Goal: Task Accomplishment & Management: Manage account settings

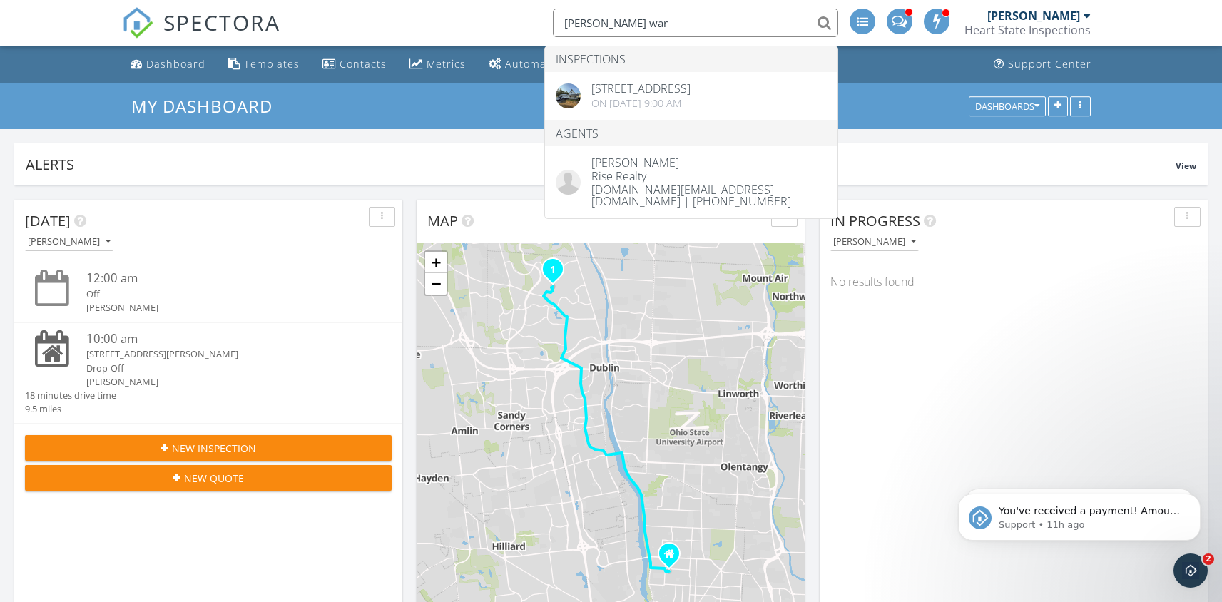
scroll to position [1463, 1244]
click at [1196, 570] on icon "Open Intercom Messenger" at bounding box center [1189, 569] width 24 height 24
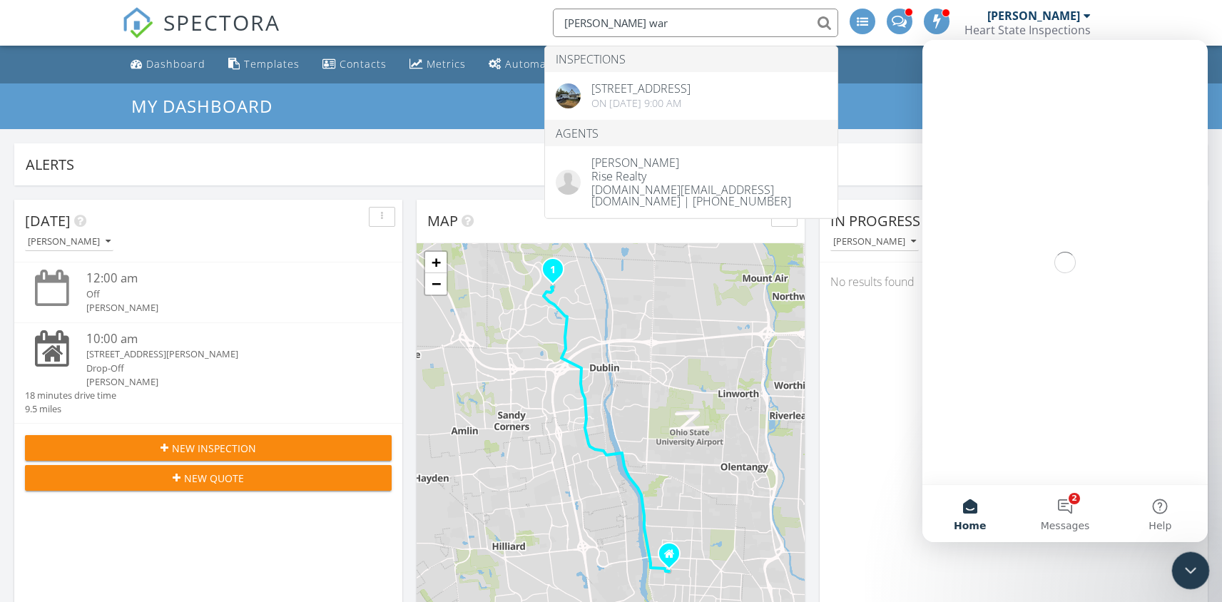
scroll to position [0, 0]
click at [1061, 503] on button "2 Messages" at bounding box center [1064, 513] width 95 height 57
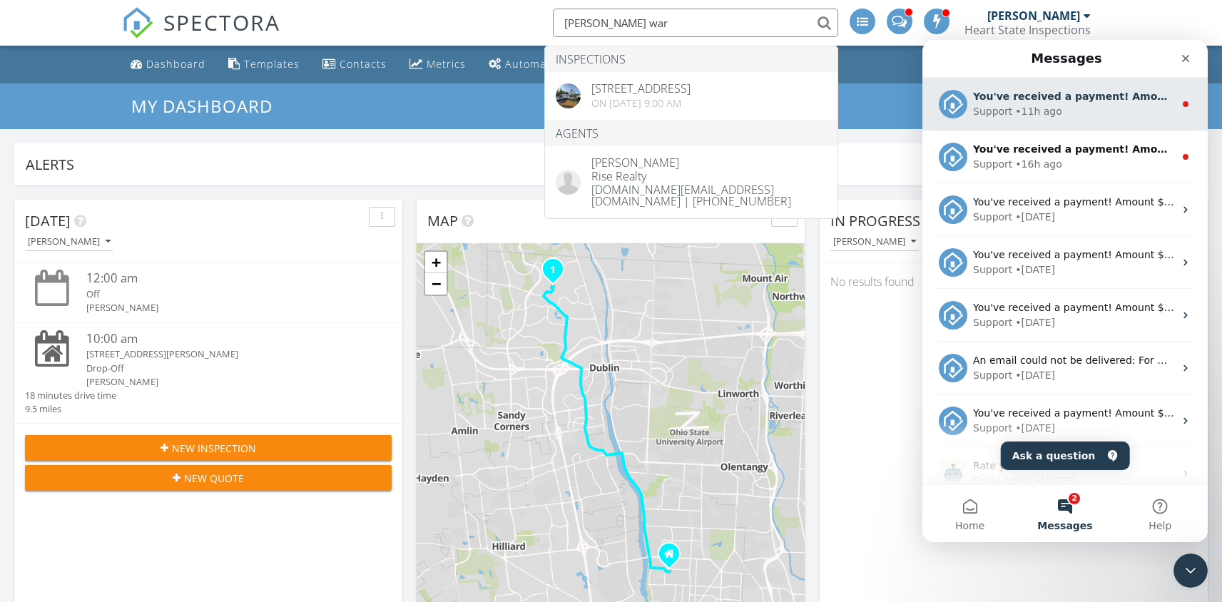
click at [1031, 113] on div "• 11h ago" at bounding box center [1038, 111] width 46 height 15
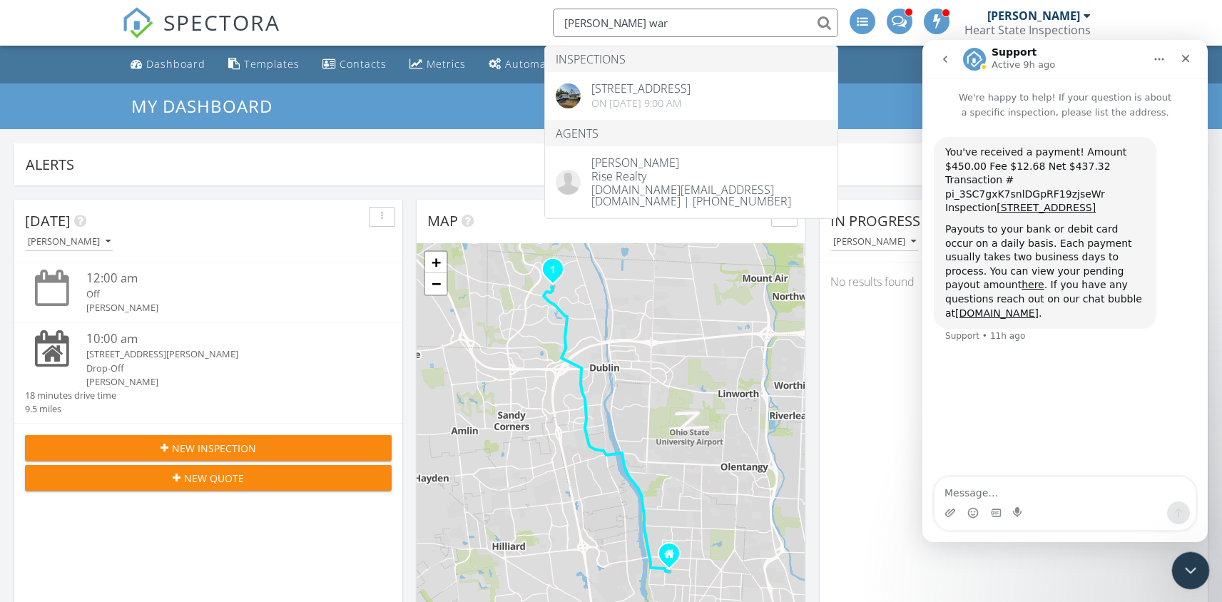
click at [1186, 557] on div "Close Intercom Messenger" at bounding box center [1188, 568] width 34 height 34
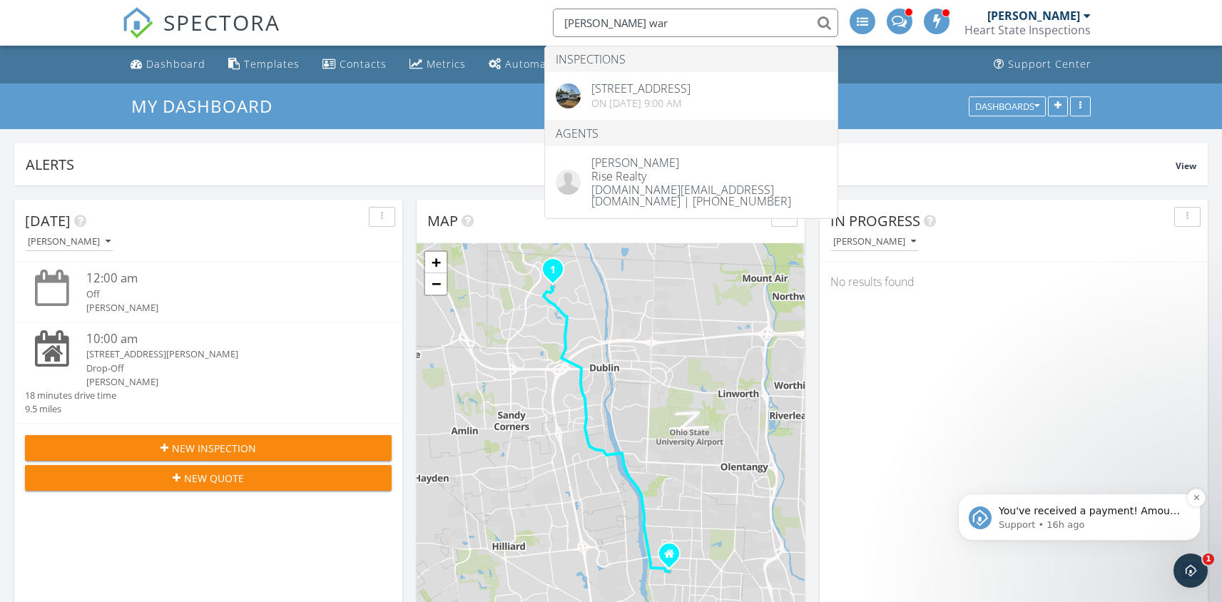
click at [1094, 512] on span "You've received a payment! Amount $885.00 Fee $24.64 Net $860.36 Transaction # …" at bounding box center [1088, 596] width 181 height 182
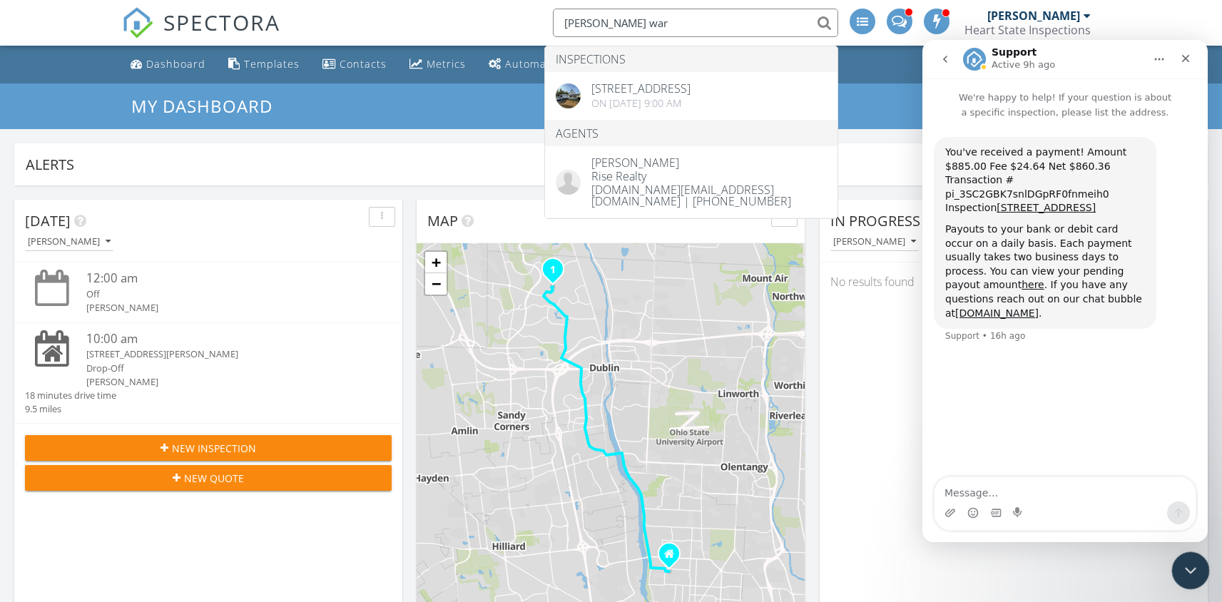
click at [1192, 581] on div "Close Intercom Messenger" at bounding box center [1188, 568] width 34 height 34
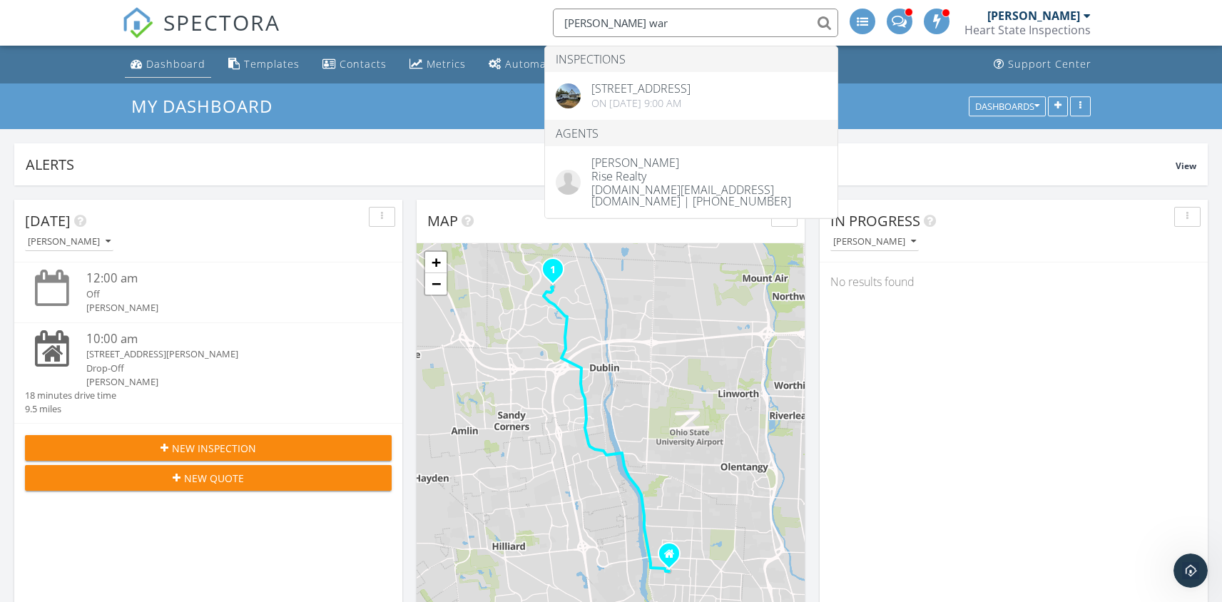
click at [177, 68] on div "Dashboard" at bounding box center [175, 64] width 59 height 14
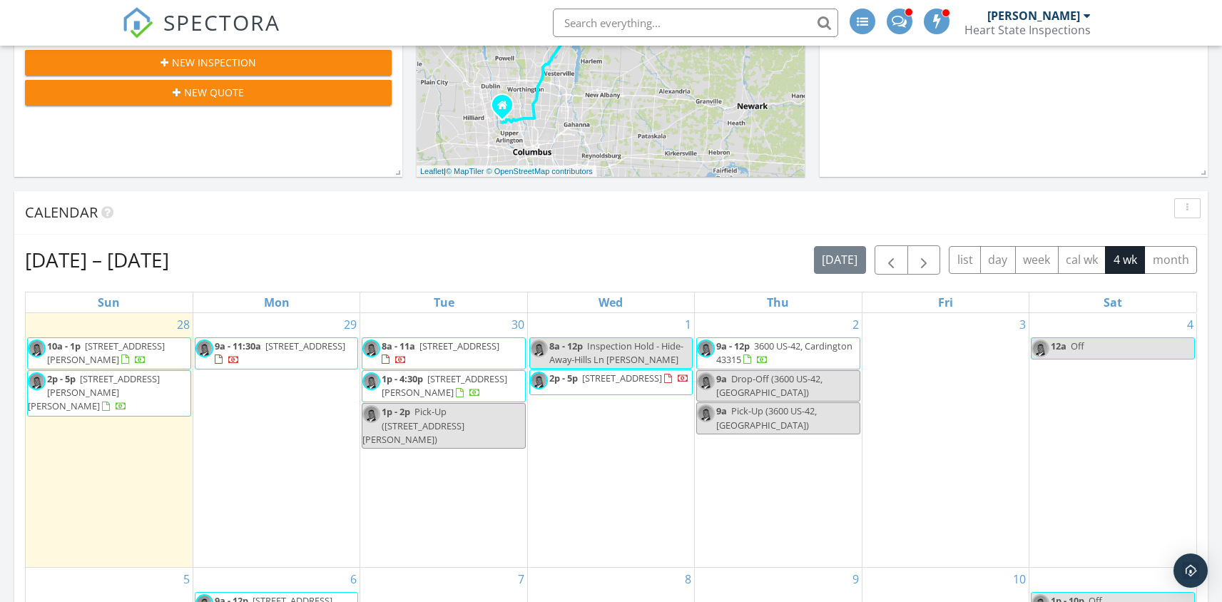
scroll to position [451, 0]
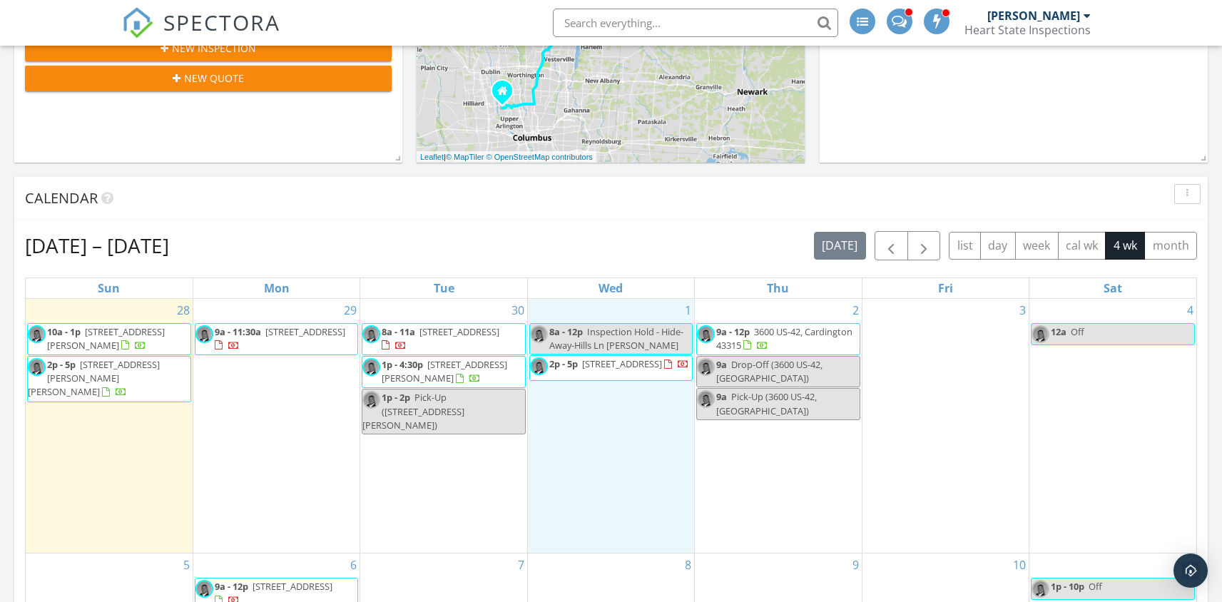
click at [576, 424] on div "1 8a - 12p Inspection Hold - Hide-Away-Hills Ln Kim Russell 2p - 5p 7740 Gale R…" at bounding box center [611, 426] width 166 height 254
click at [610, 362] on link "Inspection" at bounding box center [607, 365] width 73 height 23
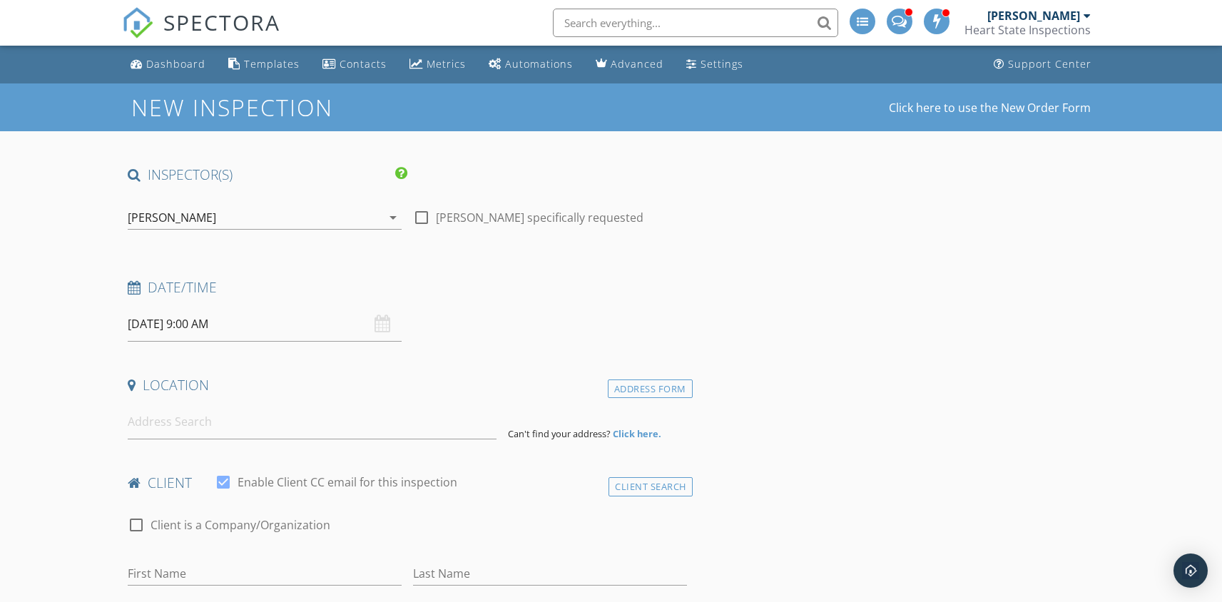
click at [419, 218] on div at bounding box center [421, 217] width 24 height 24
checkbox input "true"
click at [198, 421] on input at bounding box center [312, 421] width 369 height 35
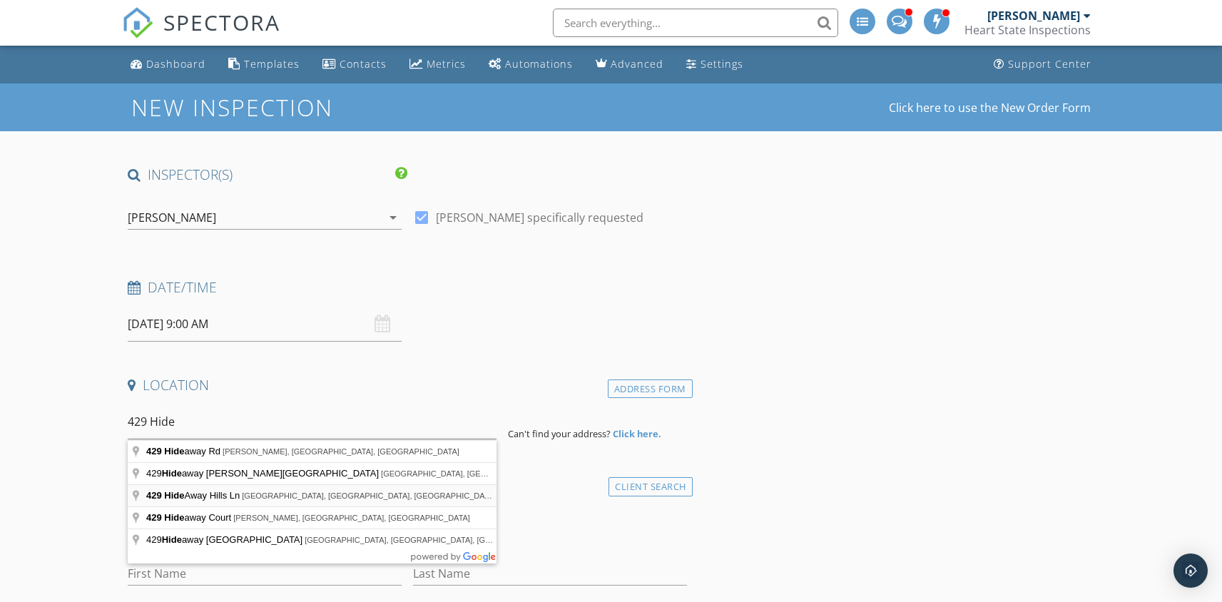
type input "429 Hide Away Hills Ln, Sugar Grove, OH, USA"
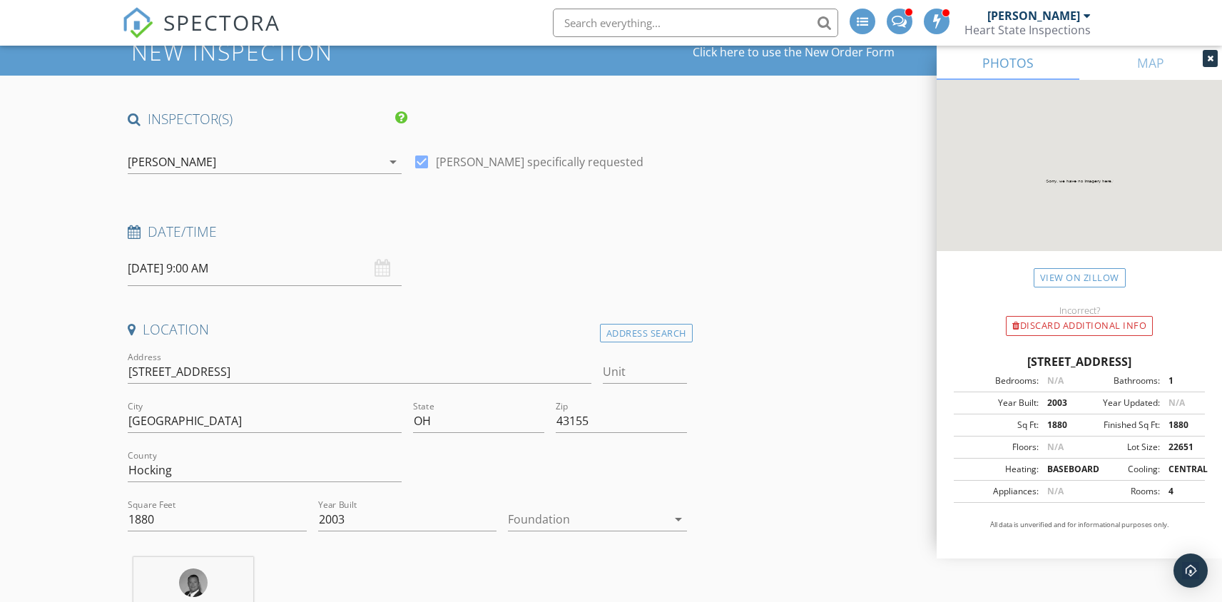
scroll to position [126, 0]
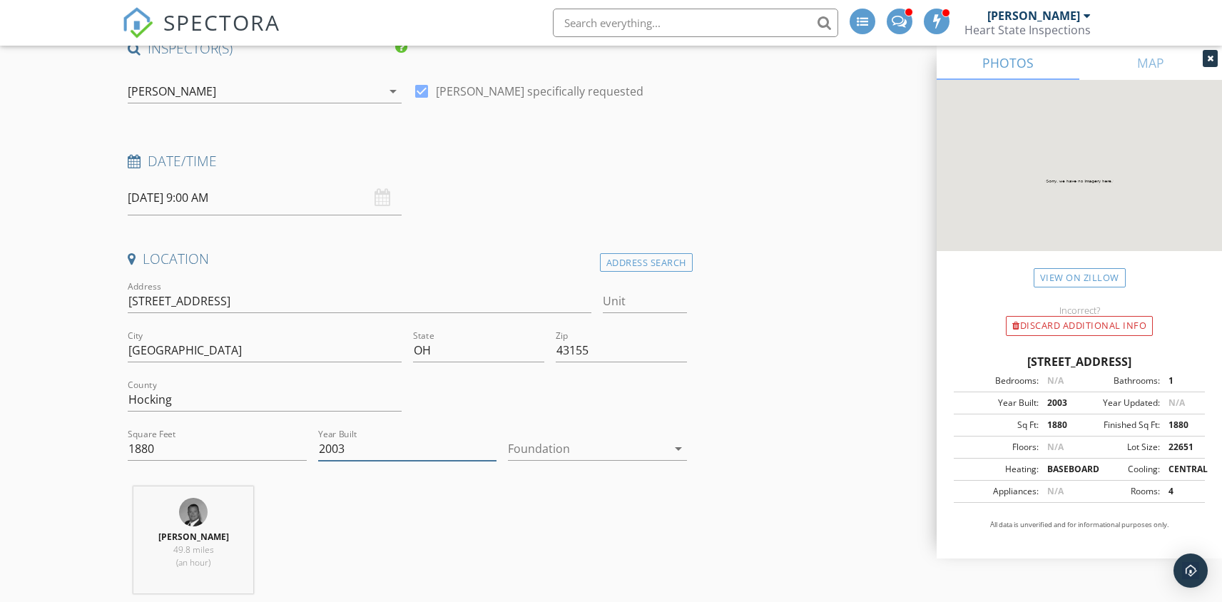
click at [354, 448] on input "2003" at bounding box center [407, 449] width 178 height 24
type input "2"
type input "1964"
click at [655, 442] on div at bounding box center [587, 448] width 158 height 23
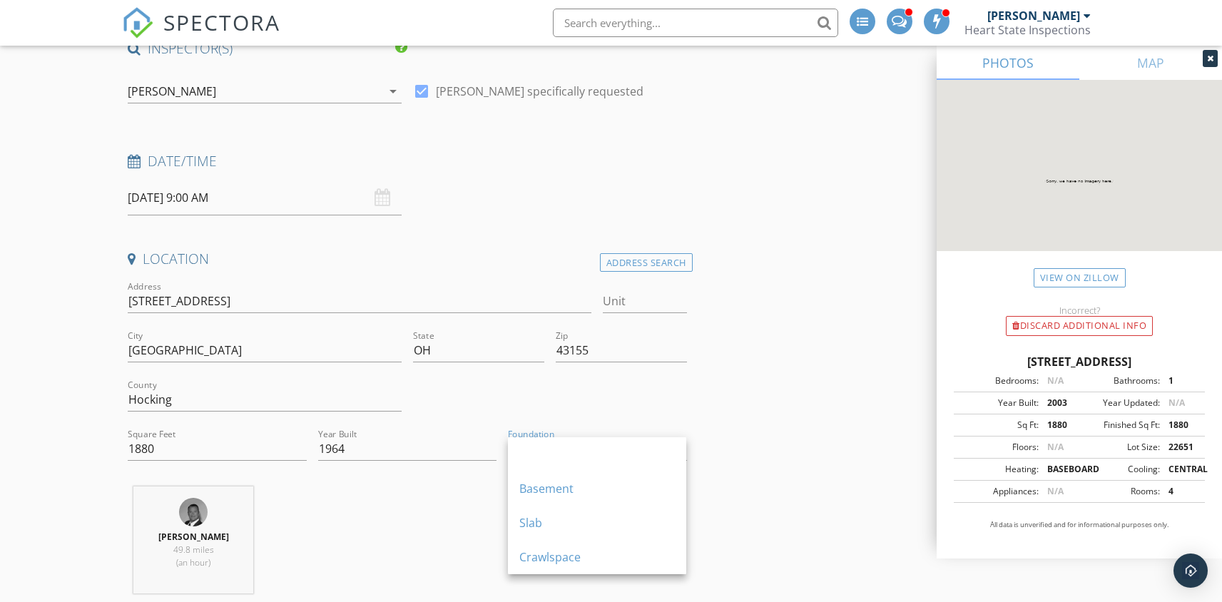
click at [398, 501] on div "Joe Deafenbaugh 49.8 miles (an hour)" at bounding box center [407, 545] width 570 height 118
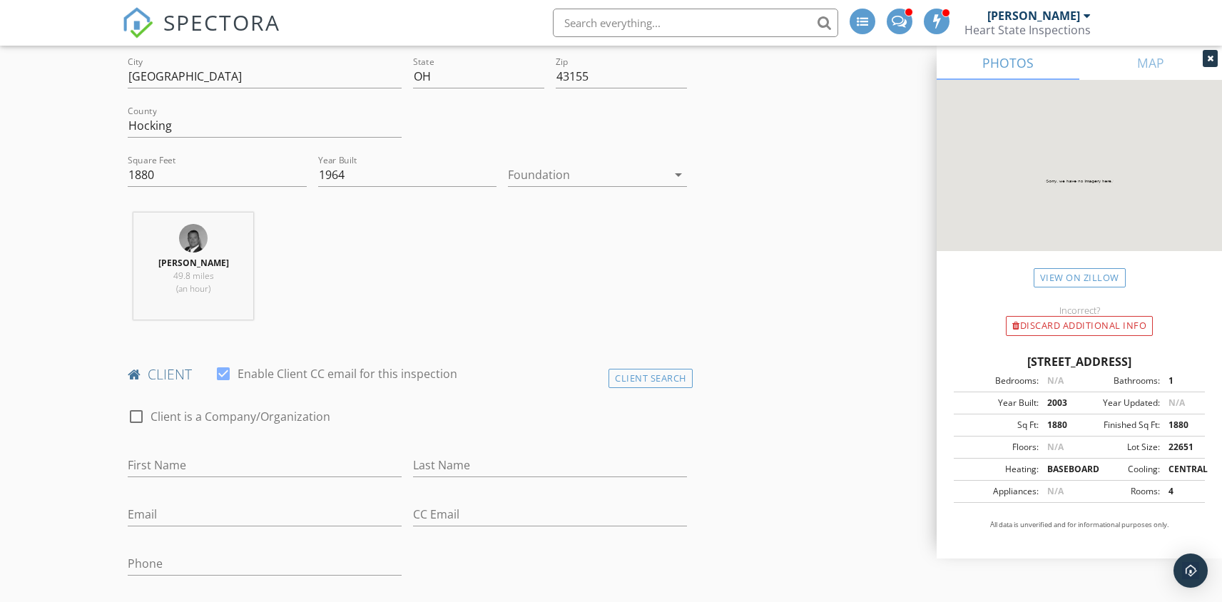
scroll to position [404, 0]
click at [209, 462] on input "First Name" at bounding box center [265, 461] width 274 height 24
type input "Travis"
type input "Robinson"
click at [138, 508] on input "Email" at bounding box center [265, 511] width 274 height 24
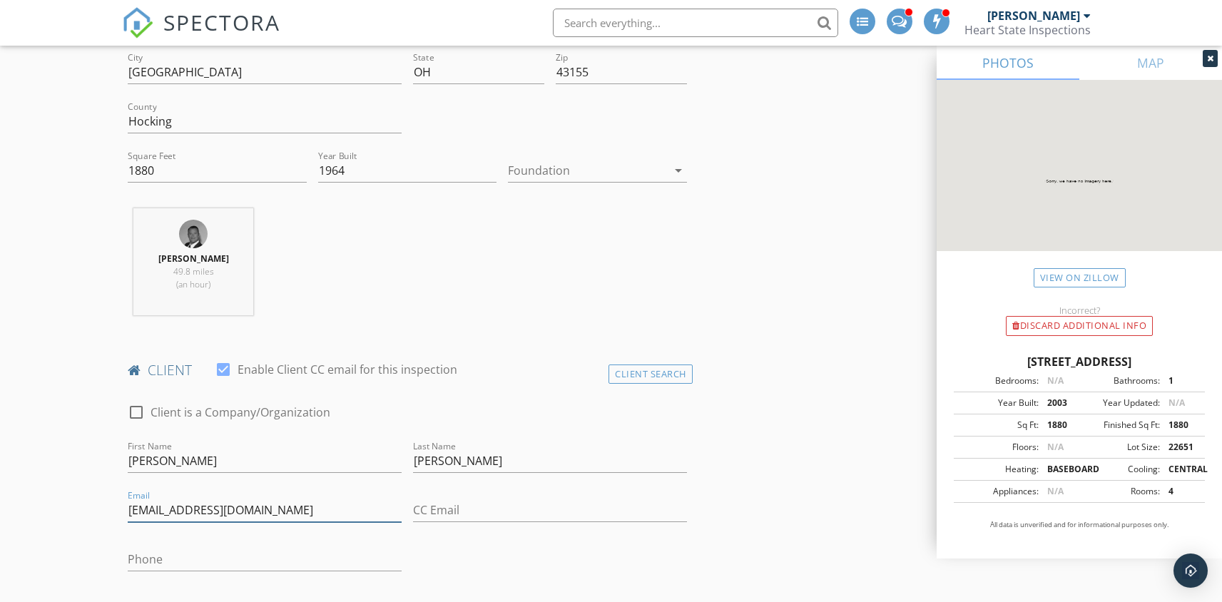
type input "travisarobinson74@gmail.com"
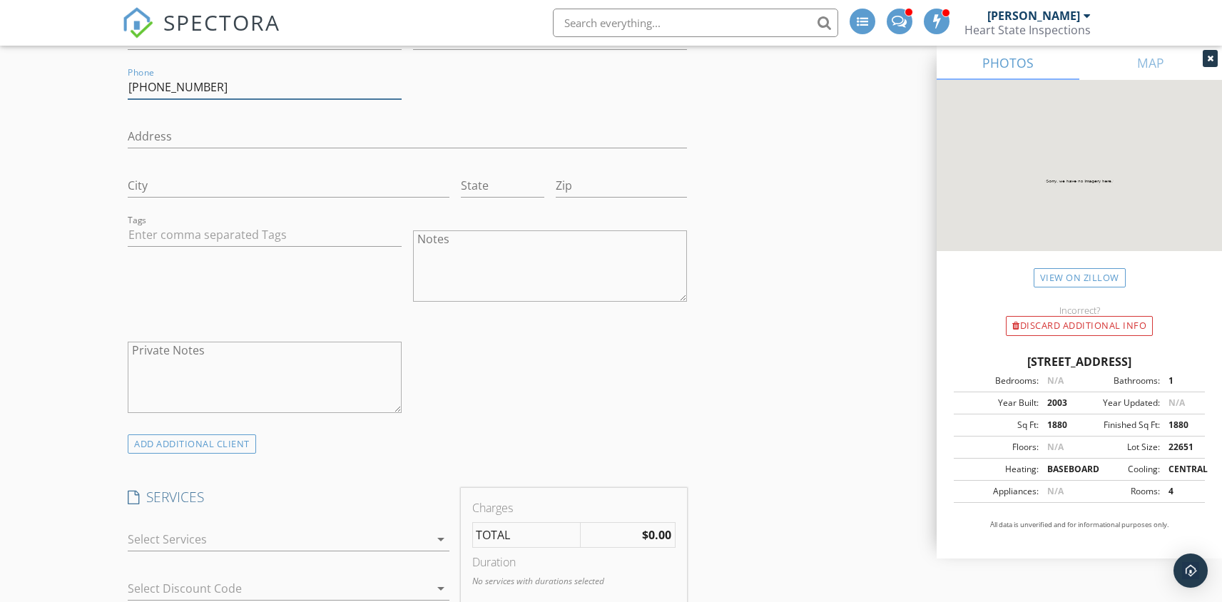
scroll to position [878, 0]
type input "419-310-1915"
click at [292, 543] on div at bounding box center [278, 537] width 301 height 23
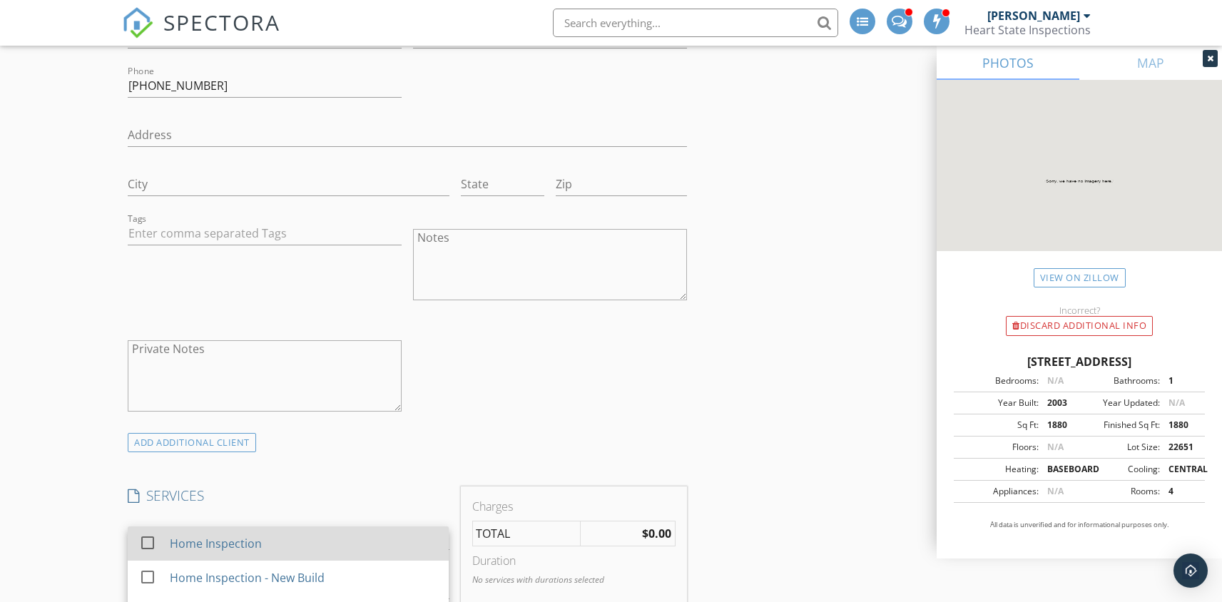
click at [147, 541] on div at bounding box center [148, 543] width 24 height 24
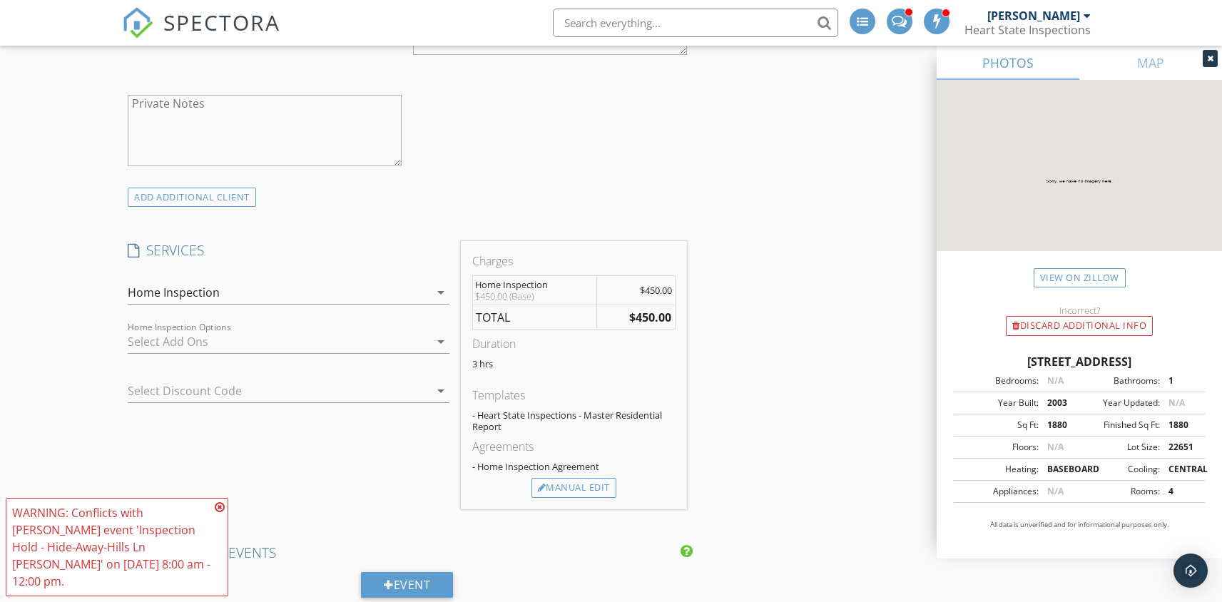
scroll to position [1130, 0]
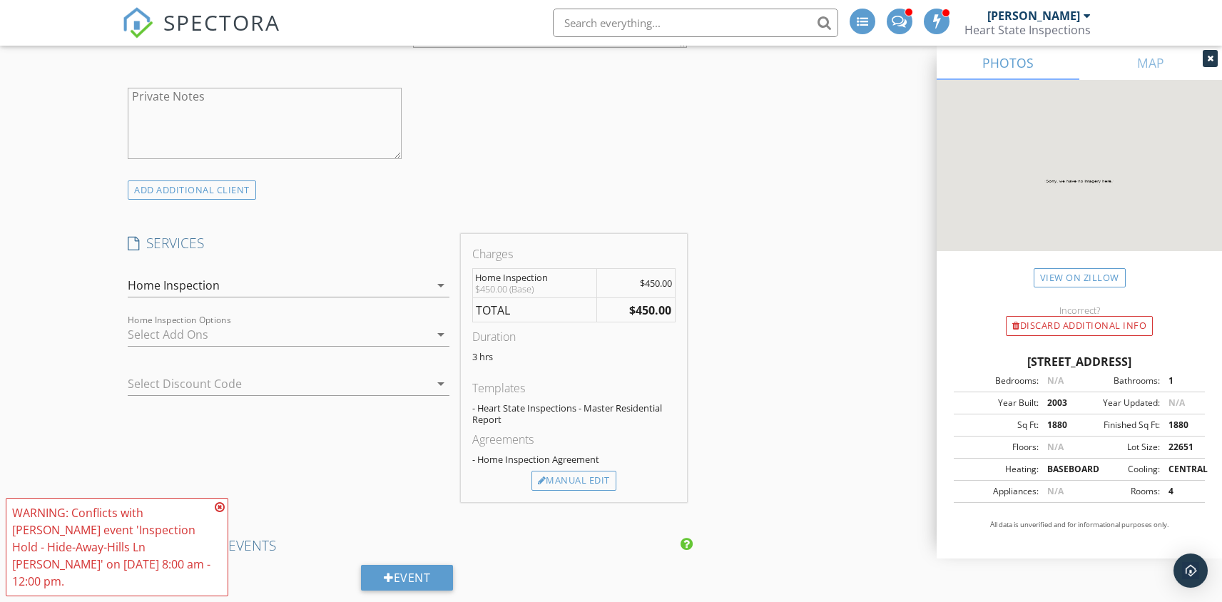
click at [382, 336] on div at bounding box center [278, 334] width 301 height 23
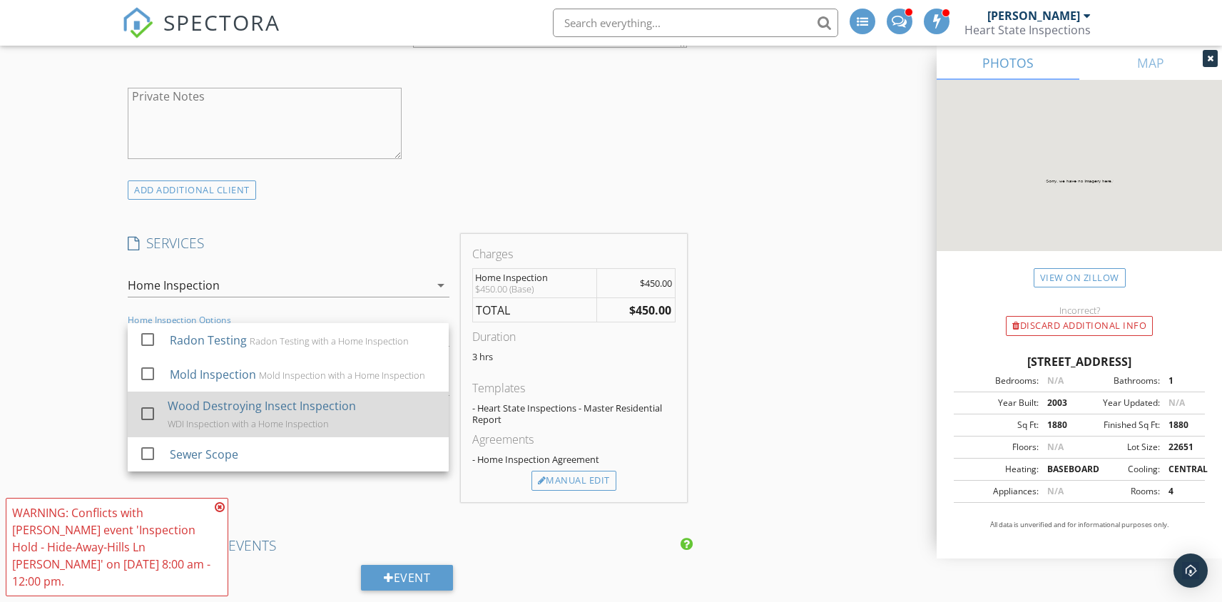
click at [146, 416] on div at bounding box center [148, 414] width 24 height 24
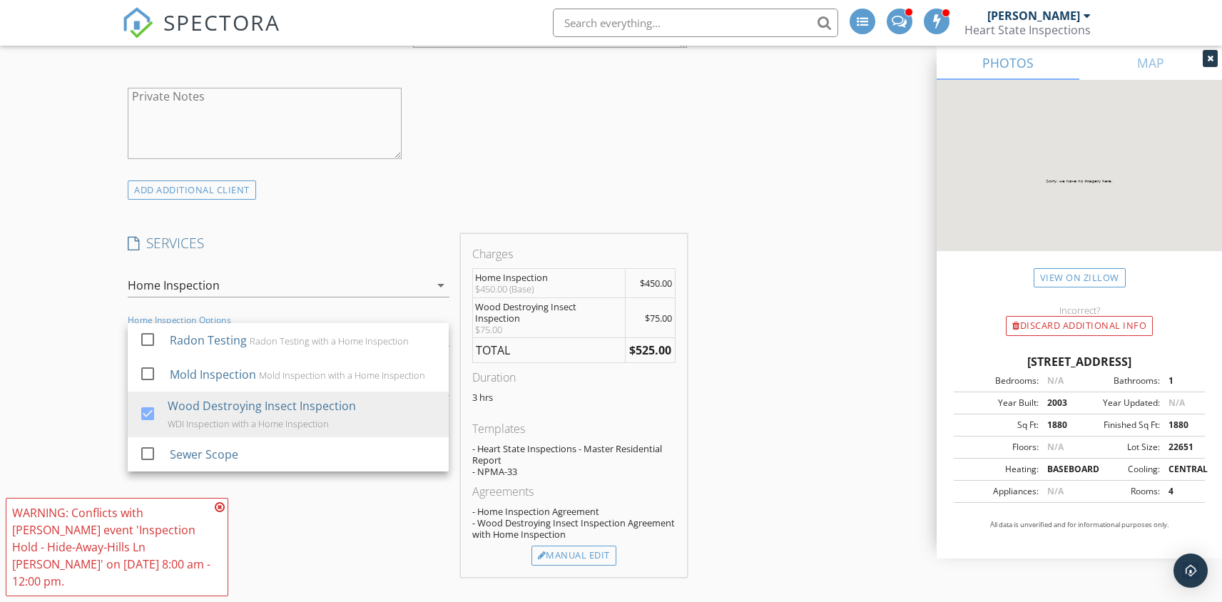
click at [273, 234] on h4 "SERVICES" at bounding box center [288, 243] width 321 height 19
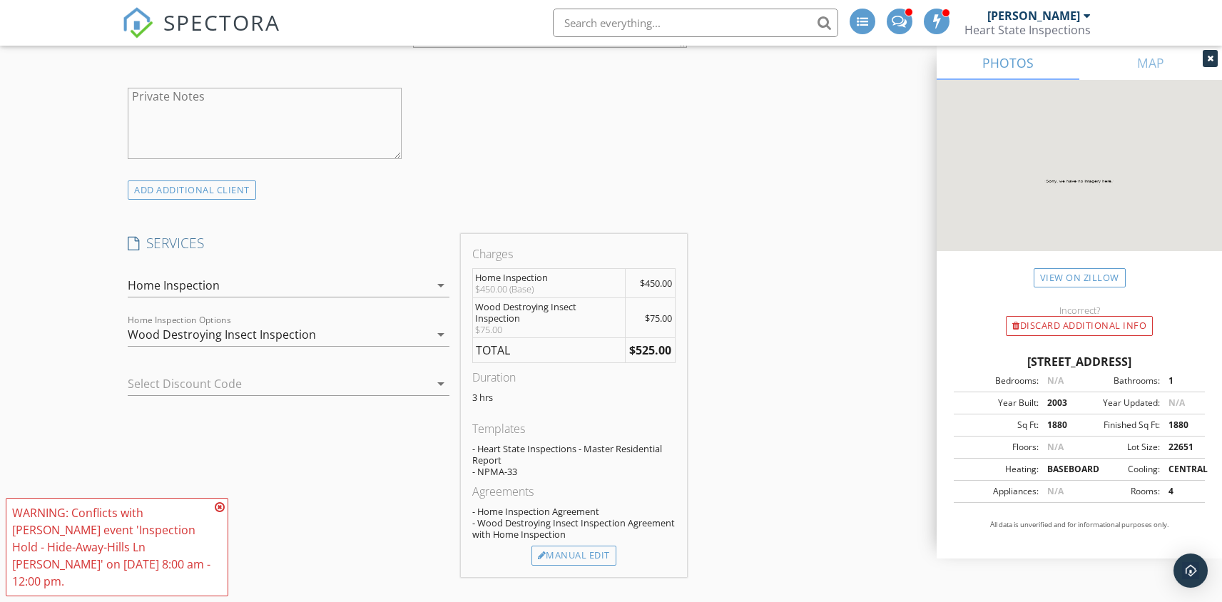
click at [397, 290] on div "Home Inspection" at bounding box center [278, 285] width 301 height 23
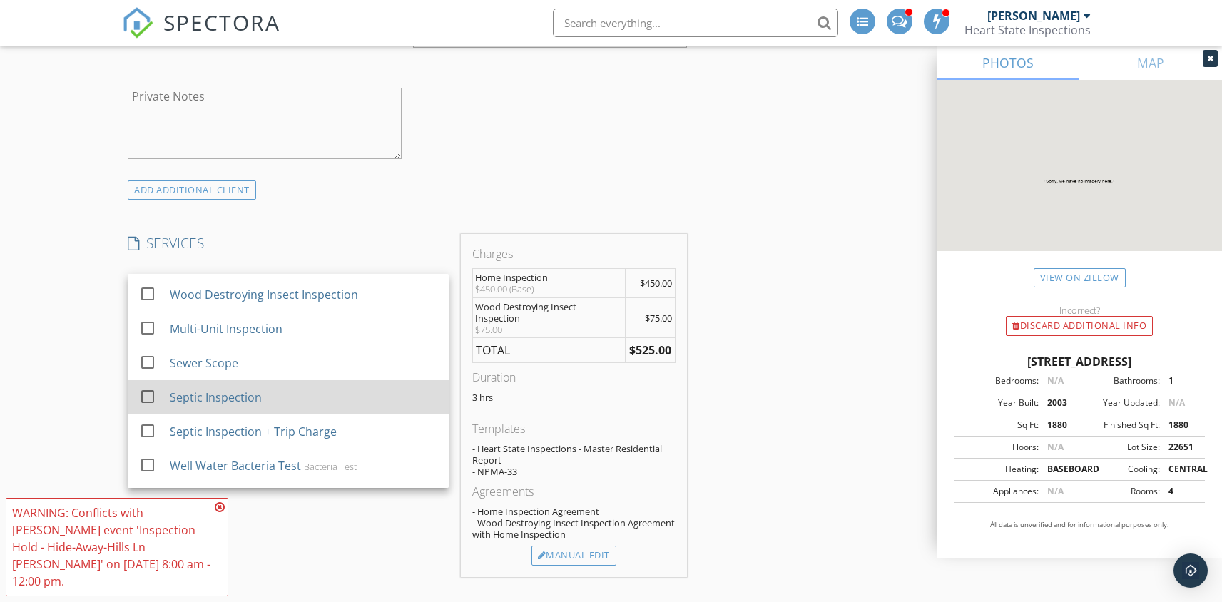
scroll to position [137, 0]
click at [149, 392] on div at bounding box center [148, 393] width 24 height 24
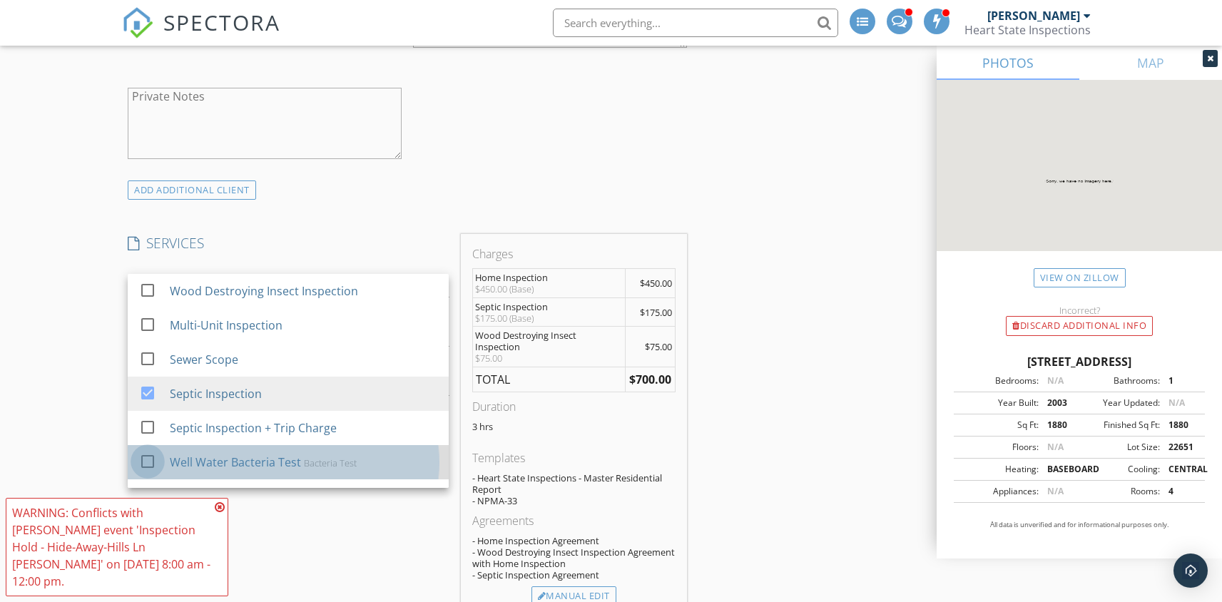
click at [149, 459] on div at bounding box center [148, 461] width 24 height 24
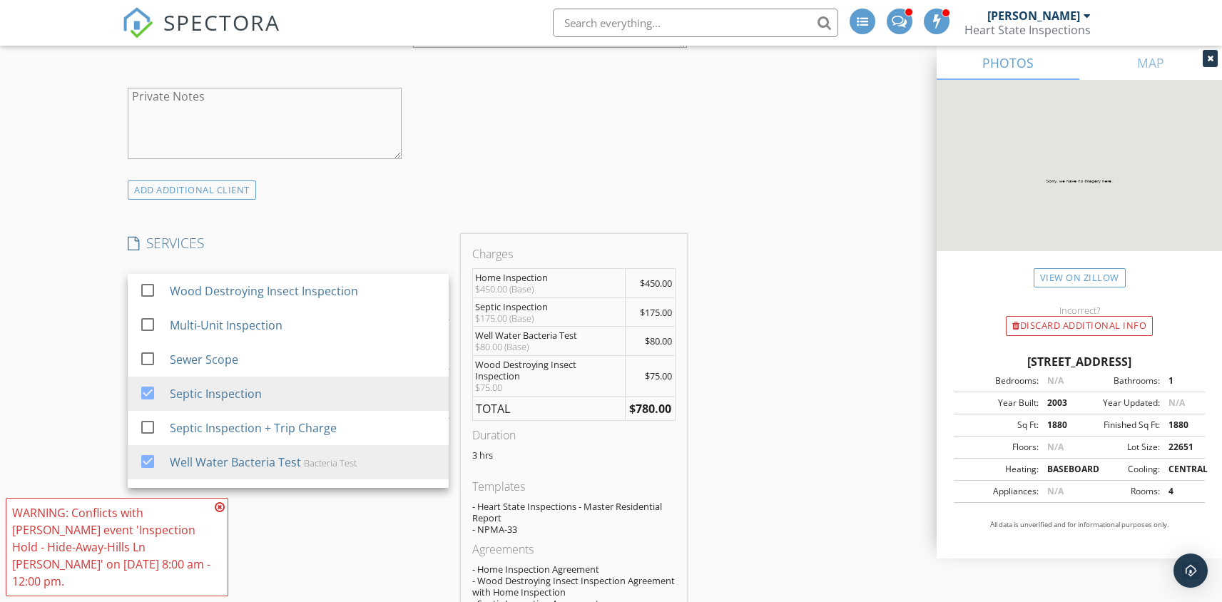
click at [79, 364] on div "New Inspection Click here to use the New Order Form INSPECTOR(S) check_box Joe …" at bounding box center [611, 496] width 1222 height 3087
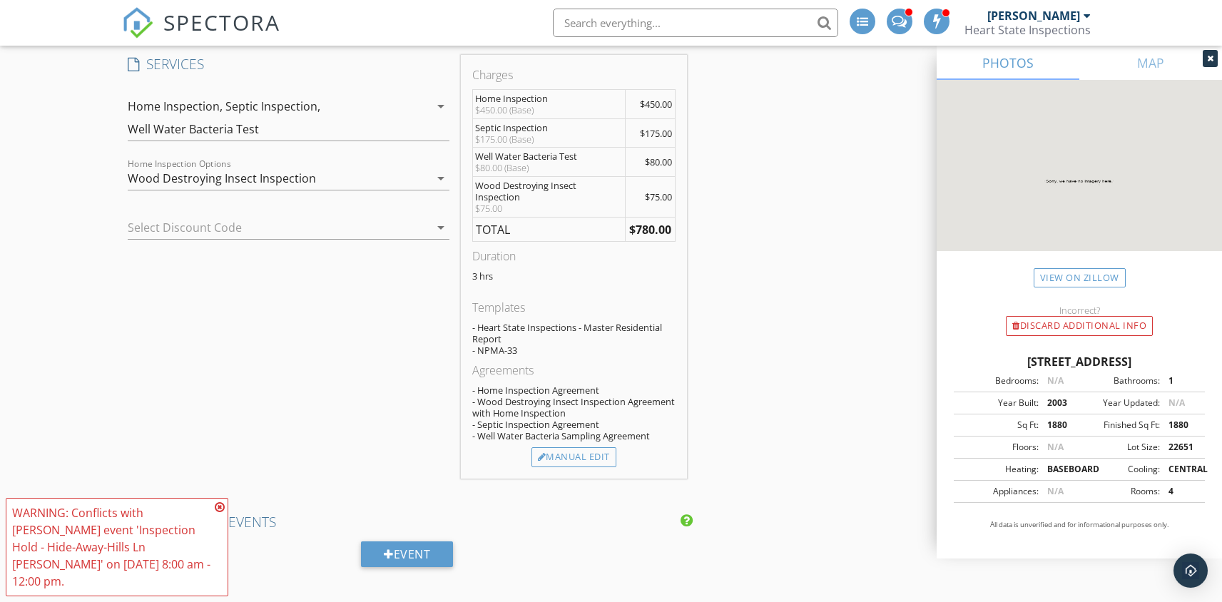
scroll to position [1339, 0]
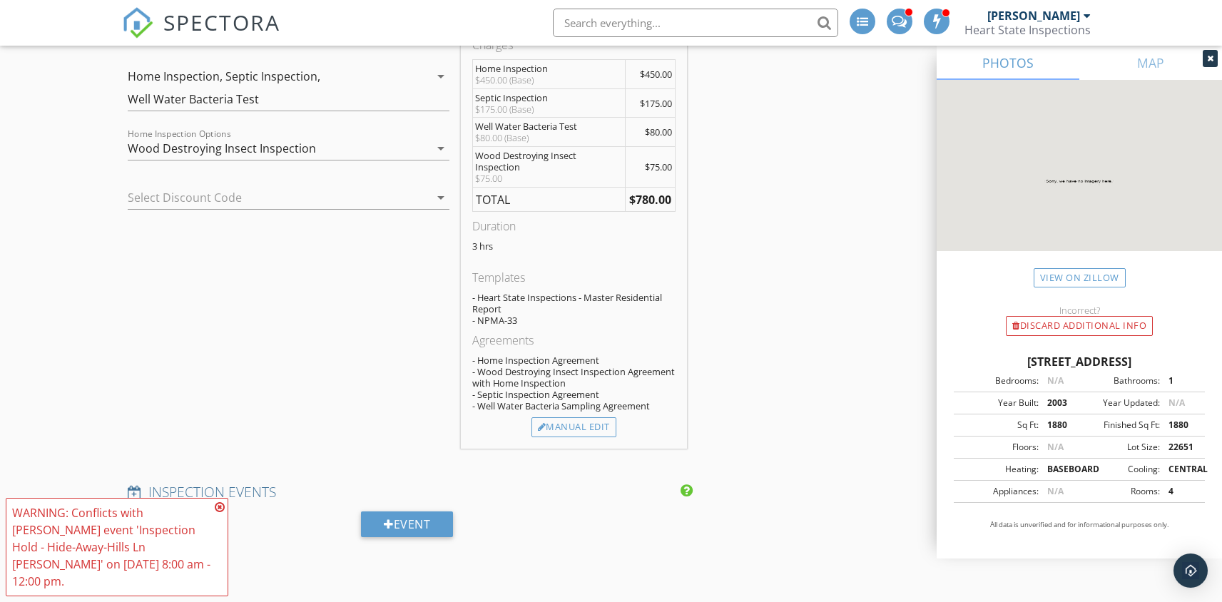
click at [221, 505] on icon at bounding box center [220, 506] width 10 height 11
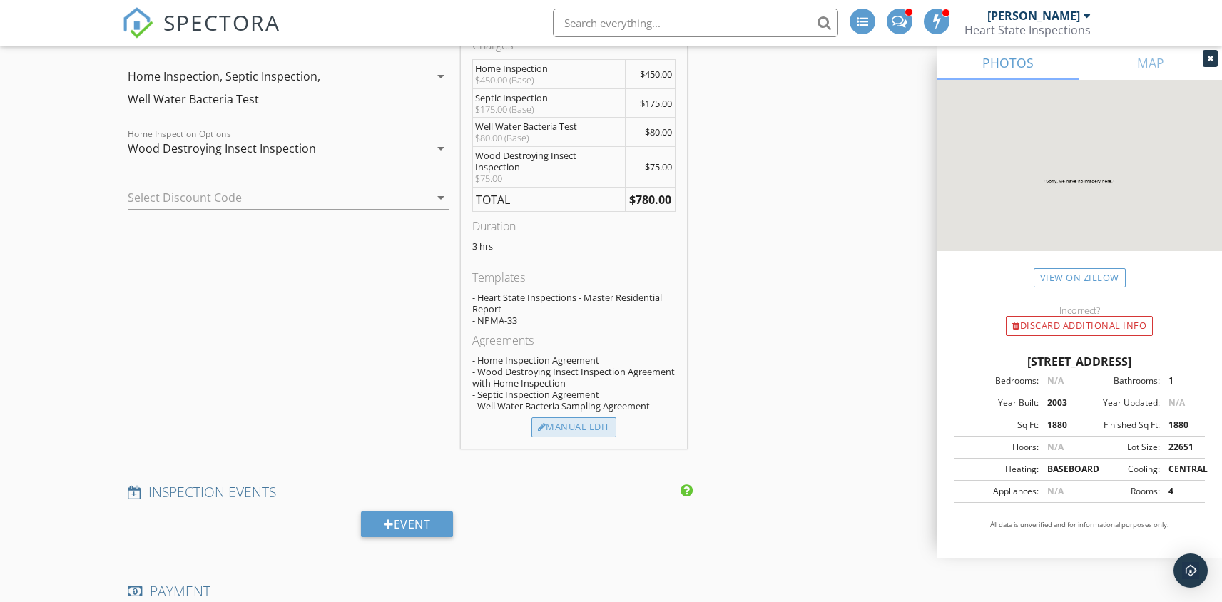
click at [587, 431] on div "Manual Edit" at bounding box center [573, 427] width 85 height 20
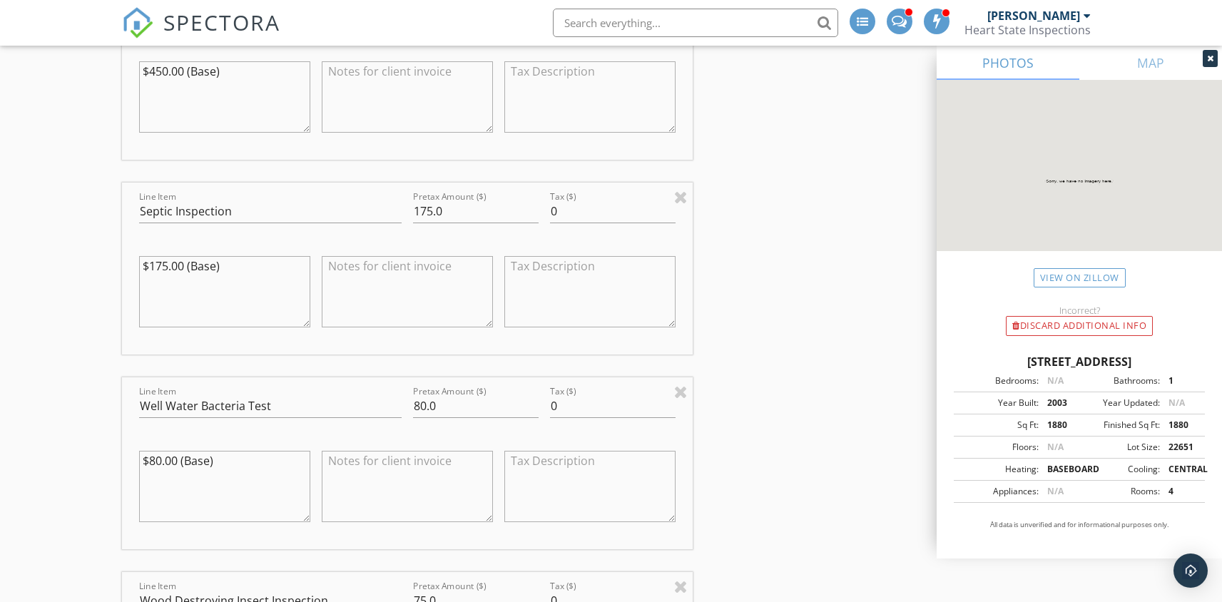
scroll to position [1632, 0]
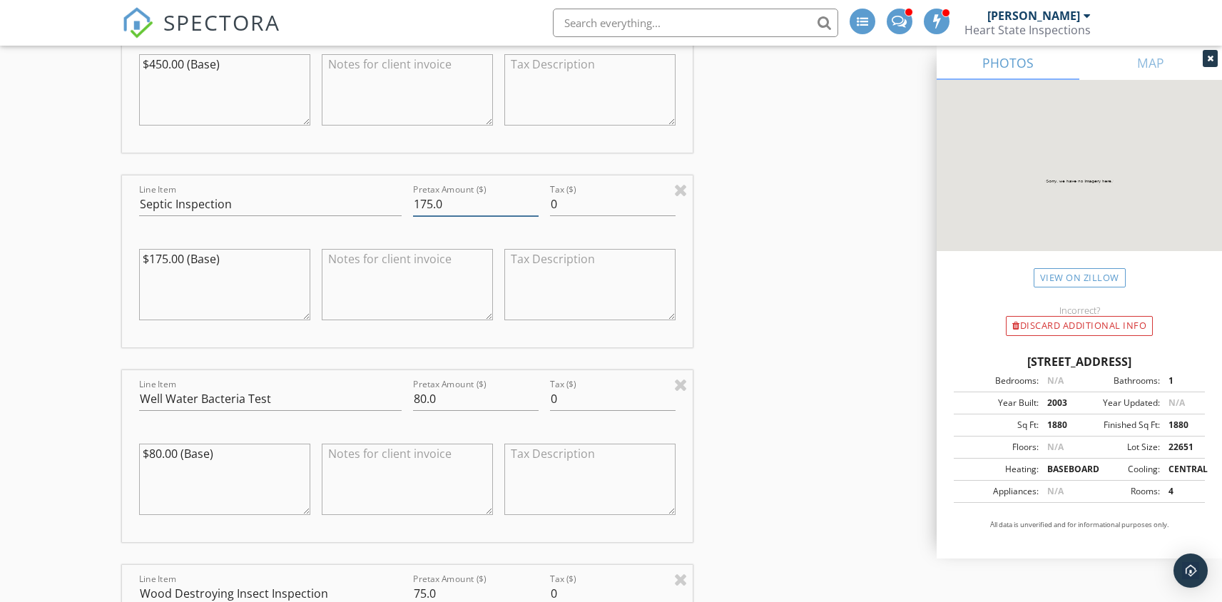
click at [432, 193] on input "175.0" at bounding box center [476, 205] width 126 height 24
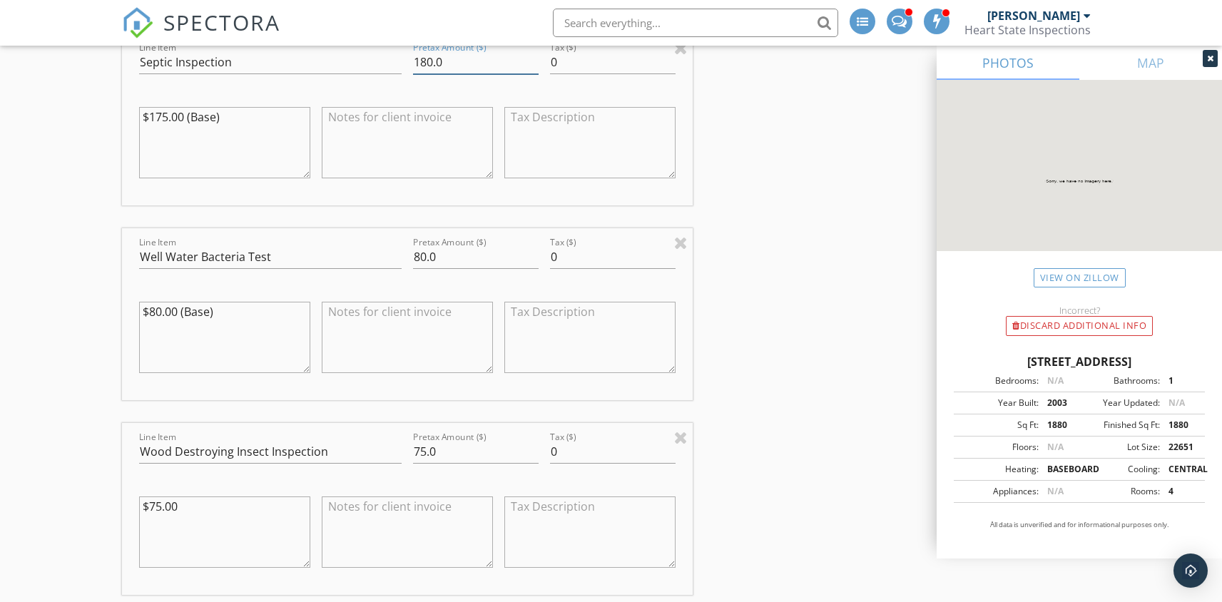
scroll to position [1780, 0]
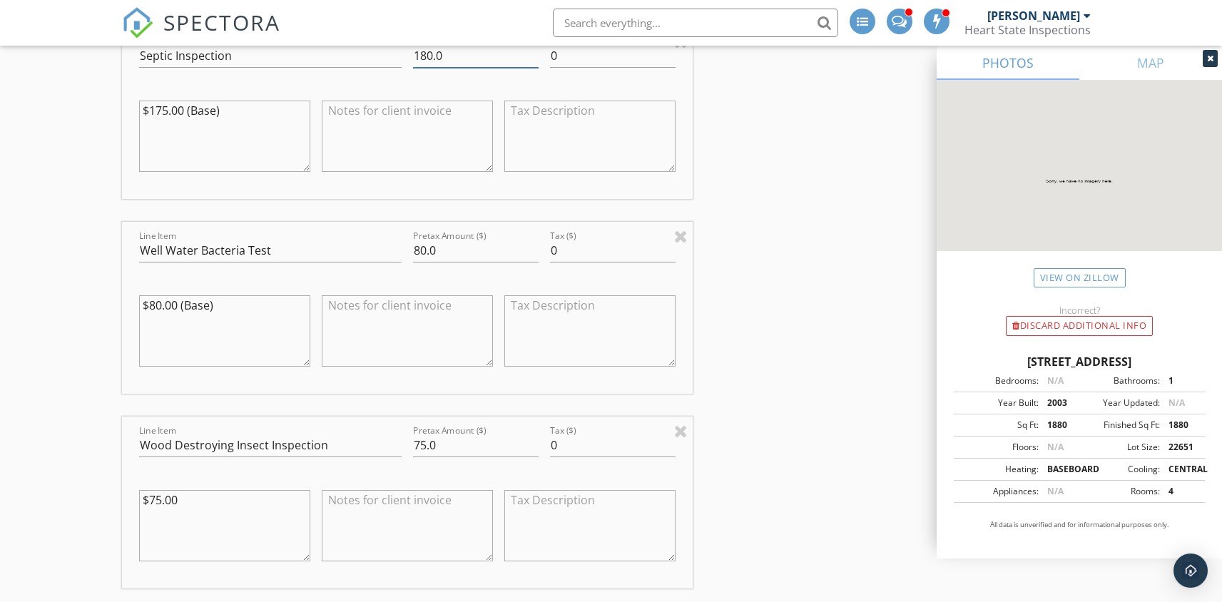
type input "180.0"
drag, startPoint x: 425, startPoint y: 434, endPoint x: 412, endPoint y: 432, distance: 12.9
click at [412, 432] on div "Pretax Amount ($) 75.0" at bounding box center [475, 446] width 137 height 49
type input "0.0"
click at [403, 501] on textarea at bounding box center [407, 525] width 171 height 71
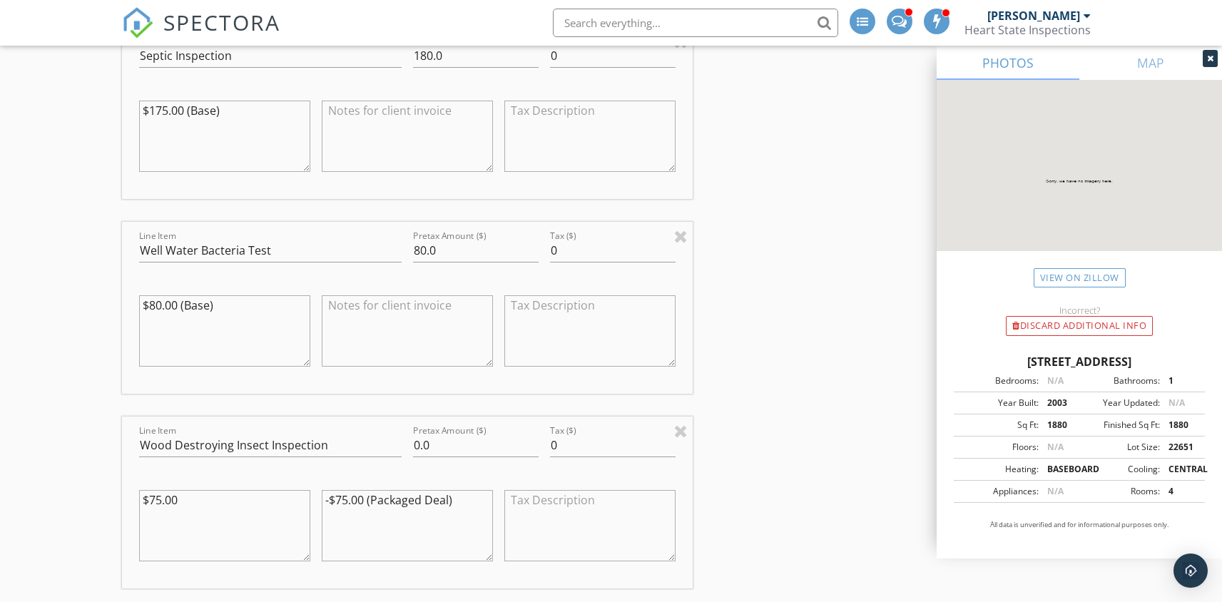
type textarea "-$75.00 (Packaged Deal)"
click at [702, 383] on div "INSPECTOR(S) check_box Joe Deafenbaugh PRIMARY check_box_outline_blank Dyllan D…" at bounding box center [610, 205] width 977 height 3641
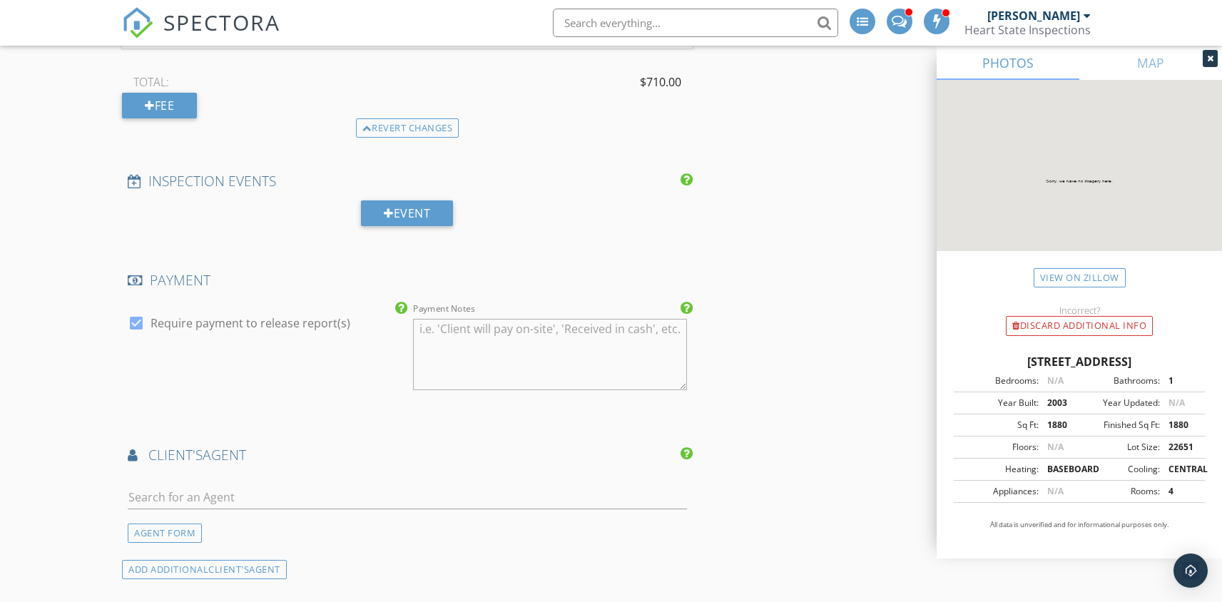
scroll to position [2338, 0]
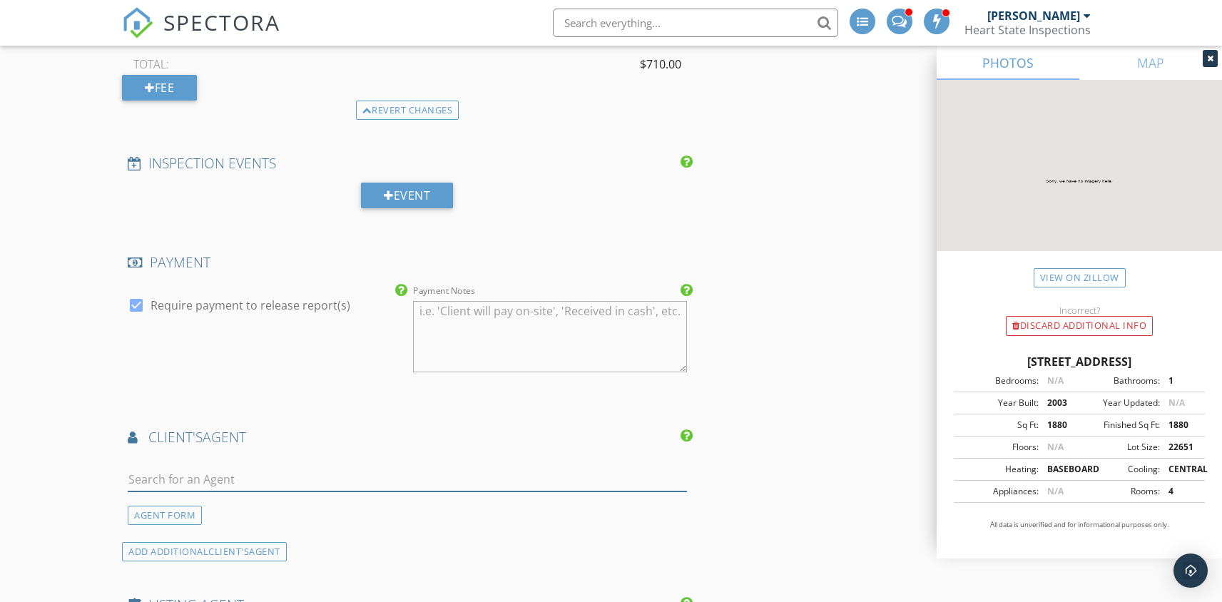
click at [267, 468] on input "text" at bounding box center [407, 480] width 558 height 24
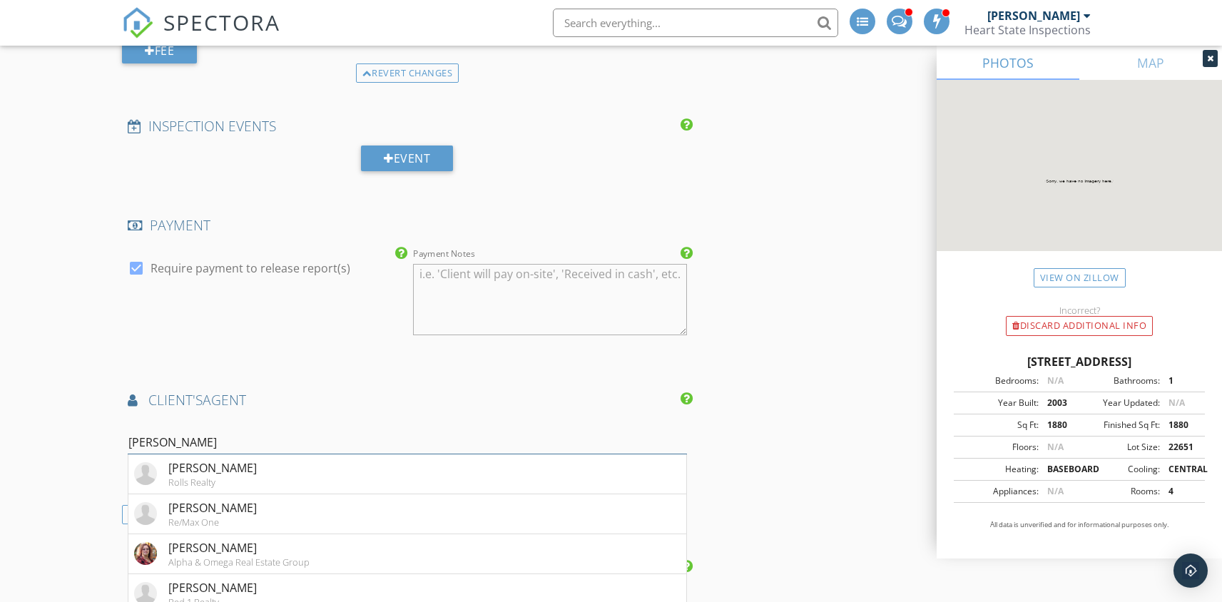
scroll to position [2396, 0]
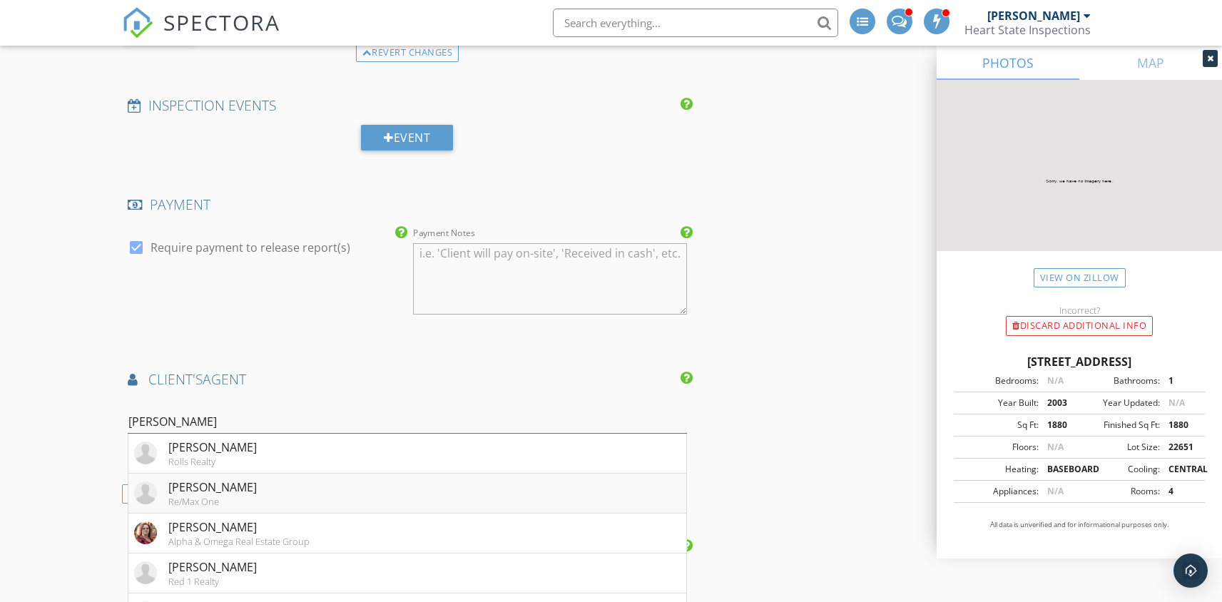
type input "Kim r"
click at [182, 479] on div "Kim Russell" at bounding box center [212, 487] width 88 height 17
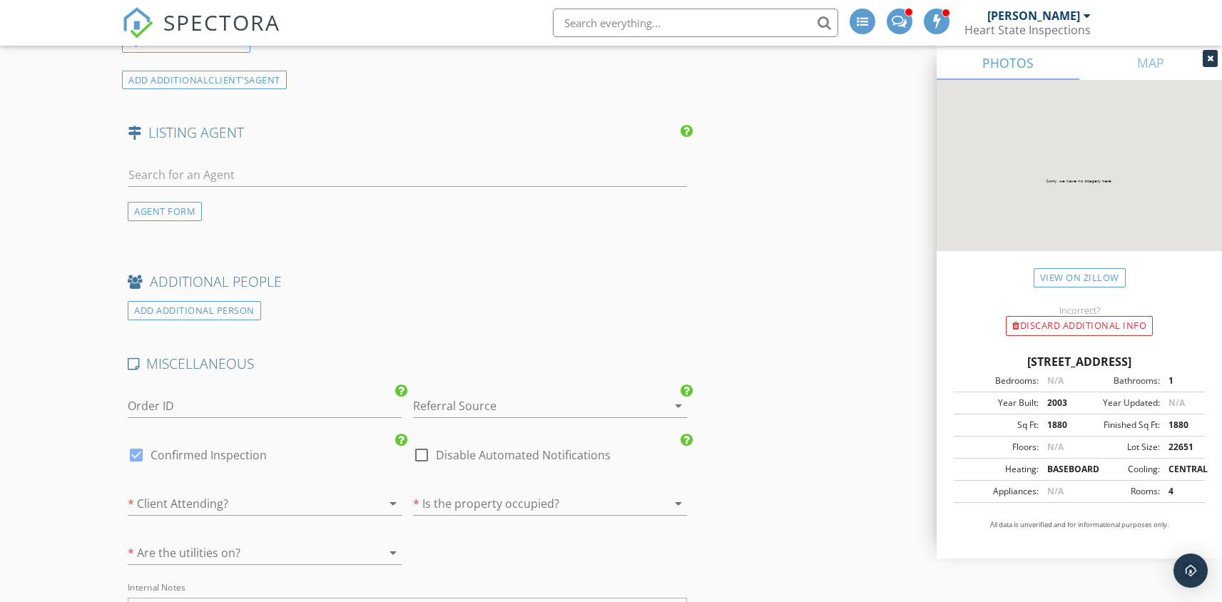
scroll to position [3223, 0]
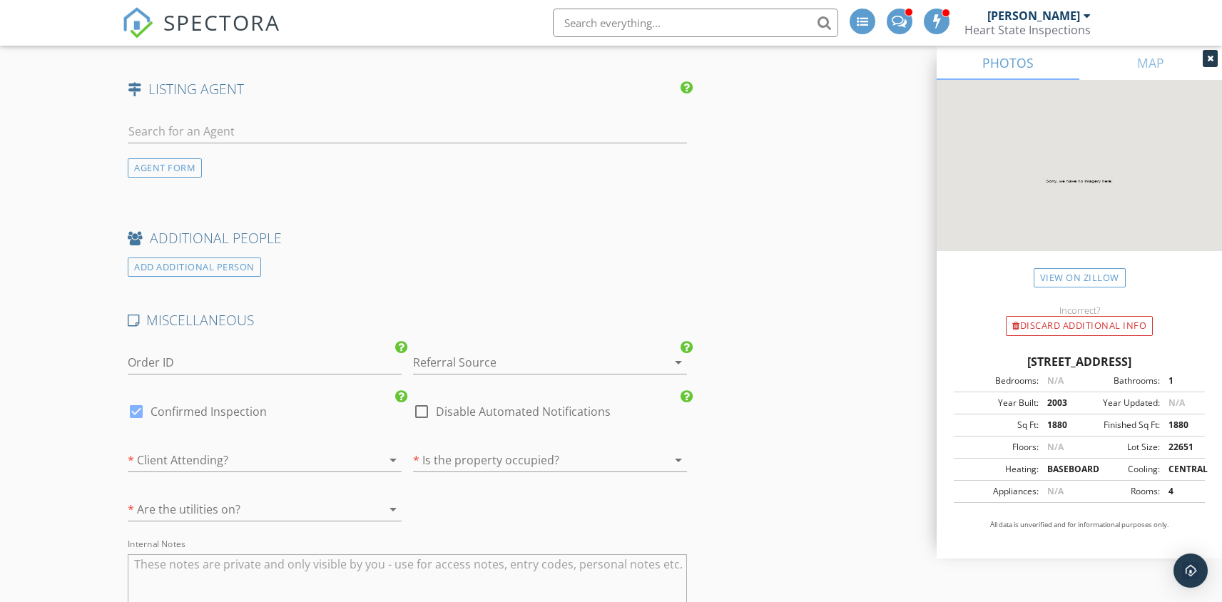
click at [471, 353] on div at bounding box center [530, 362] width 234 height 23
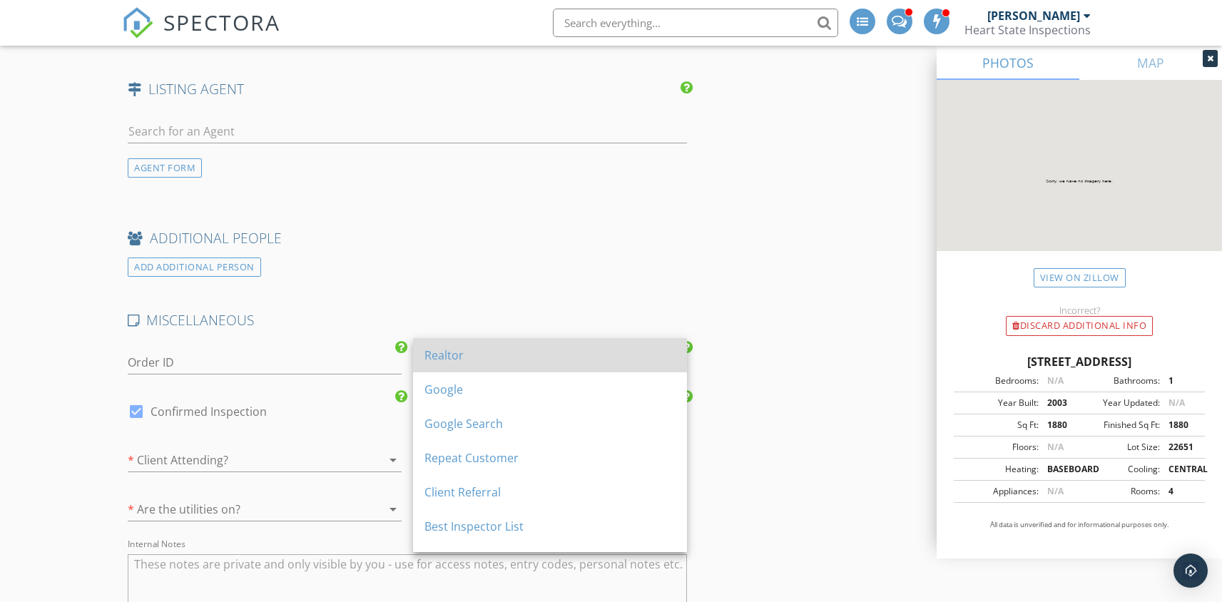
click at [469, 354] on div "Realtor" at bounding box center [549, 355] width 251 height 17
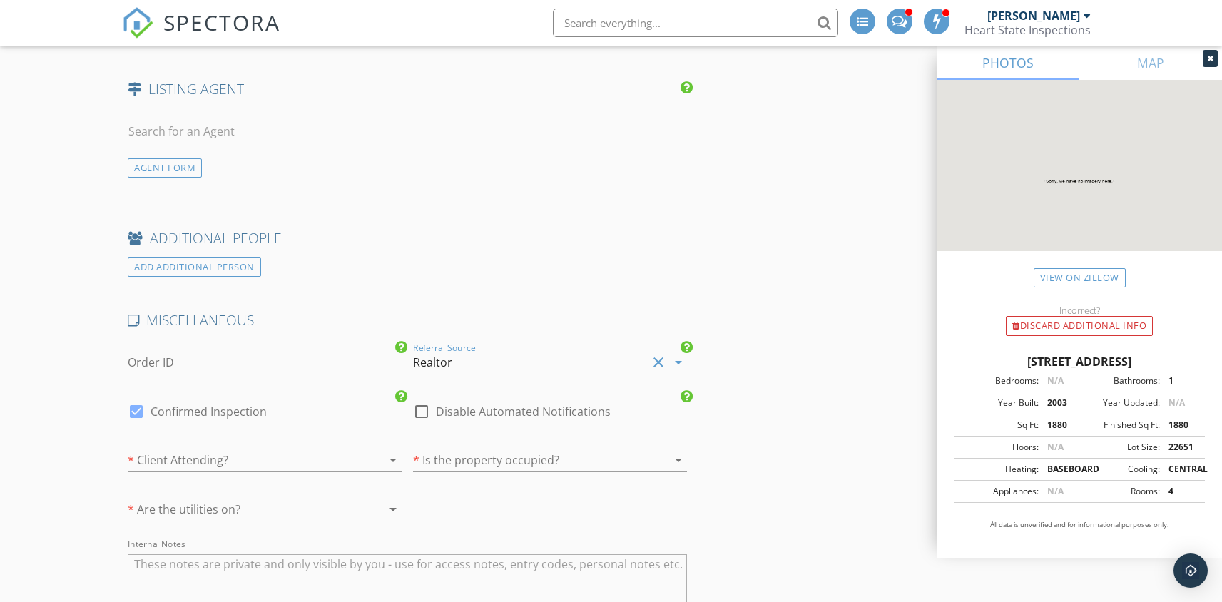
click at [281, 449] on div at bounding box center [245, 460] width 234 height 23
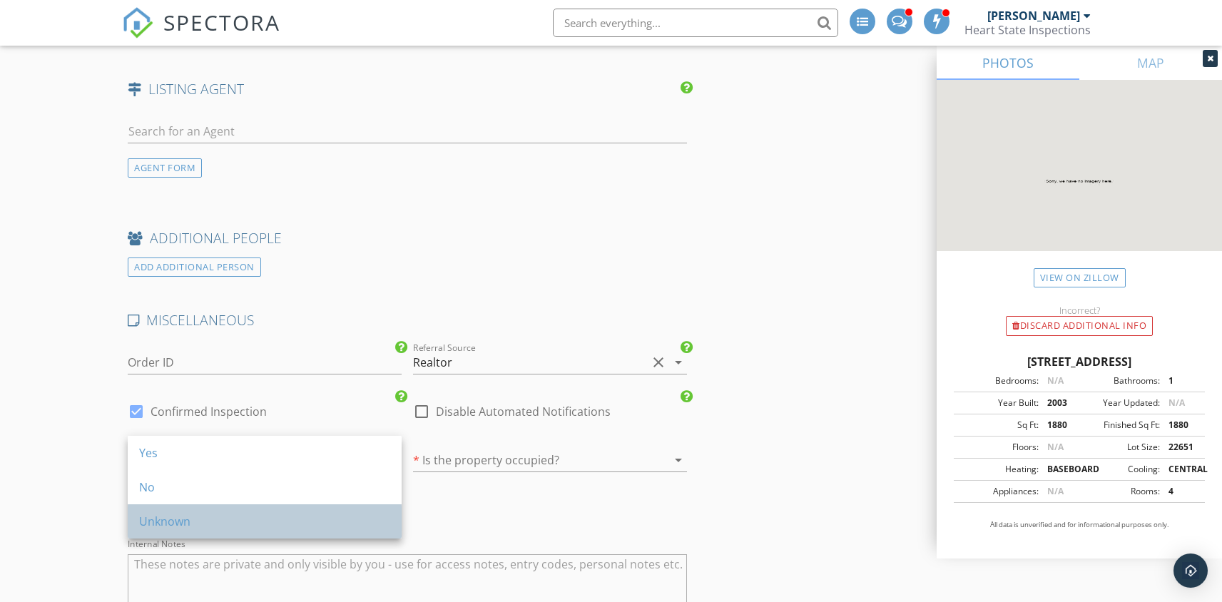
click at [189, 518] on div "Unknown" at bounding box center [264, 521] width 251 height 17
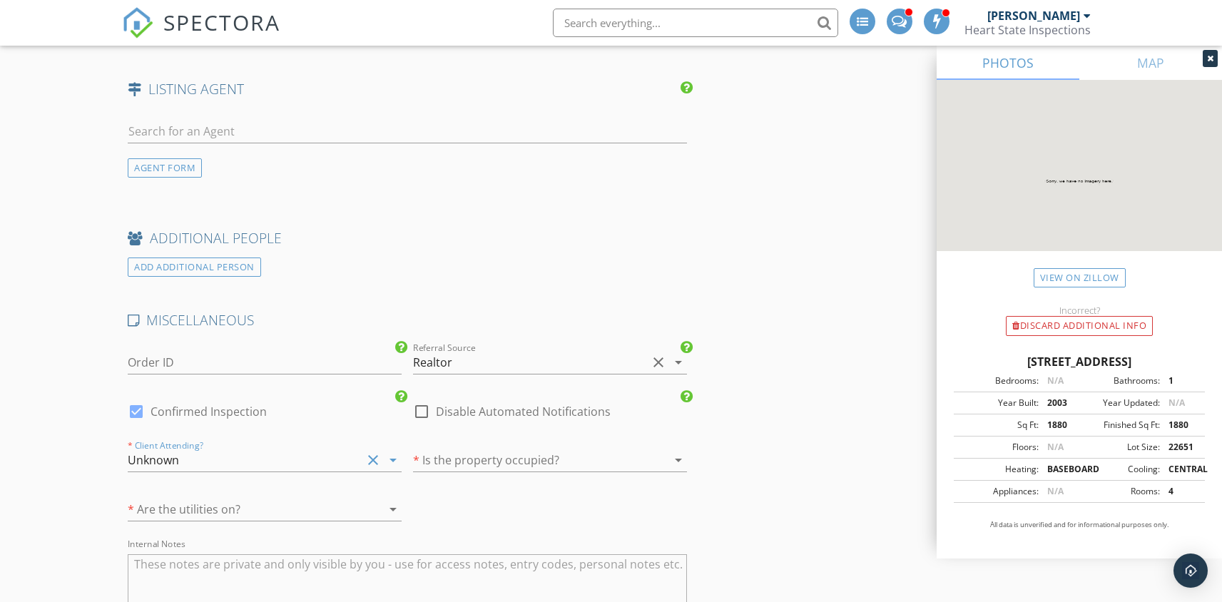
click at [509, 449] on div at bounding box center [530, 460] width 234 height 23
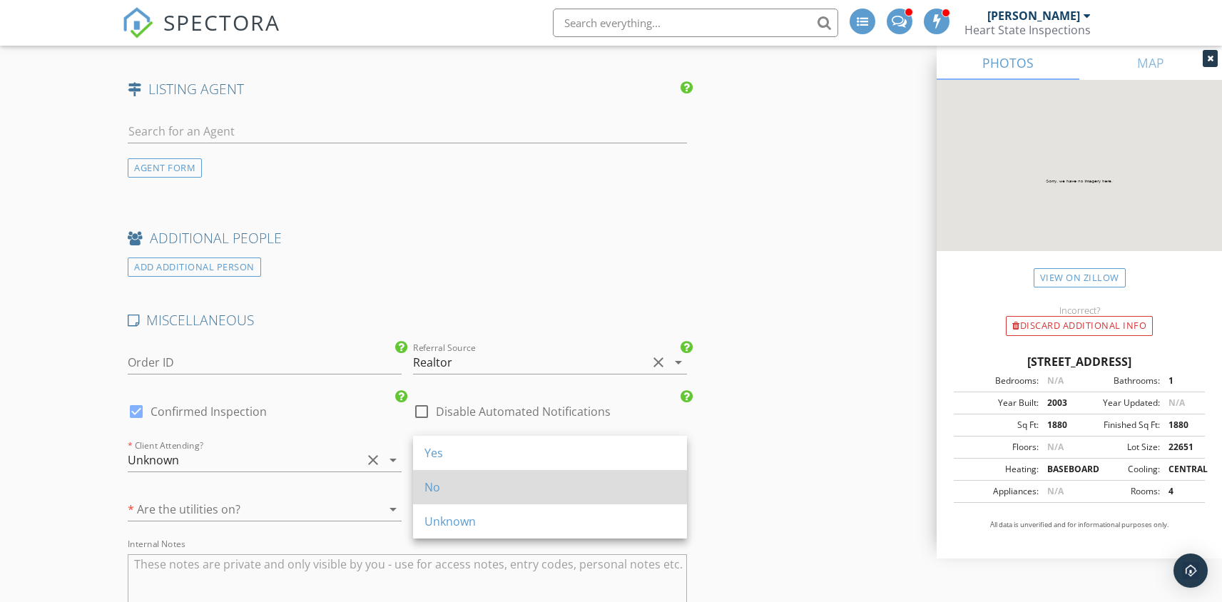
click at [436, 494] on div "No" at bounding box center [549, 487] width 251 height 17
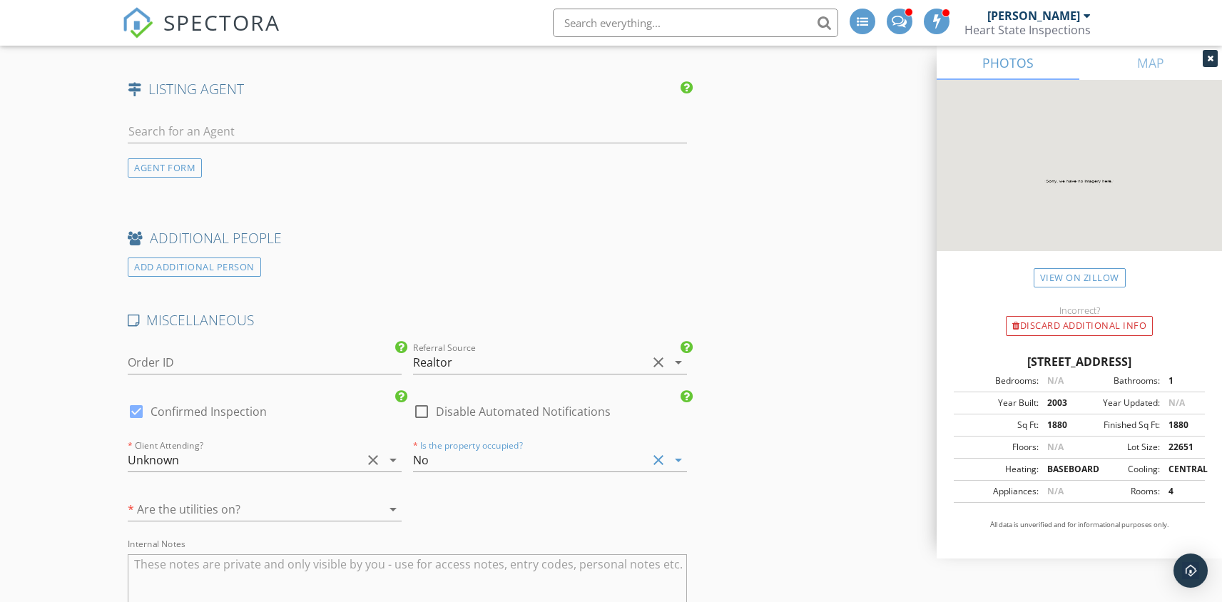
click at [275, 498] on div at bounding box center [245, 509] width 234 height 23
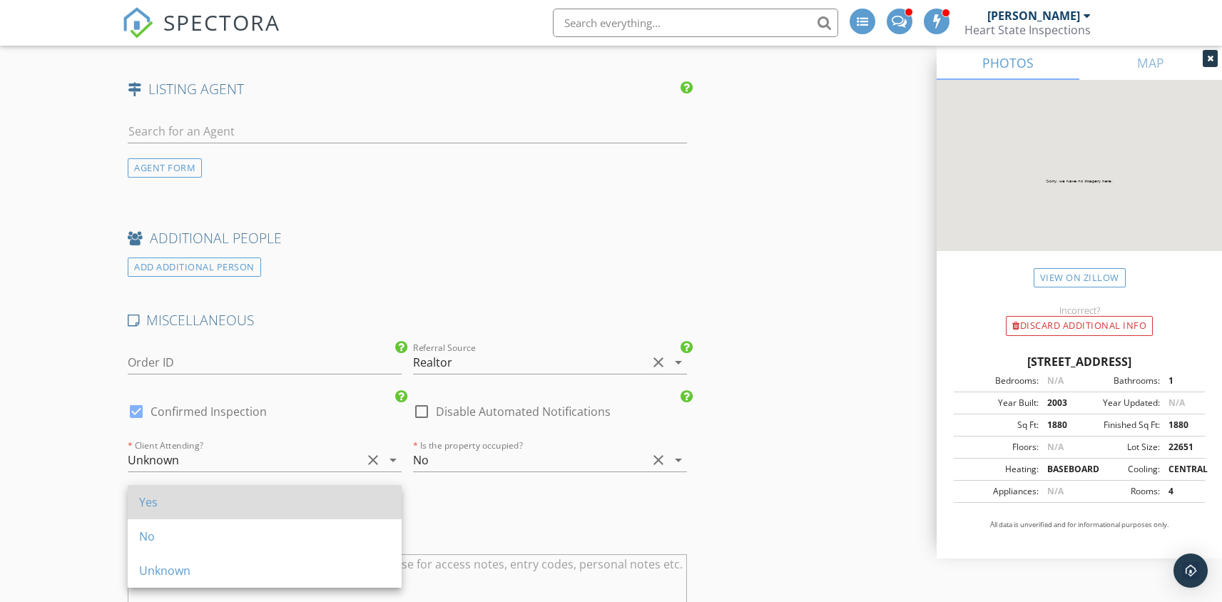
click at [214, 489] on div "Yes" at bounding box center [264, 502] width 251 height 34
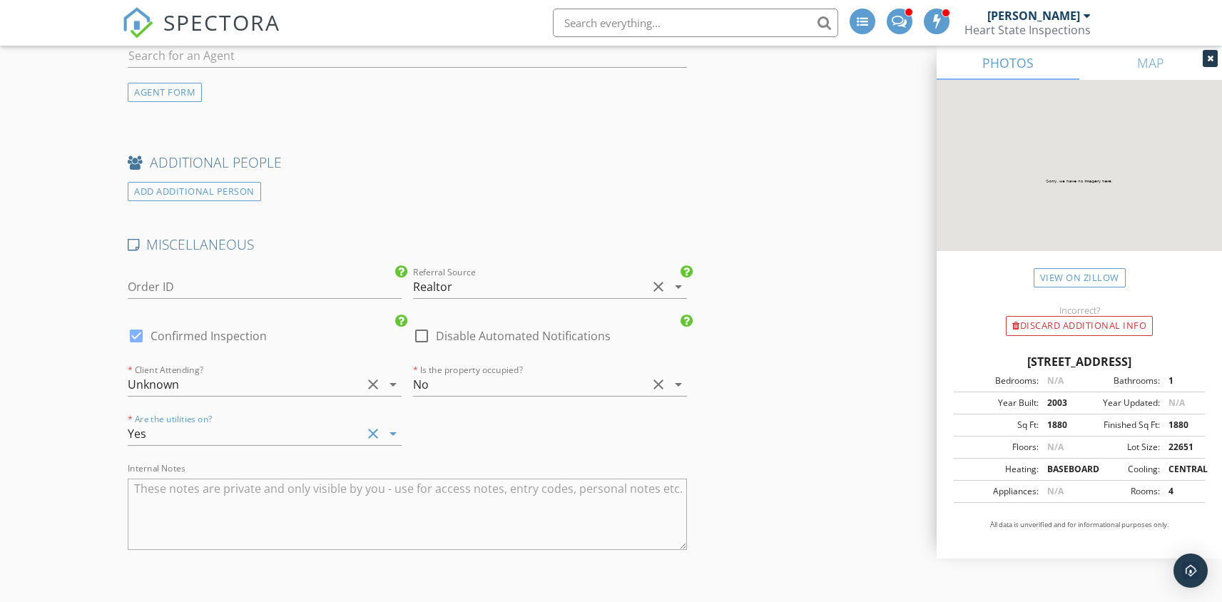
scroll to position [3321, 0]
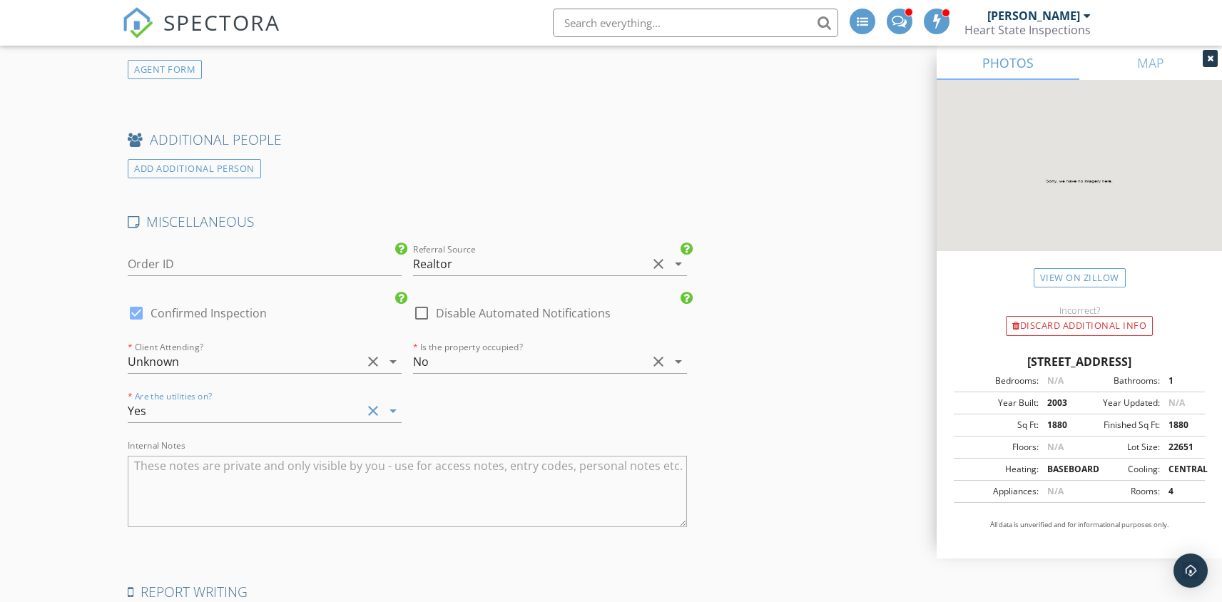
click at [213, 468] on textarea "Internal Notes" at bounding box center [407, 491] width 558 height 71
click at [507, 461] on textarea "Kim is supposed to get me access. - IHS ordered 7:10am on 9/28/25" at bounding box center [407, 491] width 558 height 71
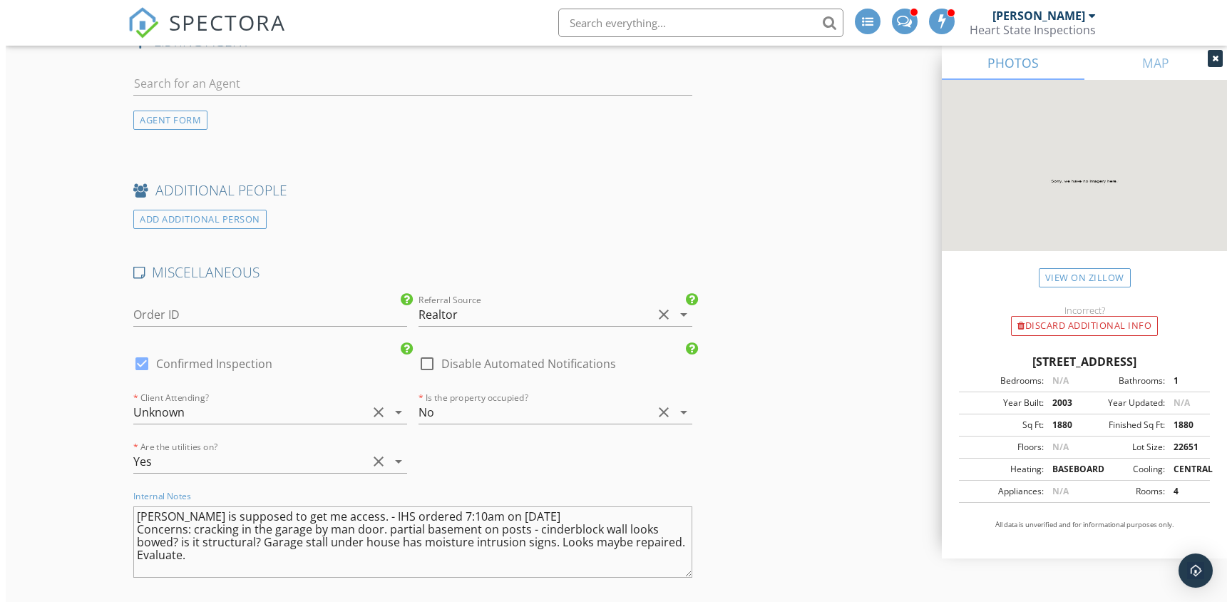
scroll to position [3594, 0]
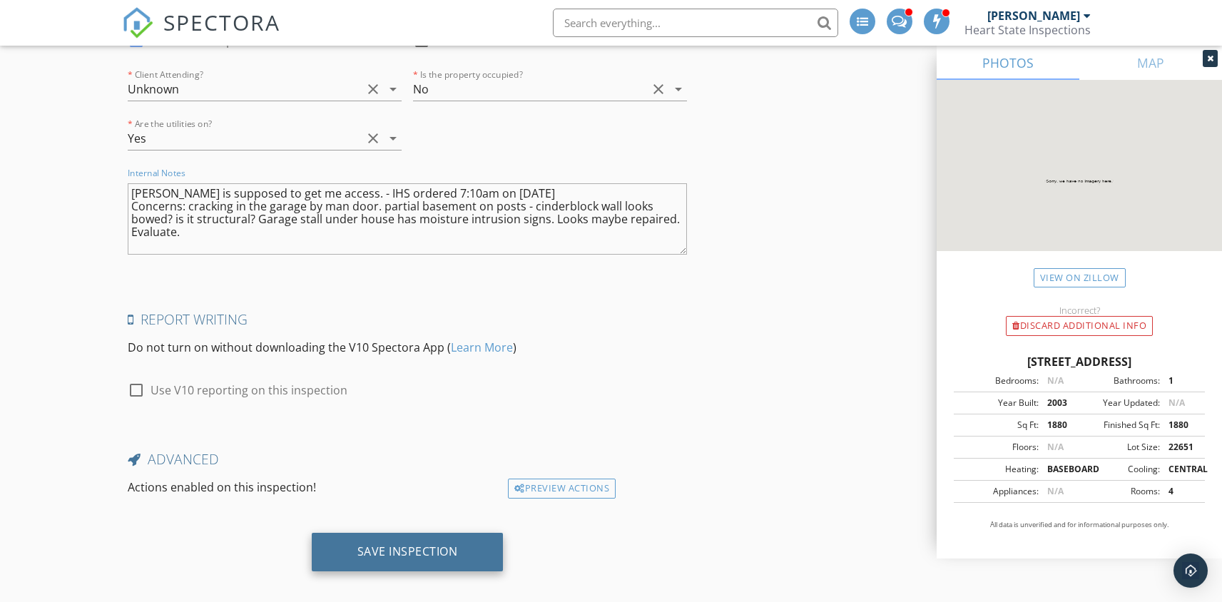
type textarea "Kim is supposed to get me access. - IHS ordered 7:10am on 9/28/25 Concerns: cra…"
click at [397, 544] on div "Save Inspection" at bounding box center [407, 551] width 101 height 14
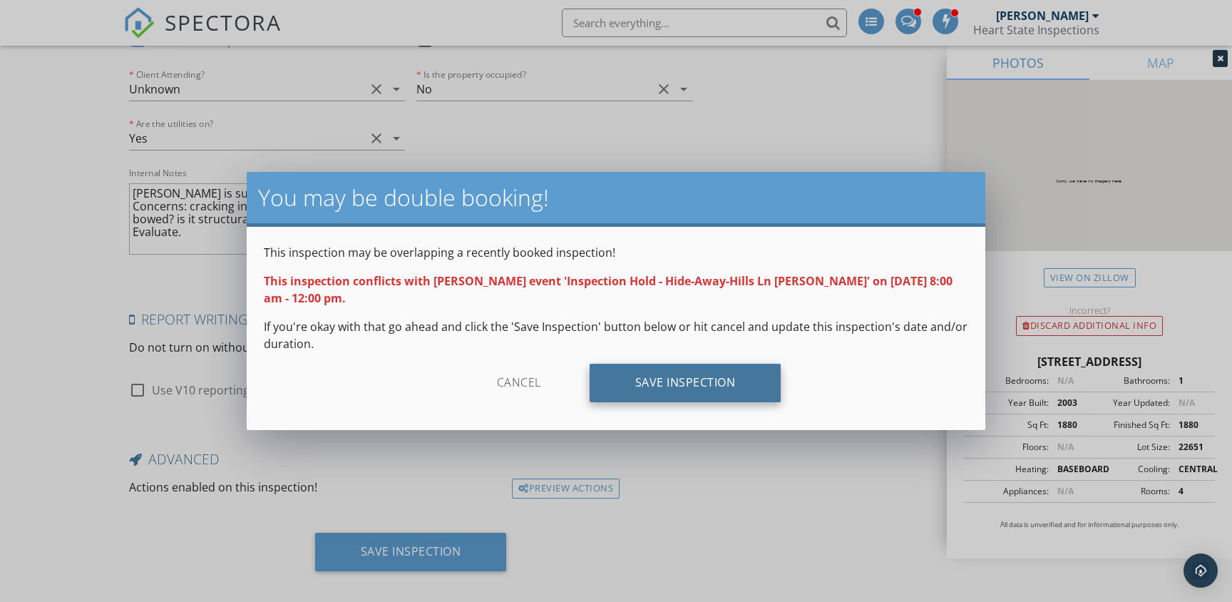
click at [687, 384] on div "Save Inspection" at bounding box center [686, 383] width 192 height 39
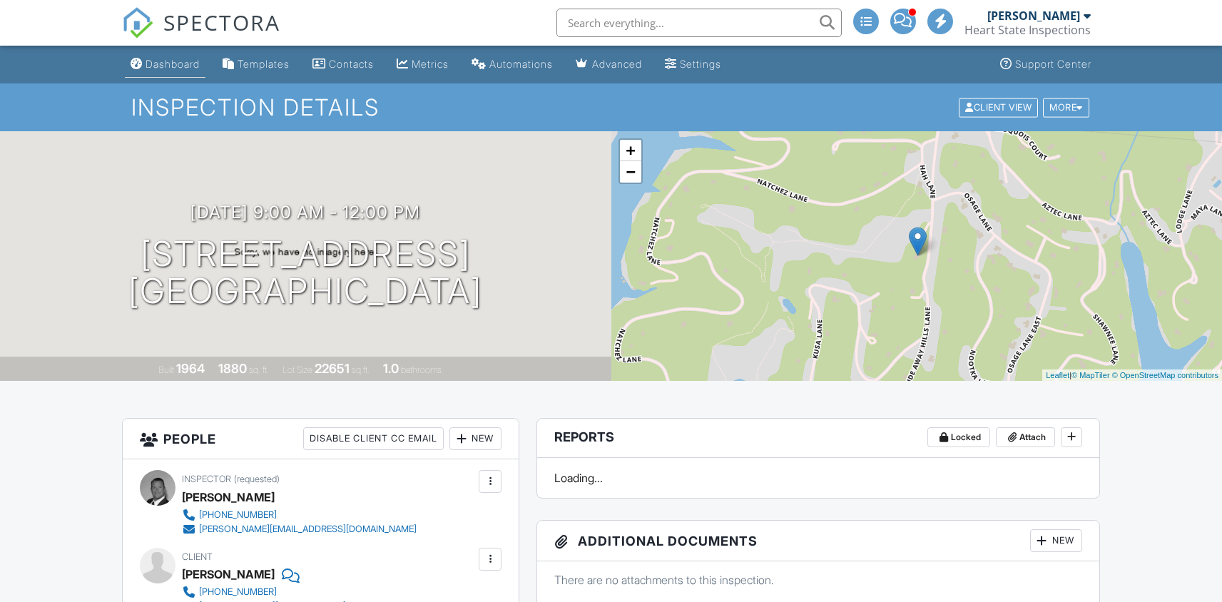
click at [177, 63] on div "Dashboard" at bounding box center [172, 64] width 54 height 12
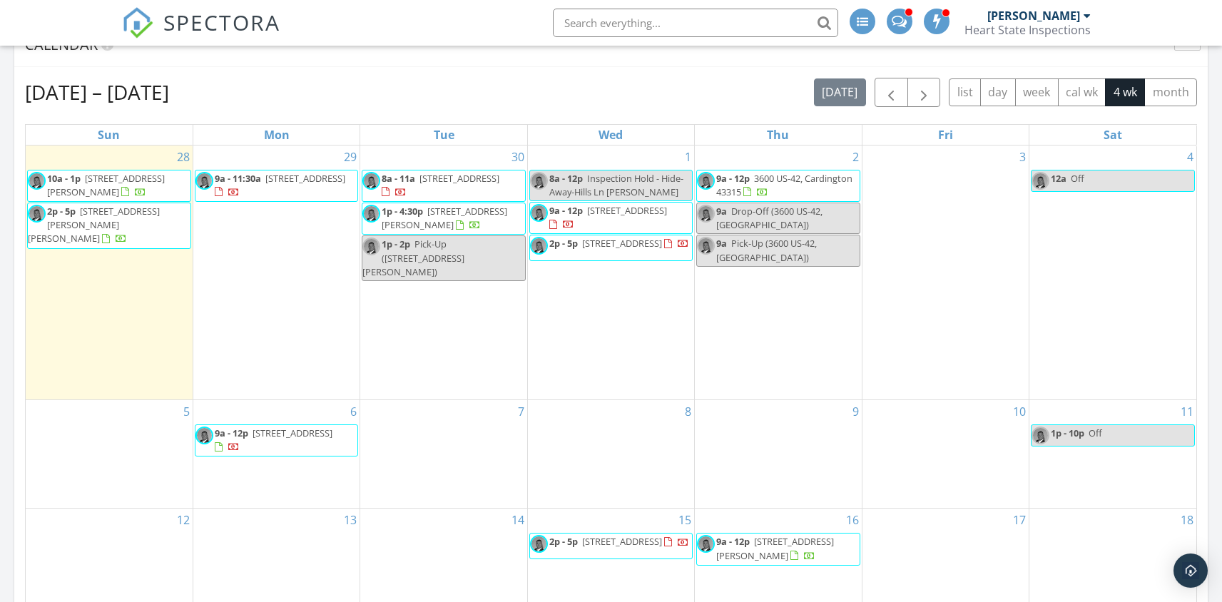
scroll to position [549, 0]
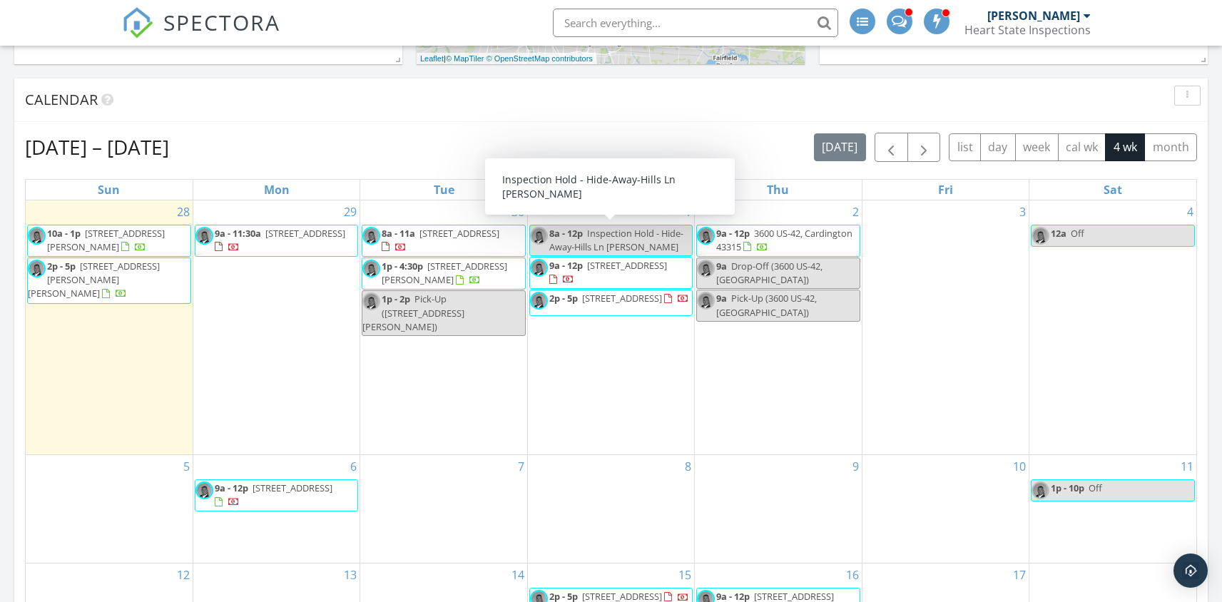
click at [622, 242] on span "Inspection Hold - Hide-Away-Hills Ln [PERSON_NAME]" at bounding box center [616, 240] width 134 height 26
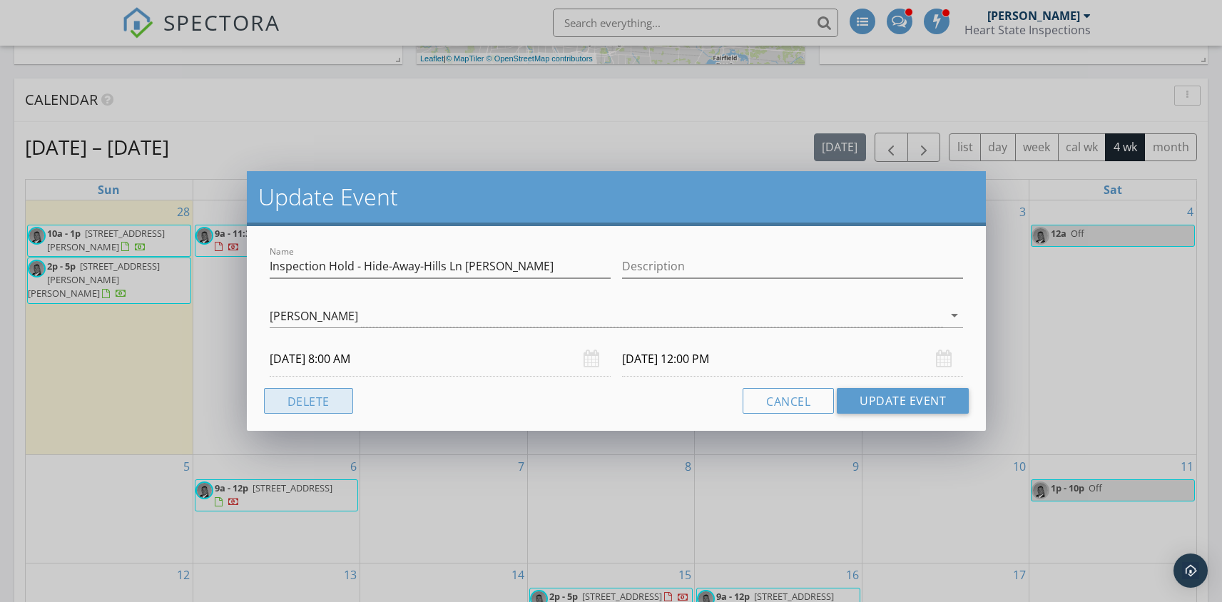
click at [314, 404] on button "Delete" at bounding box center [308, 401] width 89 height 26
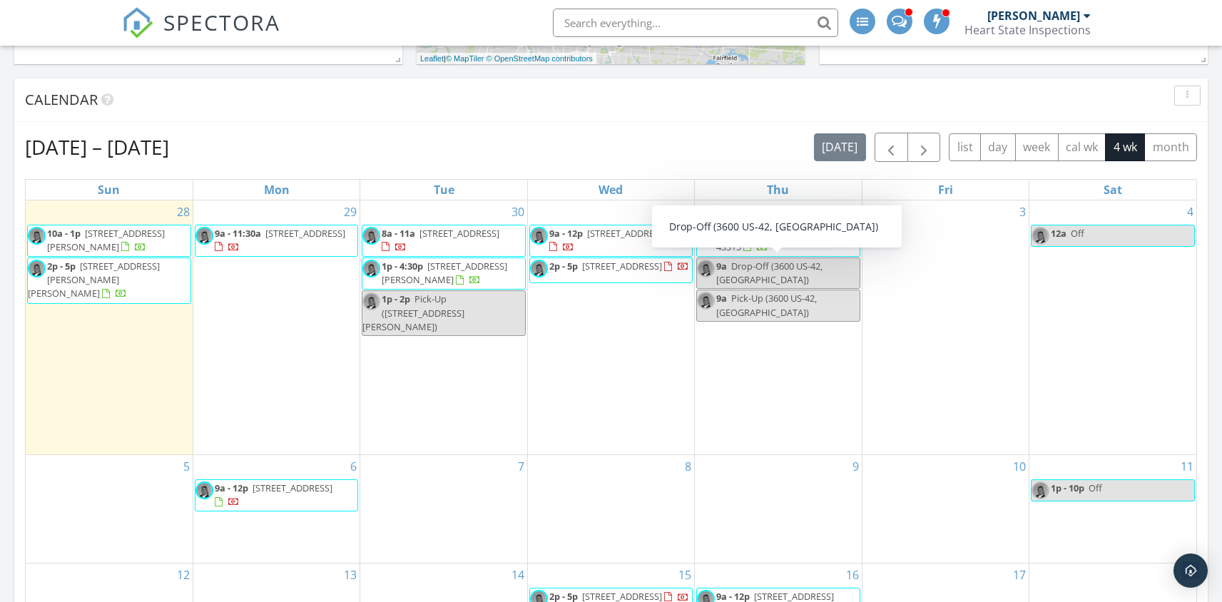
click at [777, 273] on div "9a Drop-Off (3600 US-42, Cardington)" at bounding box center [778, 273] width 162 height 27
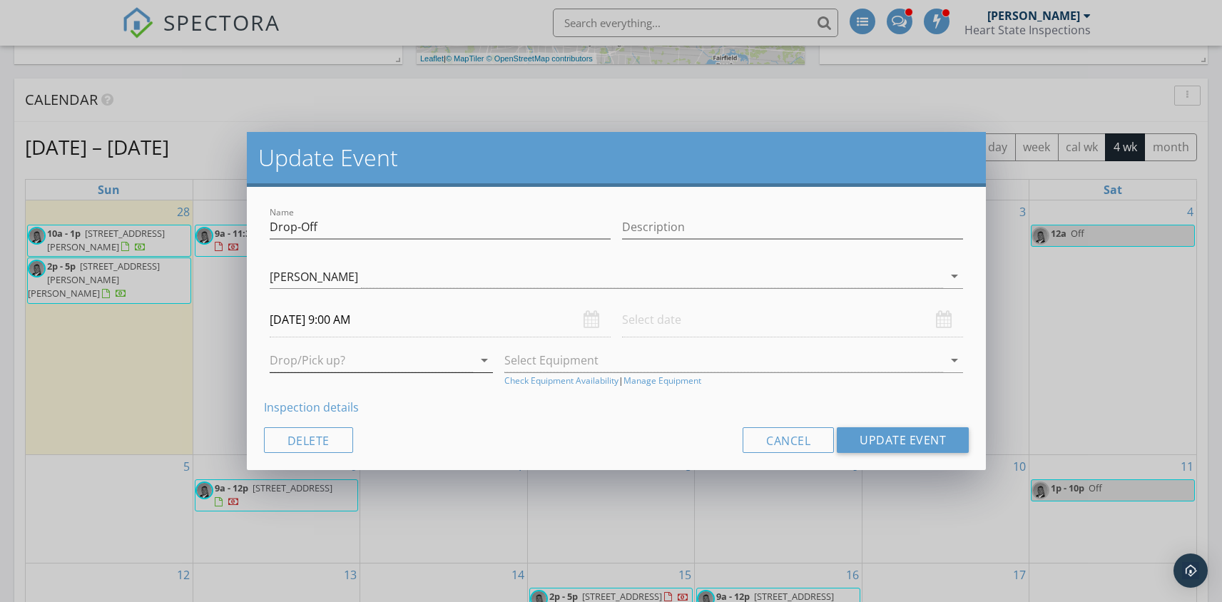
click at [459, 362] on div at bounding box center [372, 361] width 204 height 24
click at [311, 370] on div "Drop" at bounding box center [381, 371] width 201 height 17
click at [881, 280] on div "[PERSON_NAME]" at bounding box center [607, 277] width 674 height 24
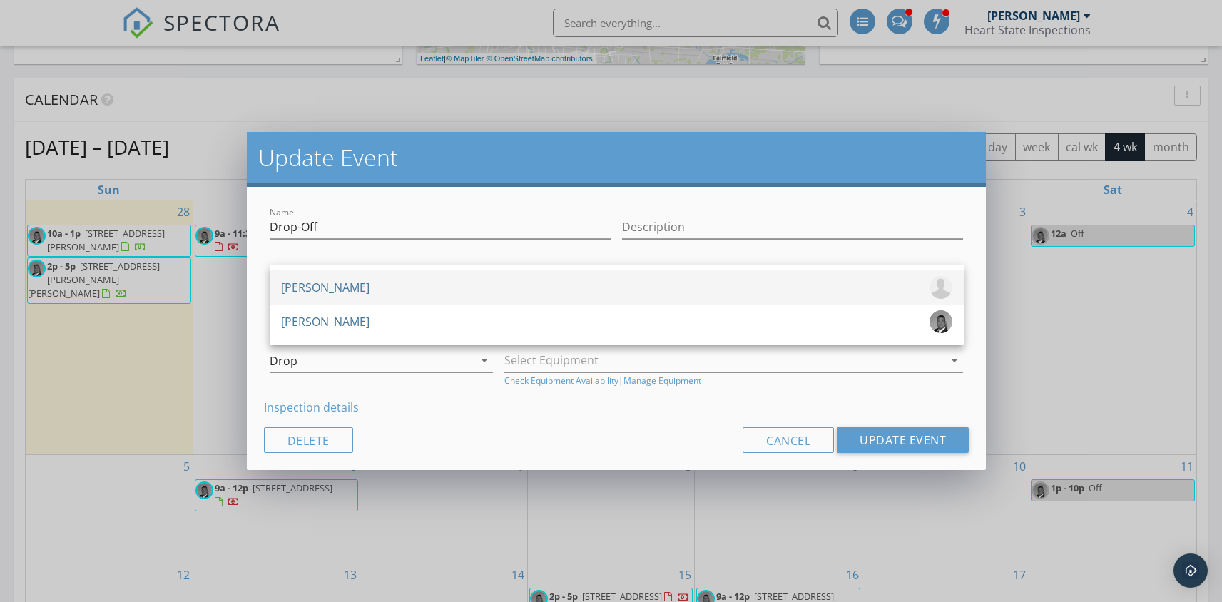
click at [322, 283] on div "[PERSON_NAME]" at bounding box center [325, 287] width 88 height 23
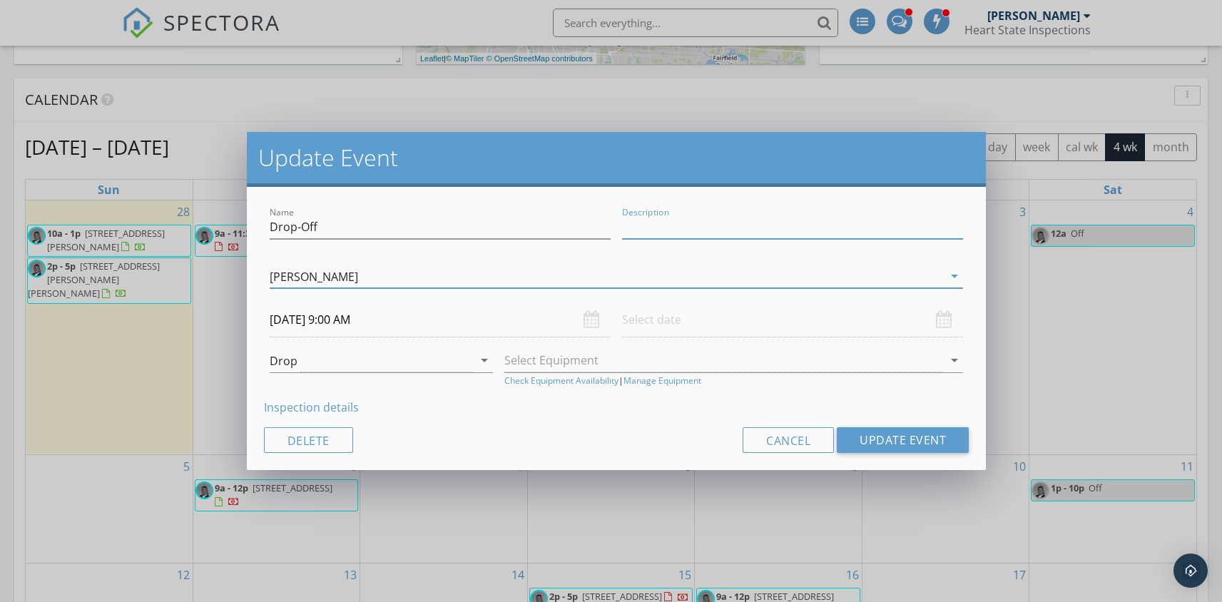
click at [656, 223] on input "Description" at bounding box center [792, 227] width 341 height 24
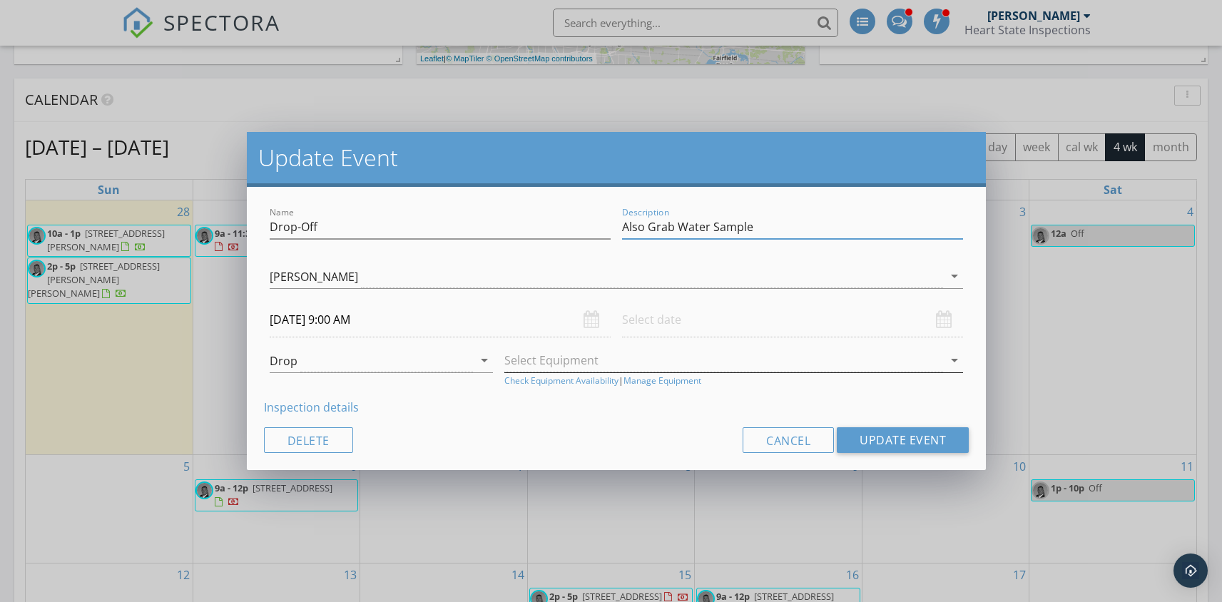
type input "Also Grab Water Sample"
click at [590, 357] on div at bounding box center [723, 361] width 439 height 24
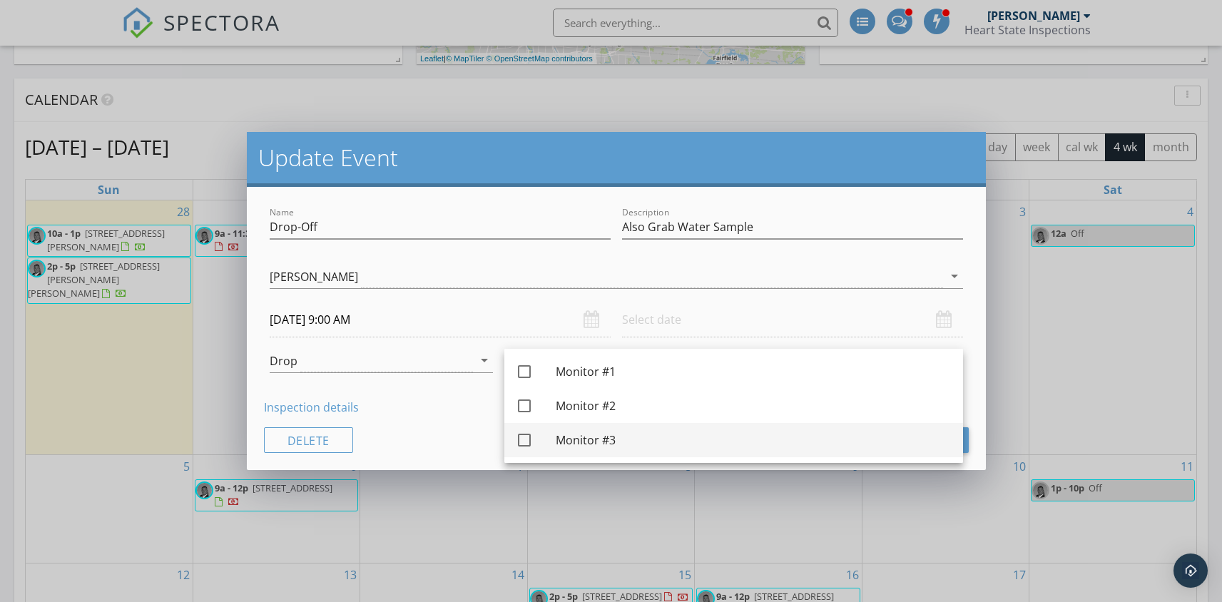
click at [531, 441] on div at bounding box center [524, 440] width 24 height 24
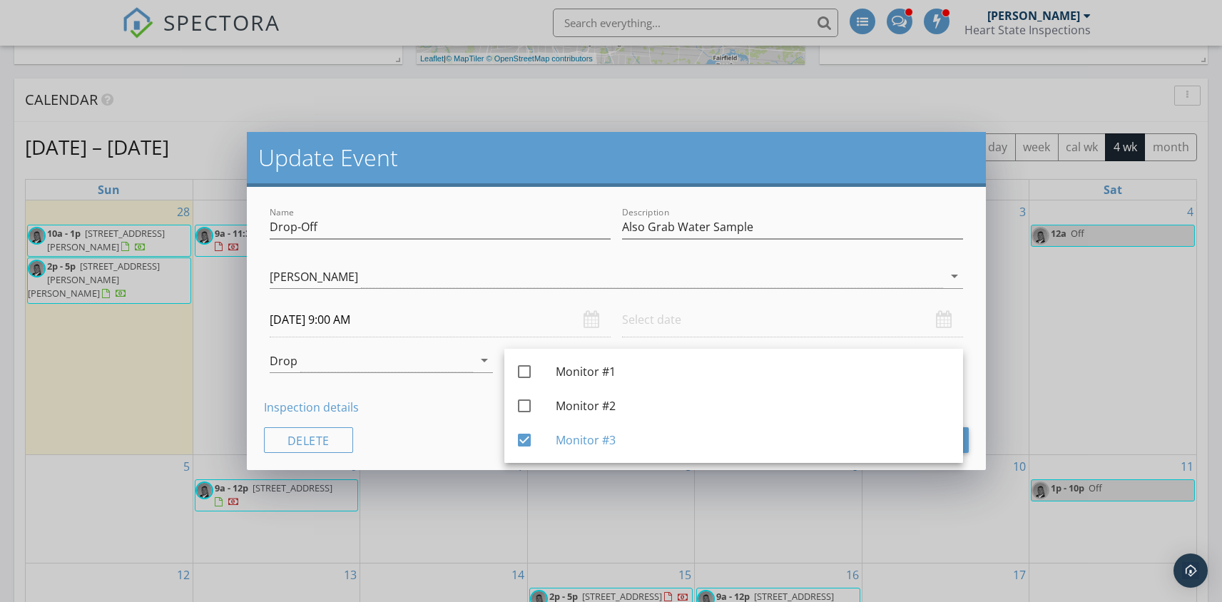
click at [682, 317] on input "text" at bounding box center [792, 319] width 341 height 35
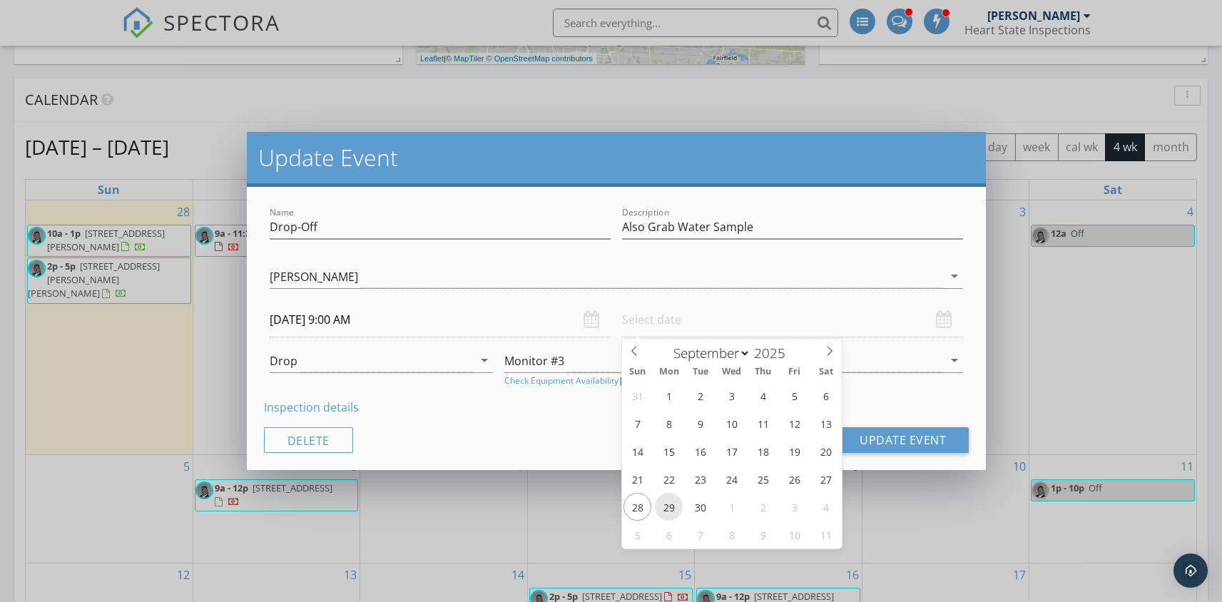
type input "[DATE] 12:00 PM"
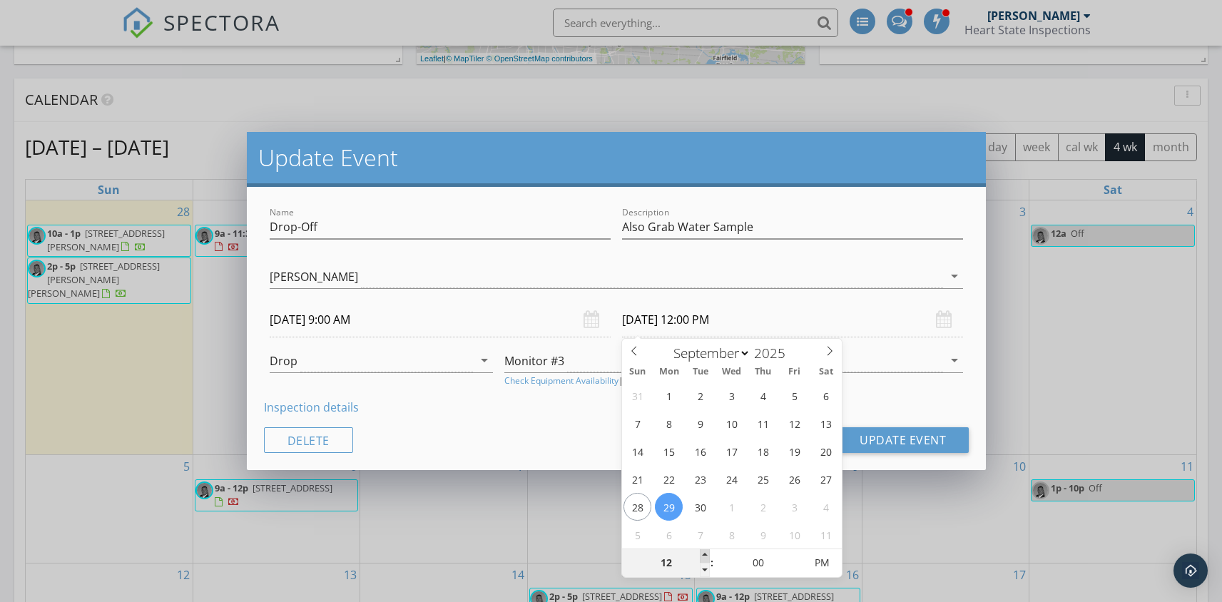
type input "01"
type input "09/29/2025 1:00 PM"
click at [705, 553] on span at bounding box center [705, 555] width 10 height 14
click at [561, 438] on div "Cancel Update Event" at bounding box center [616, 440] width 705 height 26
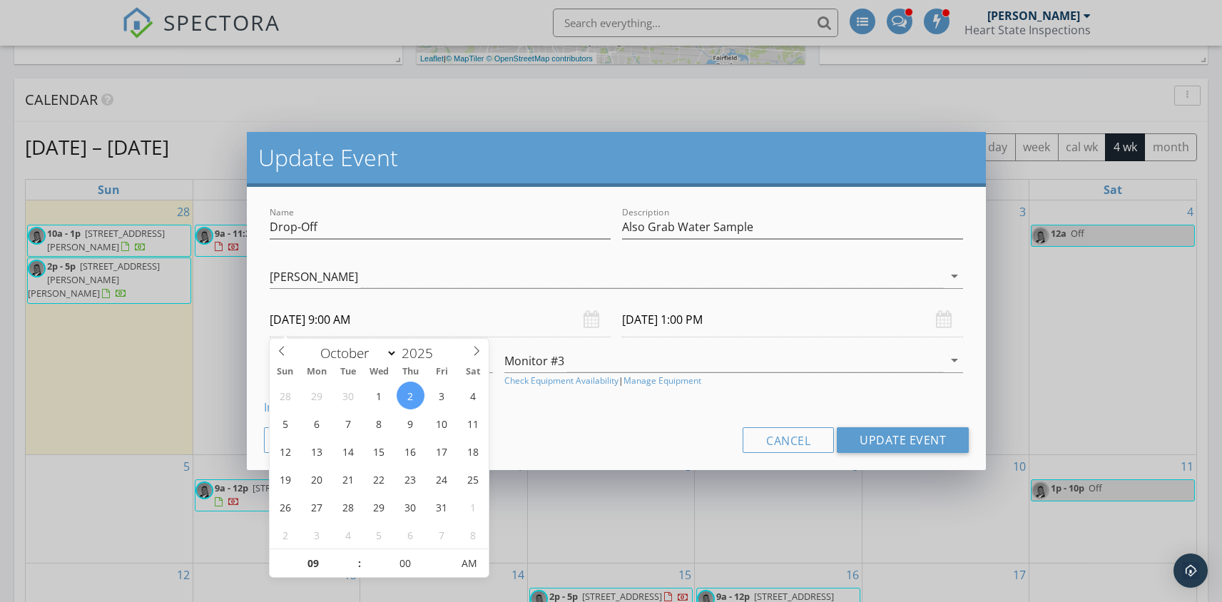
click at [372, 316] on input "10/02/2025 9:00 AM" at bounding box center [440, 319] width 341 height 35
select select "8"
type input "09/29/2025 9:00 AM"
type input "09/26/2025 1:00 PM"
type input "10"
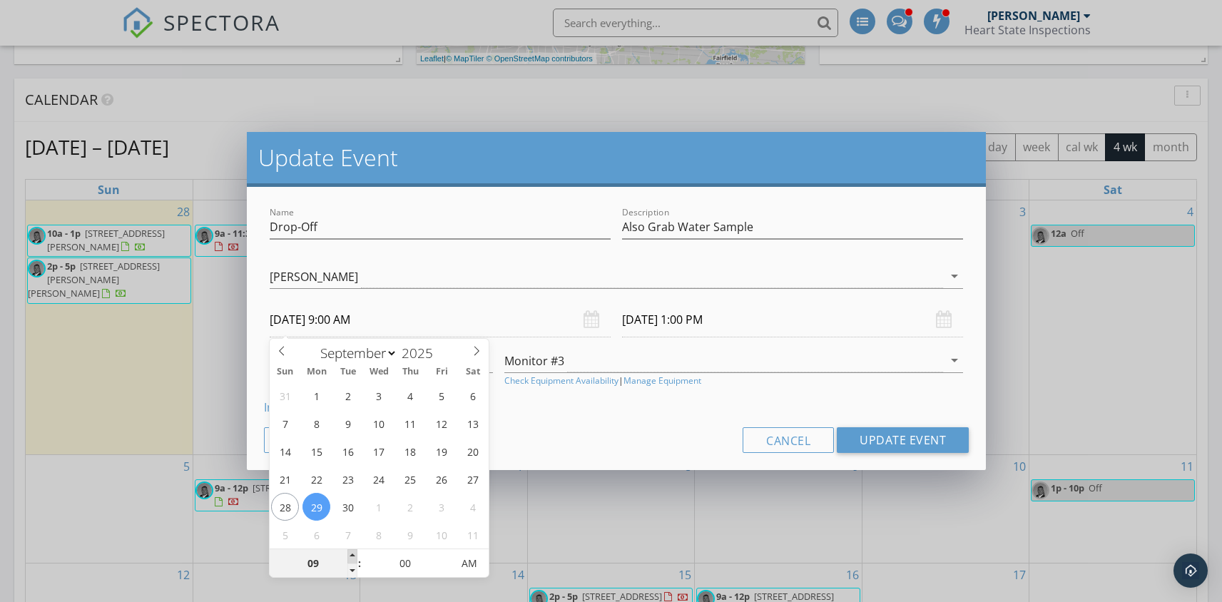
type input "09/29/2025 10:00 AM"
click at [352, 555] on span at bounding box center [352, 556] width 10 height 14
type input "02"
type input "09/26/2025 2:00 PM"
type input "11"
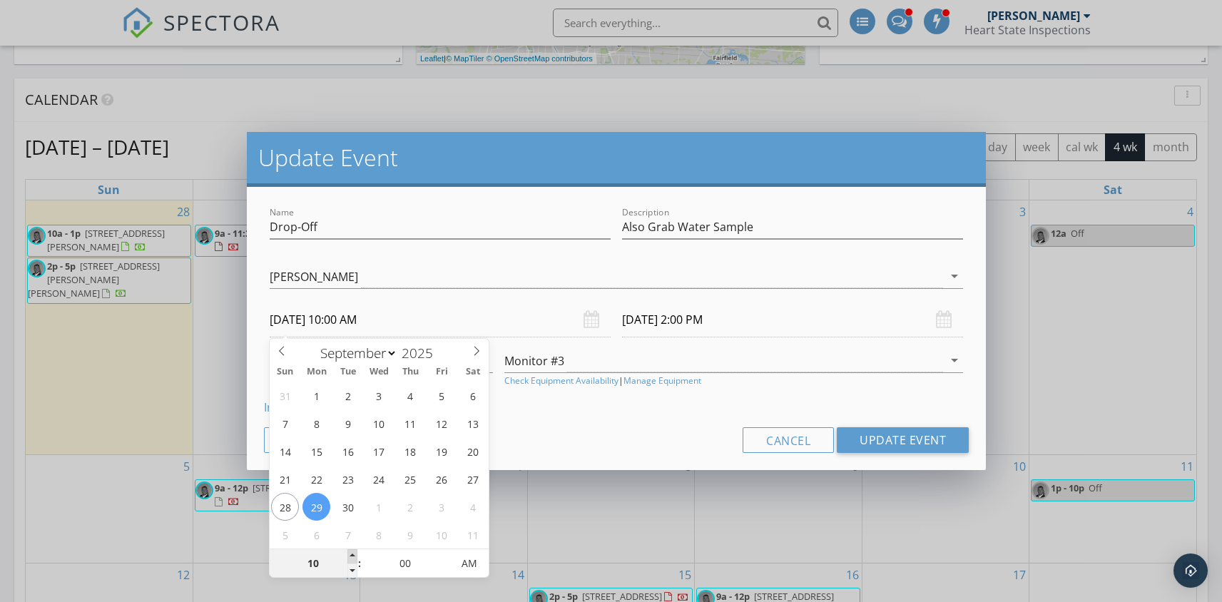
type input "09/29/2025 11:00 AM"
click at [352, 555] on span at bounding box center [352, 556] width 10 height 14
type input "03"
type input "09/26/2025 3:00 PM"
type input "12"
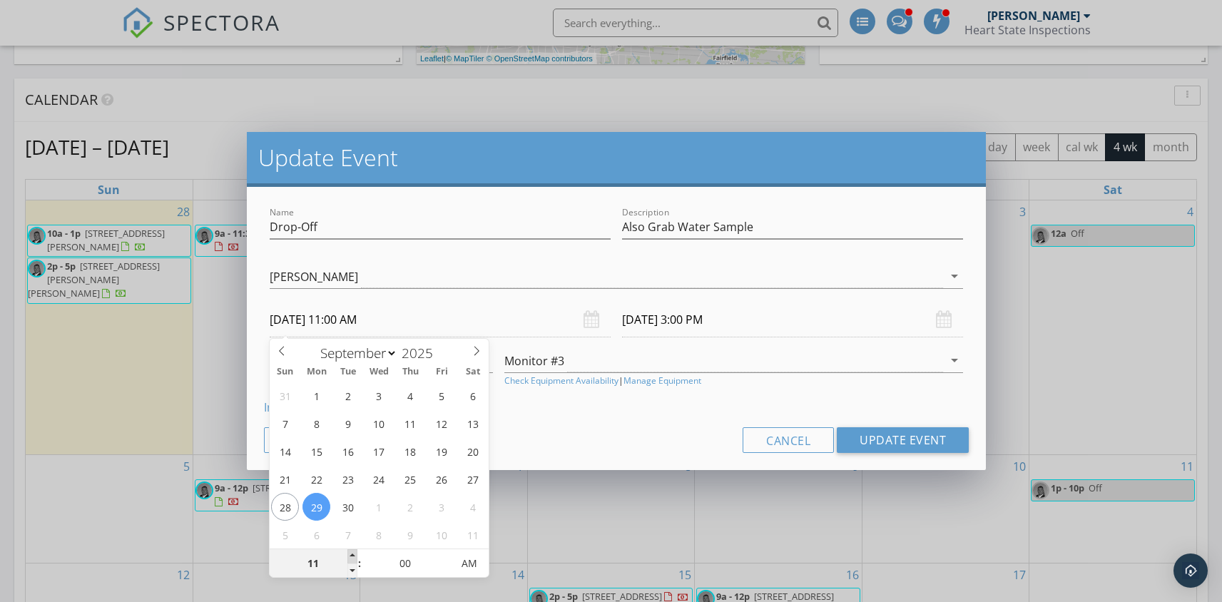
type input "09/29/2025 12:00 PM"
click at [352, 555] on span at bounding box center [352, 556] width 10 height 14
type input "04"
click at [704, 320] on input "09/26/2025 4:00 PM" at bounding box center [792, 319] width 341 height 35
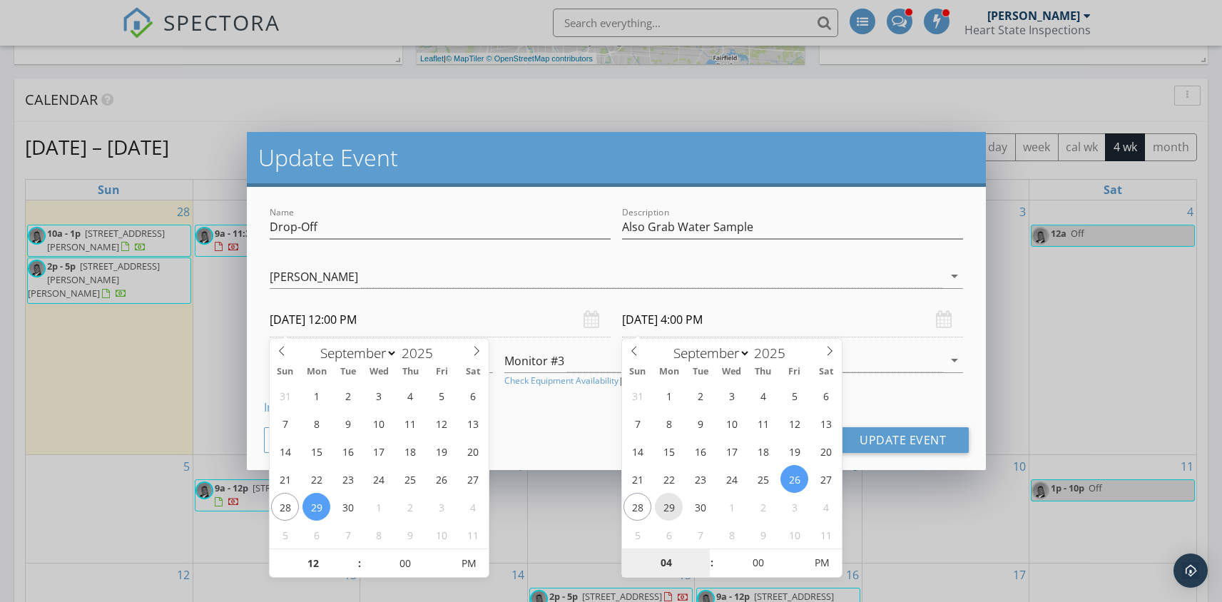
type input "09/29/2025 4:00 PM"
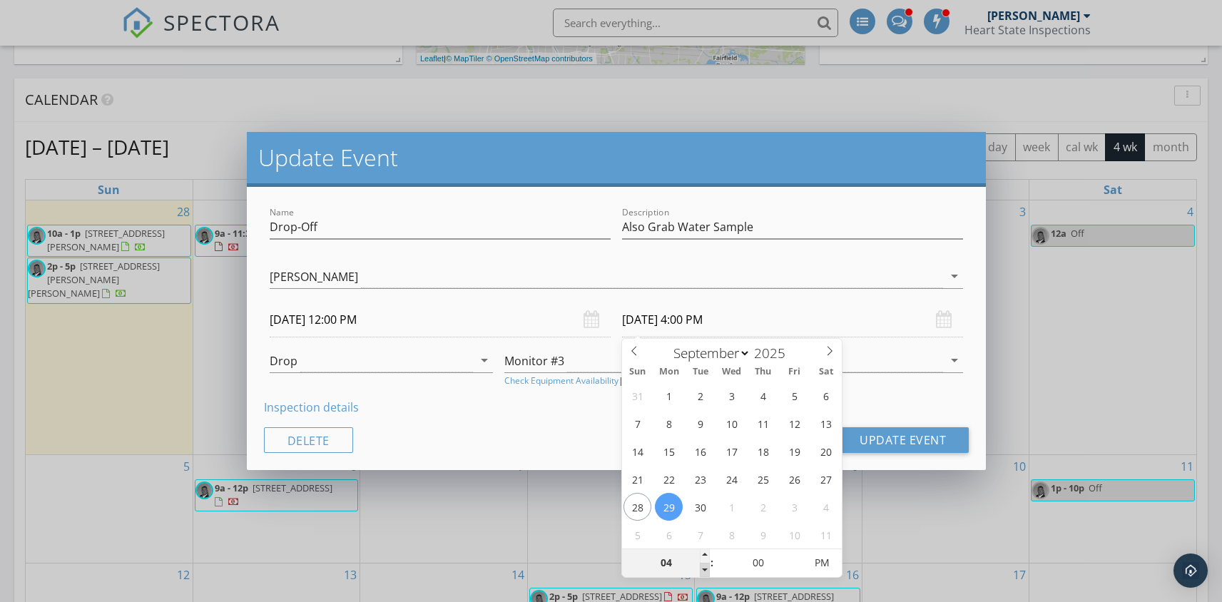
type input "03"
type input "09/29/2025 3:00 PM"
click at [703, 571] on span at bounding box center [705, 570] width 10 height 14
click at [444, 430] on div "Cancel Update Event" at bounding box center [616, 440] width 705 height 26
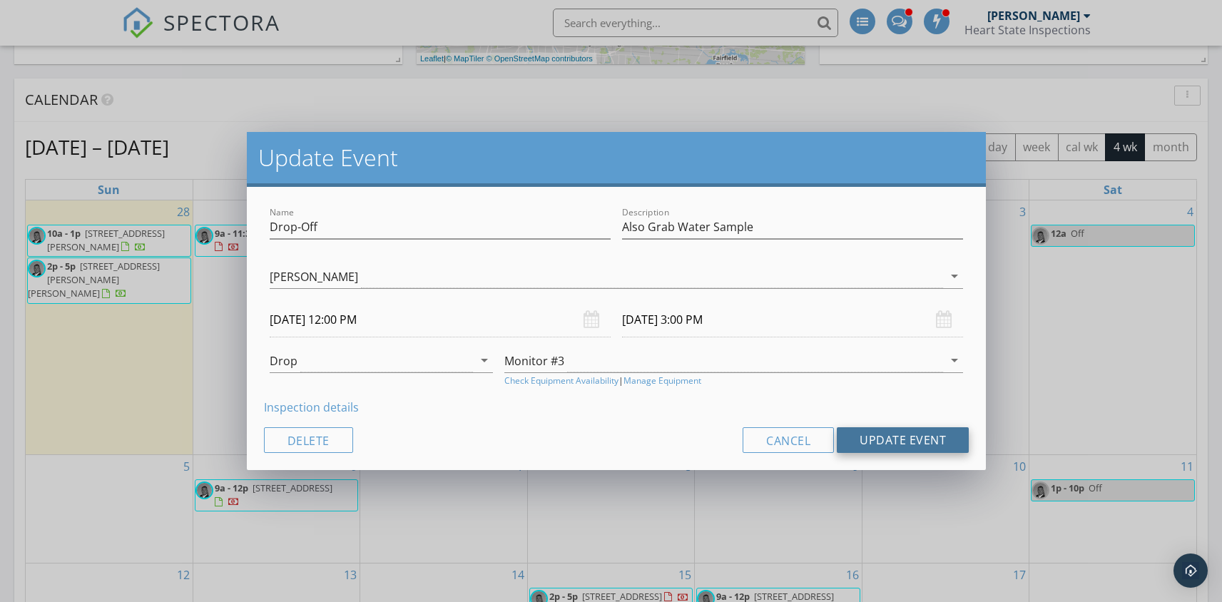
click at [880, 440] on button "Update Event" at bounding box center [903, 440] width 132 height 26
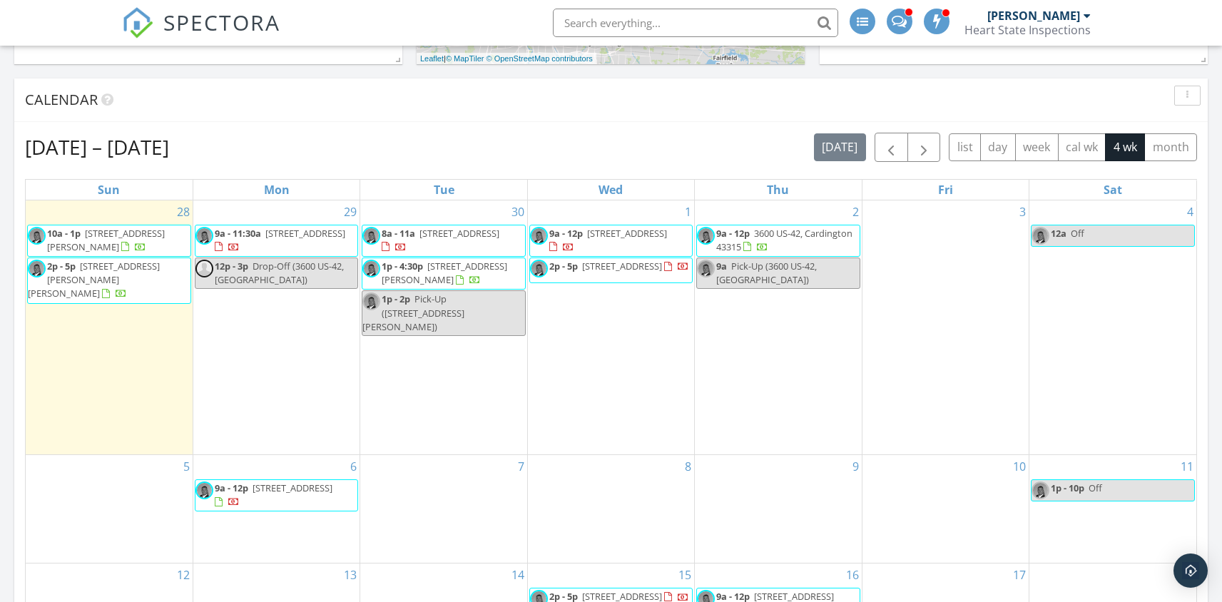
click at [790, 279] on div "9a Pick-Up (3600 US-42, Cardington)" at bounding box center [778, 273] width 162 height 27
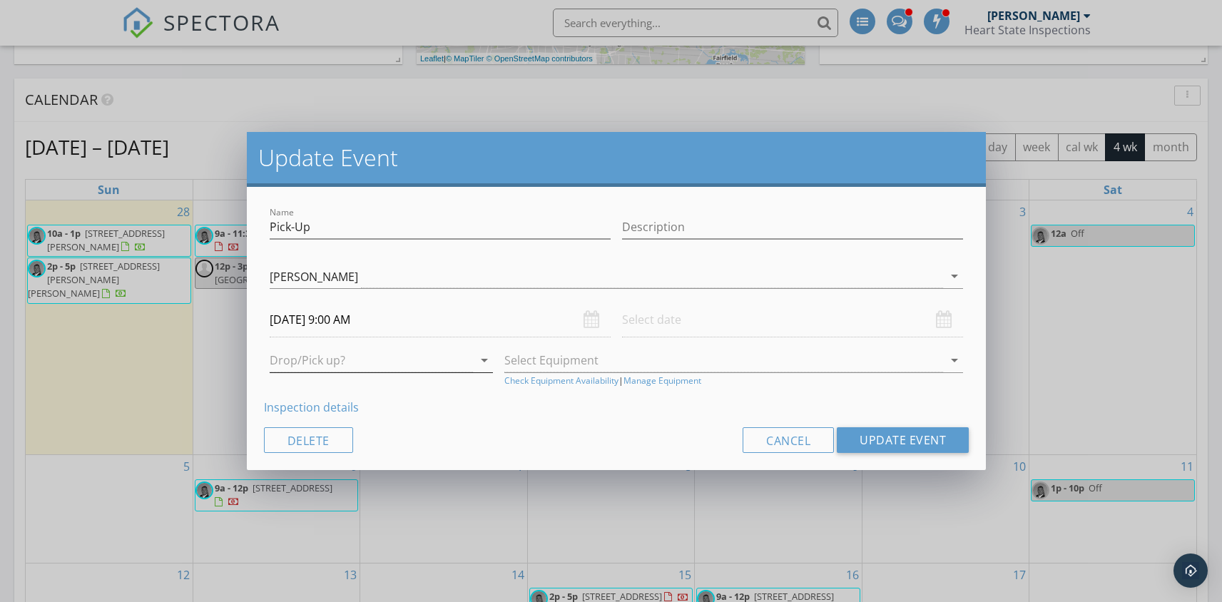
click at [434, 372] on div "arrow_drop_down" at bounding box center [382, 361] width 224 height 24
click at [342, 410] on div "Pickup" at bounding box center [381, 405] width 201 height 17
click at [602, 368] on div at bounding box center [723, 361] width 439 height 24
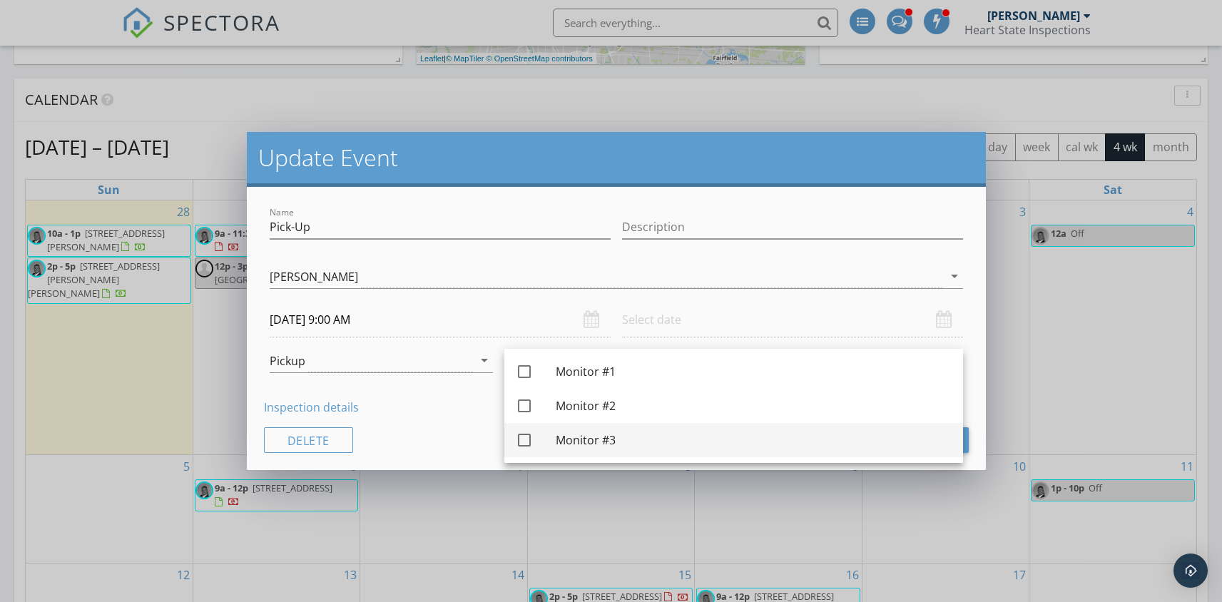
click at [522, 441] on div at bounding box center [524, 440] width 24 height 24
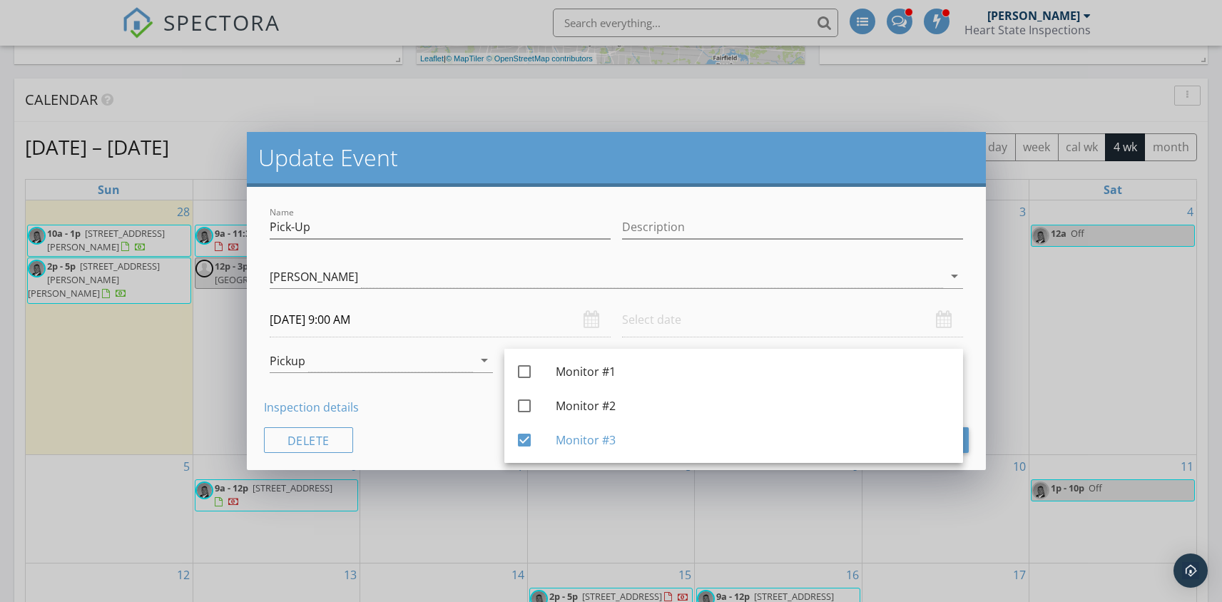
click at [446, 419] on div "Name Pick-Up Description Dyllan Deafenbaugh Joe Deafenbaugh Joe Deafenbaugh arr…" at bounding box center [617, 328] width 740 height 283
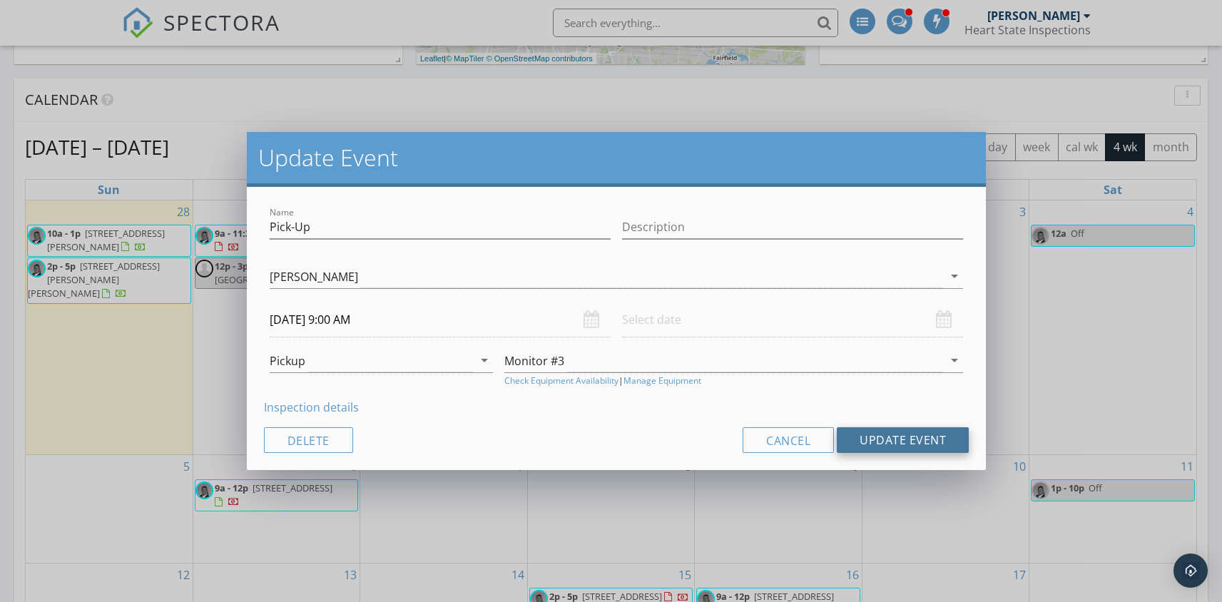
click at [889, 444] on button "Update Event" at bounding box center [903, 440] width 132 height 26
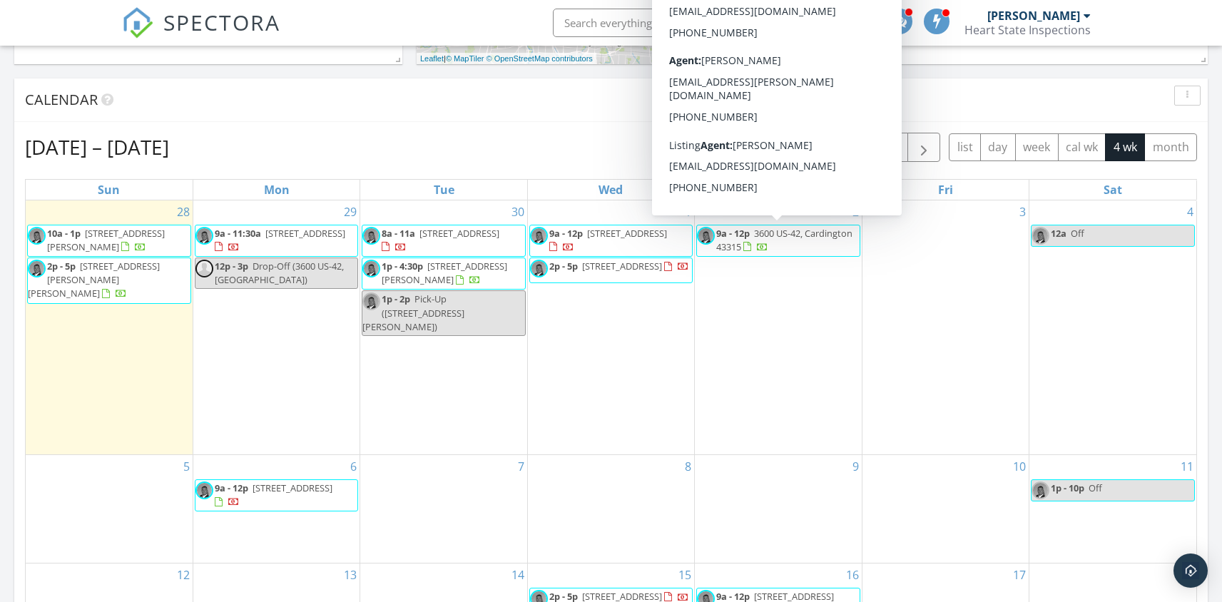
click at [789, 244] on span "9a - 12p 3600 US-42, Cardington 43315" at bounding box center [778, 241] width 162 height 28
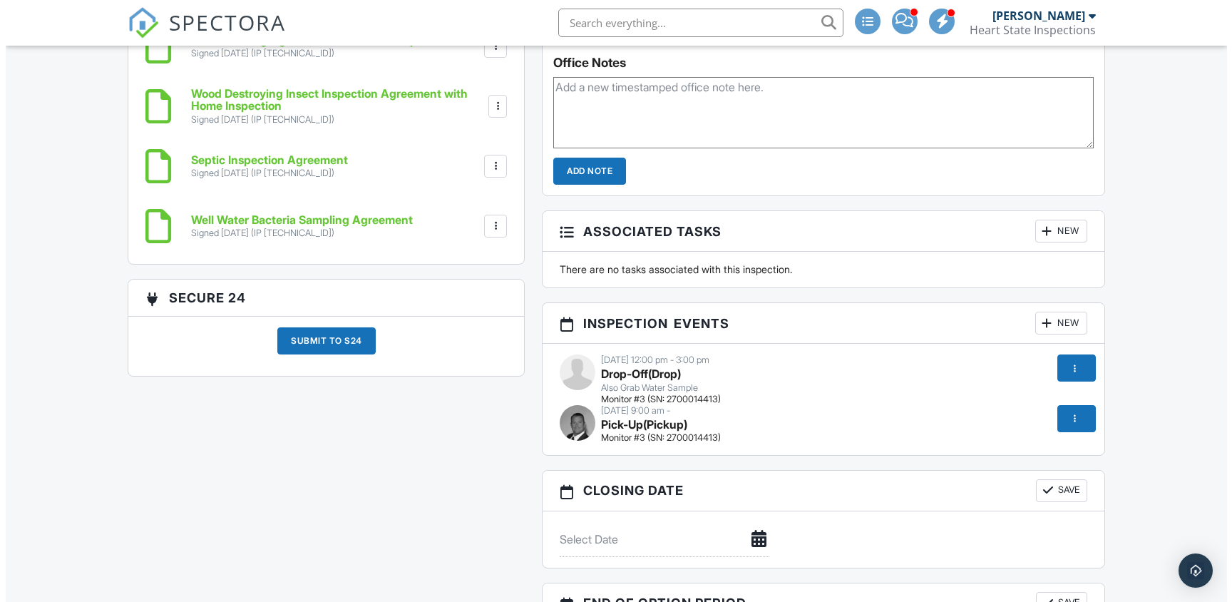
scroll to position [1525, 0]
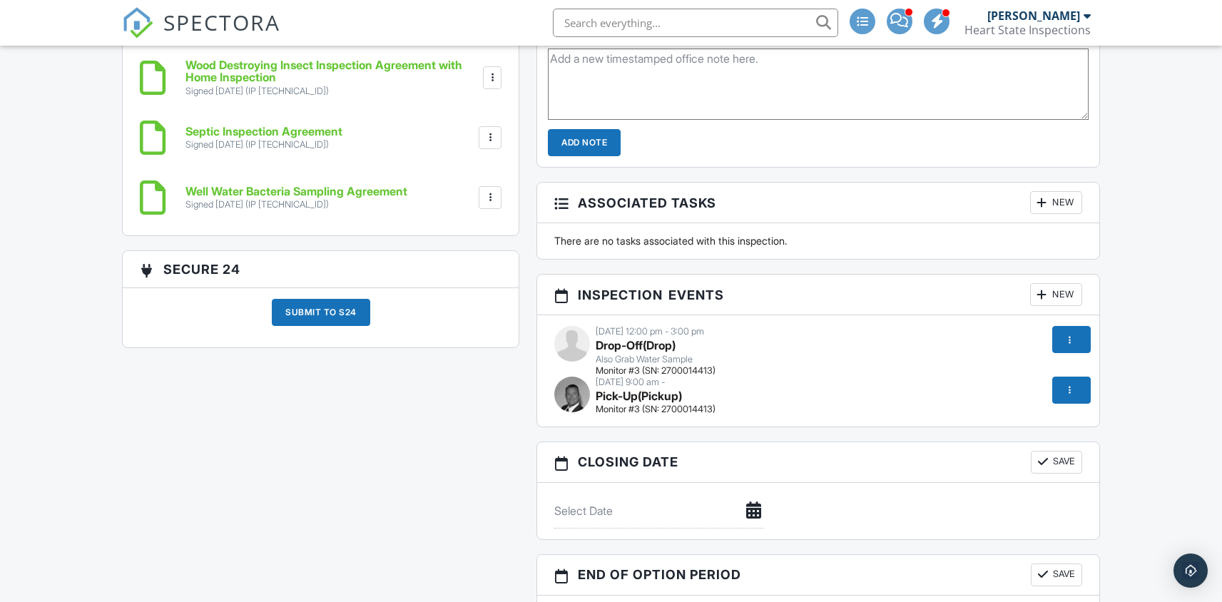
click at [654, 396] on strong "Pick-Up (Pickup)" at bounding box center [639, 396] width 86 height 14
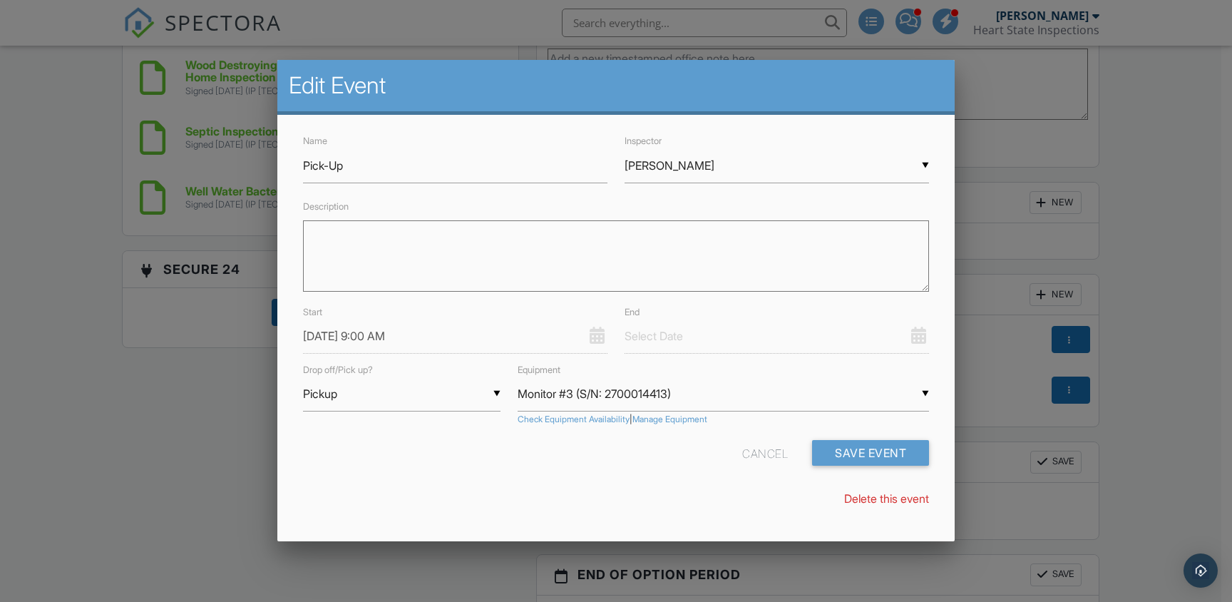
click at [675, 337] on input "text" at bounding box center [777, 336] width 305 height 35
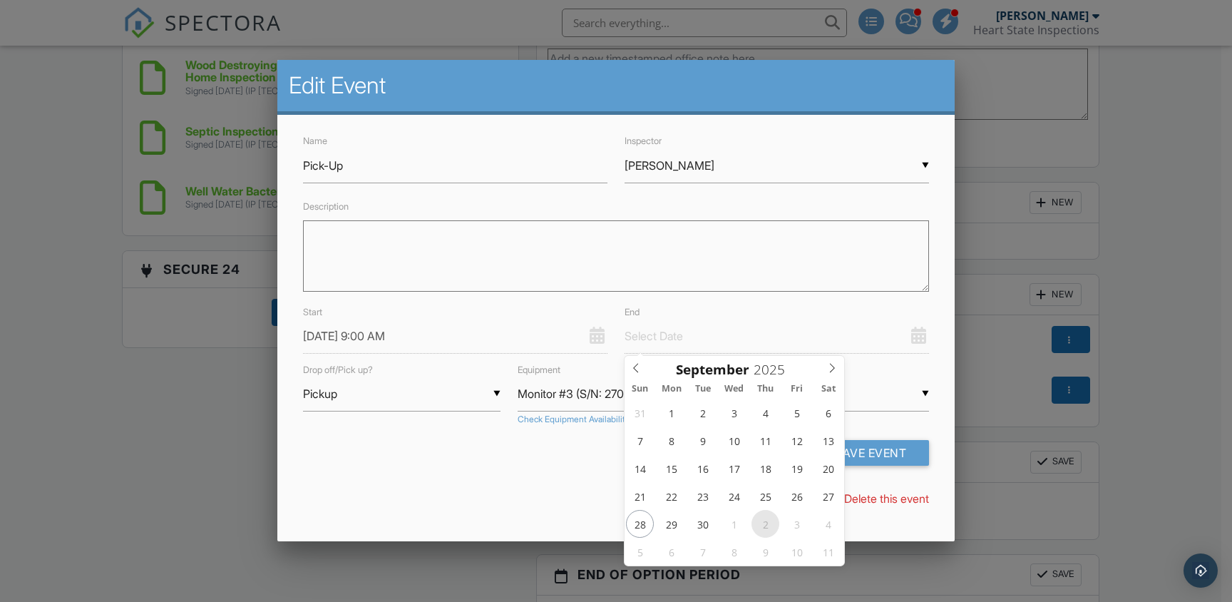
type input "[DATE] 12:00 PM"
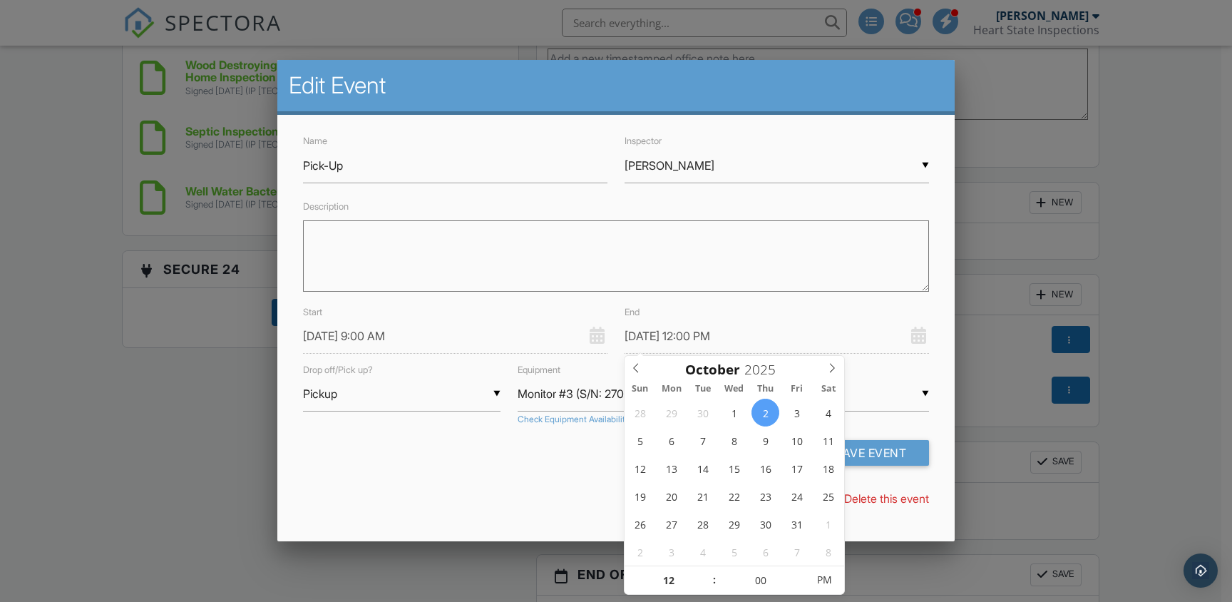
click at [541, 503] on div "Delete this event" at bounding box center [616, 499] width 643 height 16
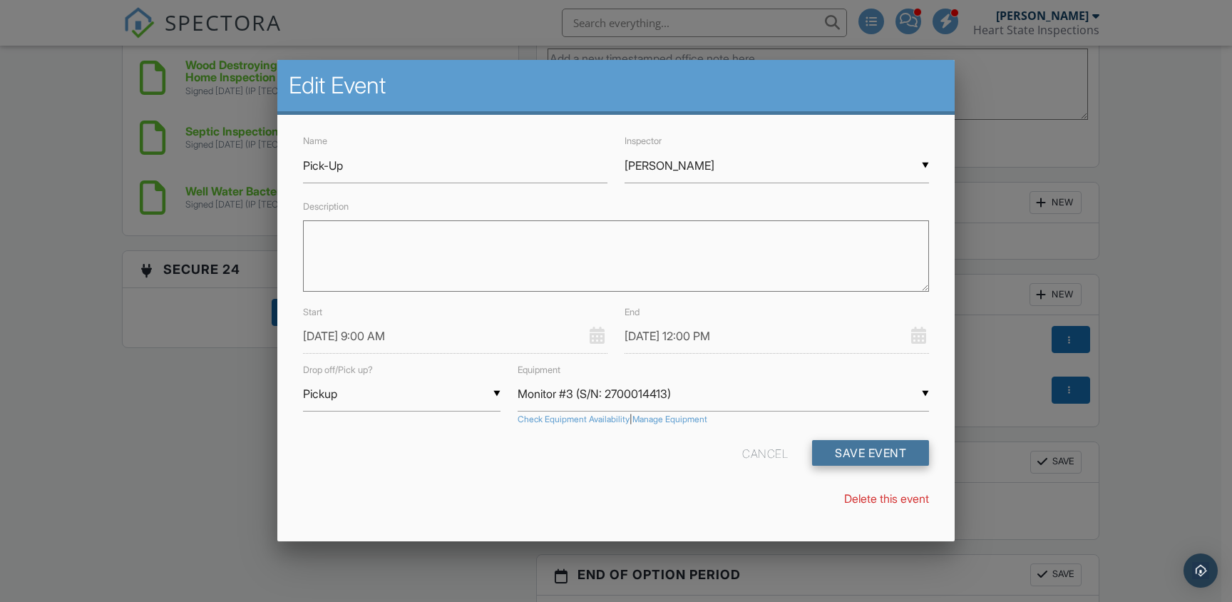
click at [854, 447] on button "Save Event" at bounding box center [870, 453] width 117 height 26
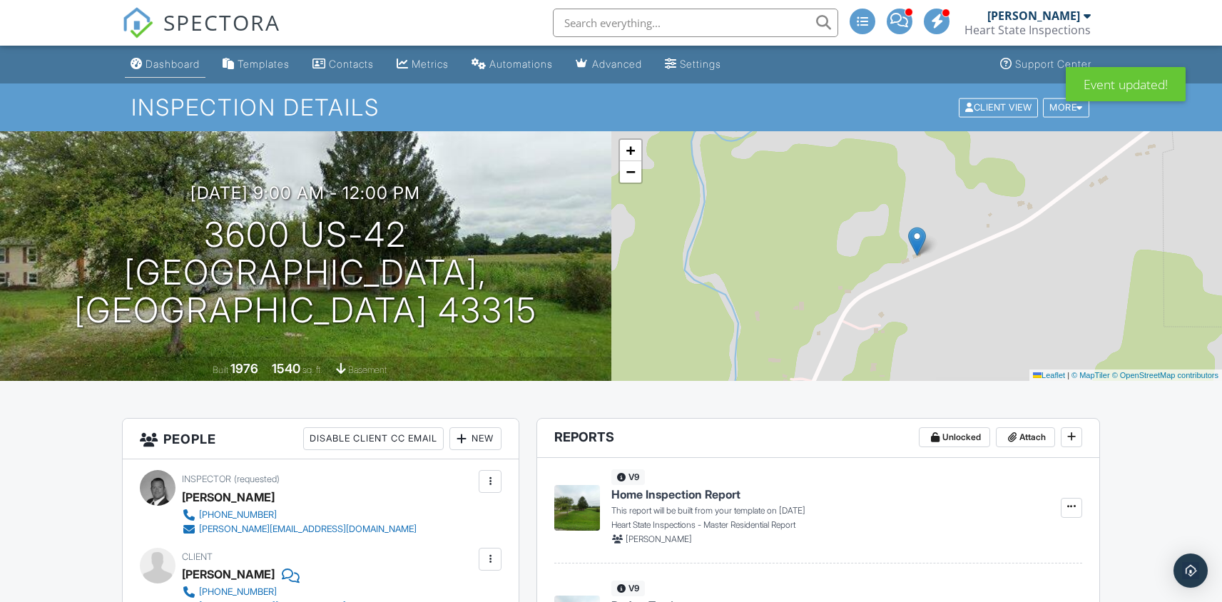
click at [165, 60] on div "Dashboard" at bounding box center [172, 64] width 54 height 12
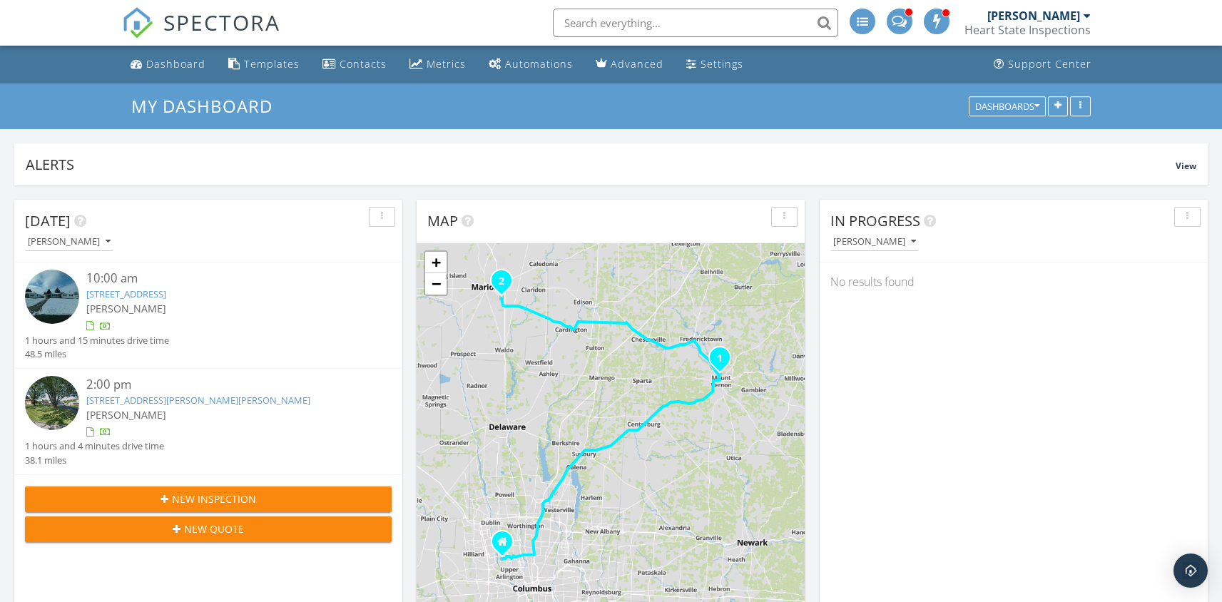
click at [608, 23] on input "text" at bounding box center [695, 23] width 285 height 29
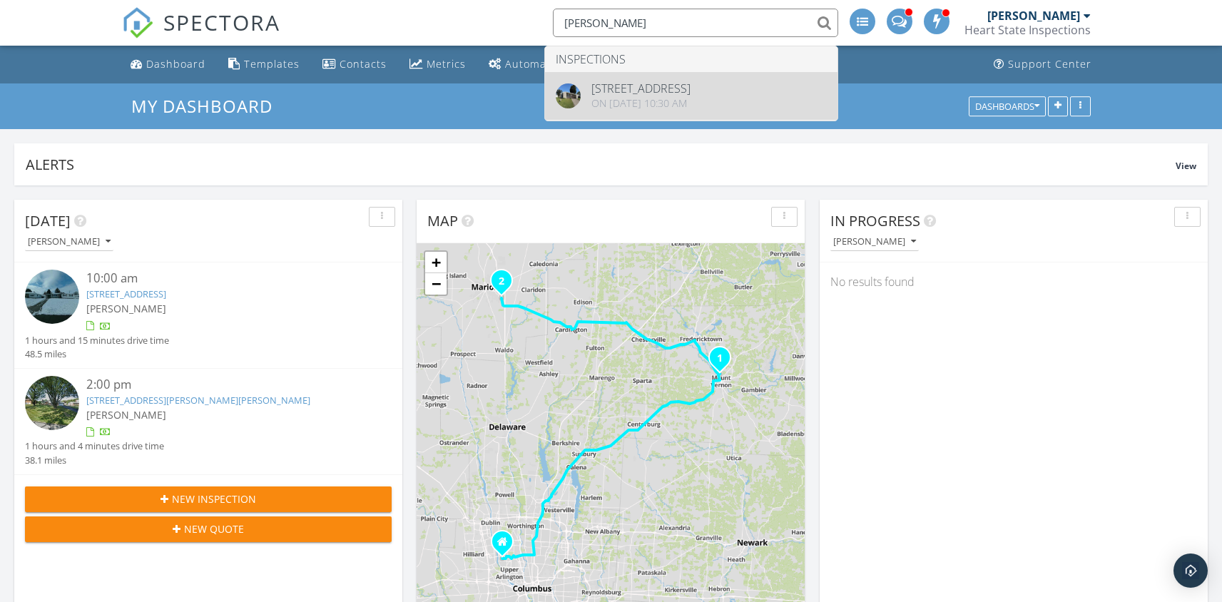
type input "paul mcde"
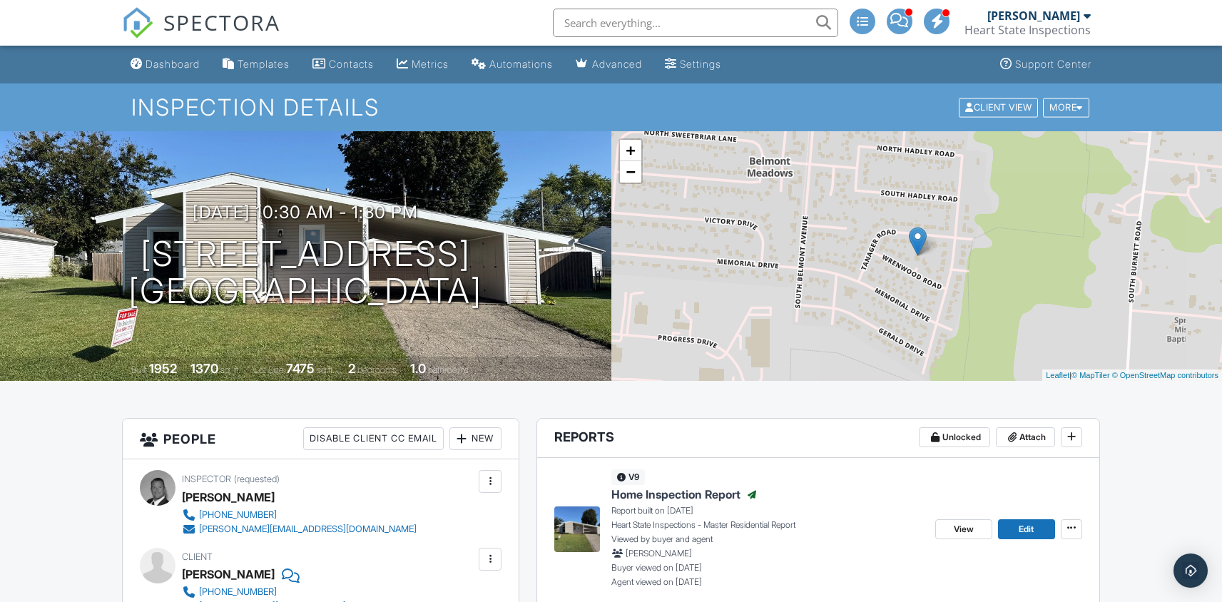
scroll to position [3, 0]
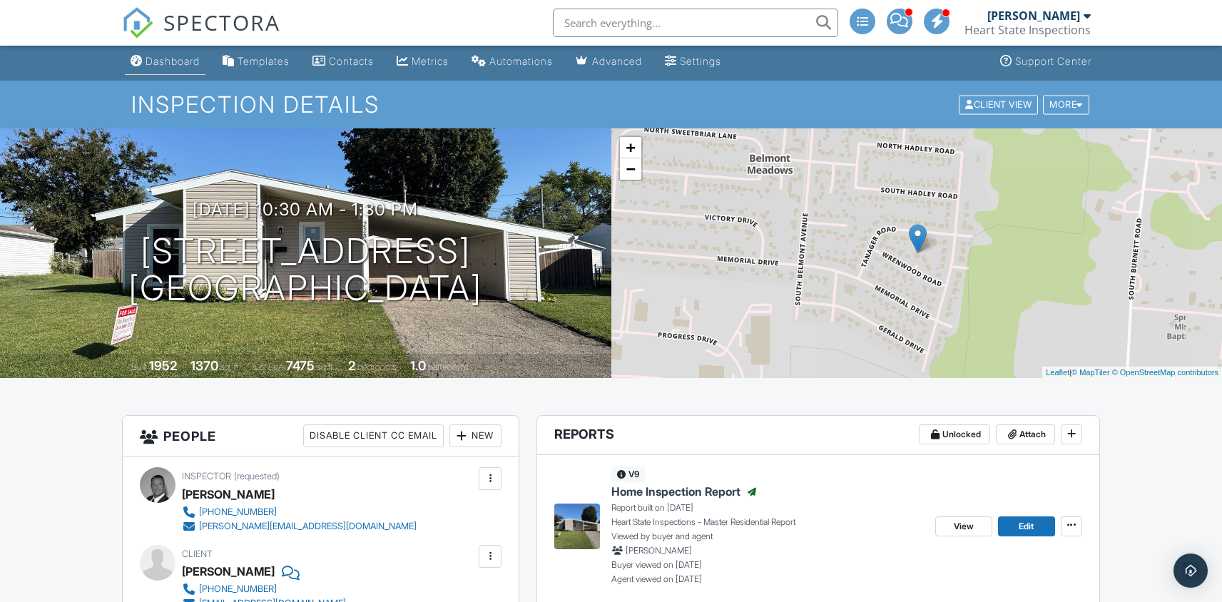
click at [176, 56] on div "Dashboard" at bounding box center [172, 61] width 54 height 12
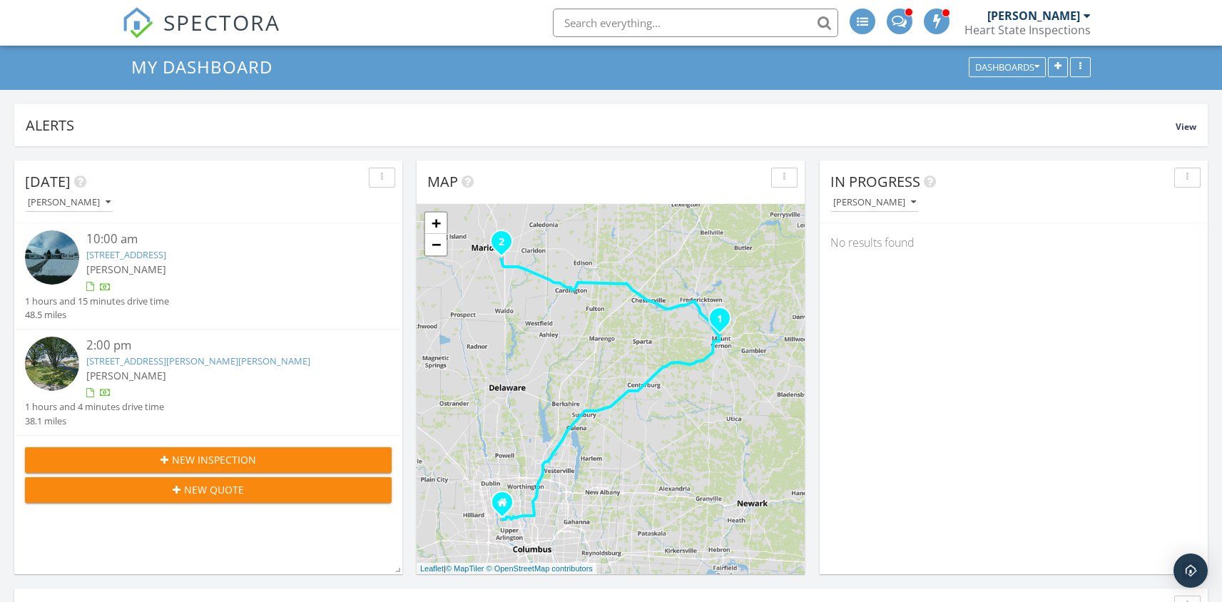
scroll to position [54, 0]
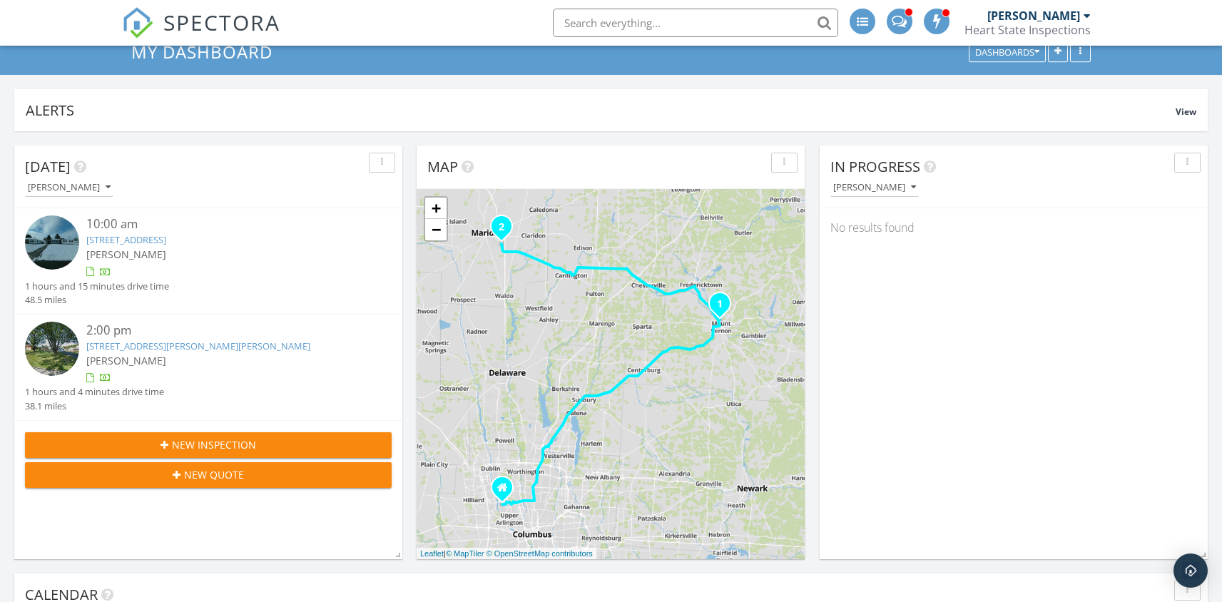
click at [126, 242] on link "[STREET_ADDRESS]" at bounding box center [126, 239] width 80 height 13
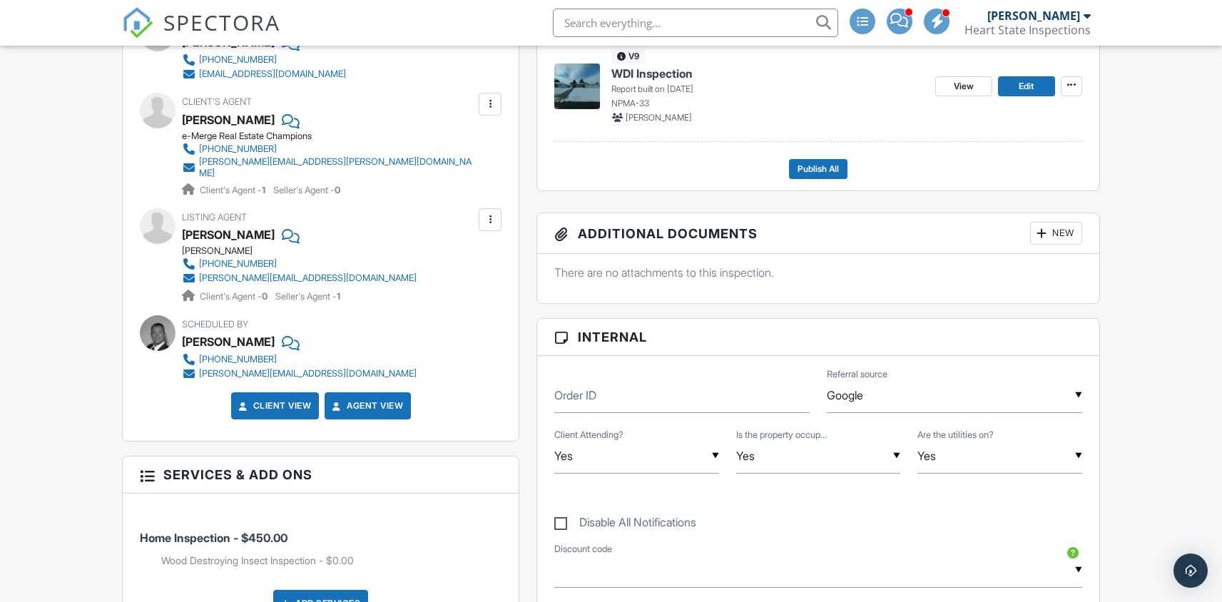
scroll to position [543, 0]
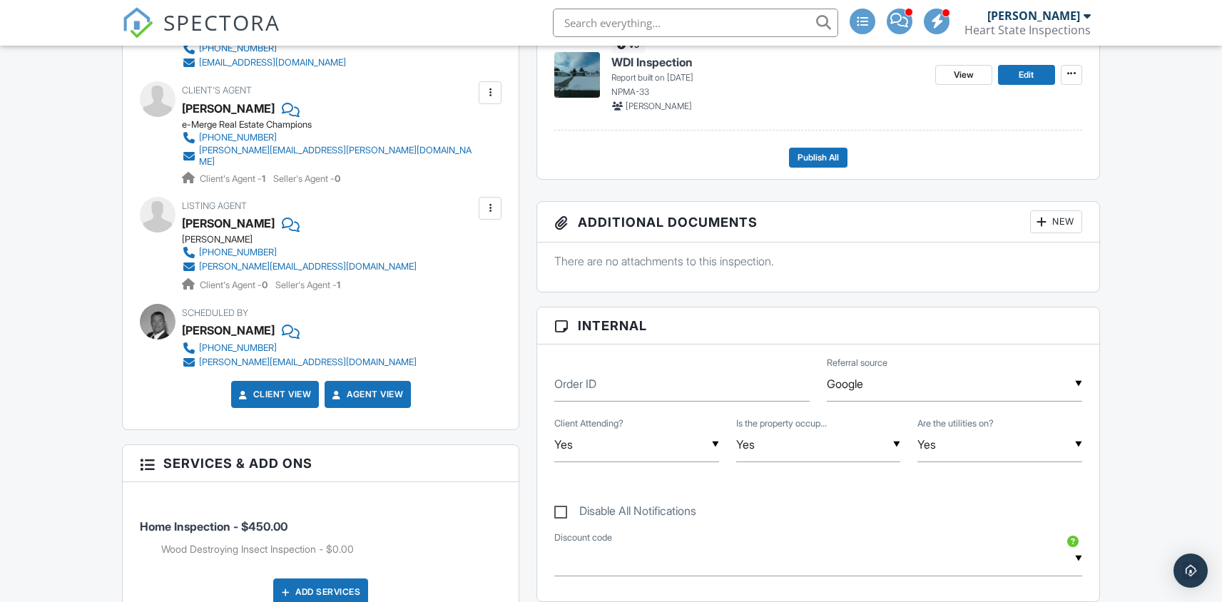
click at [228, 22] on span "SPECTORA" at bounding box center [221, 22] width 117 height 30
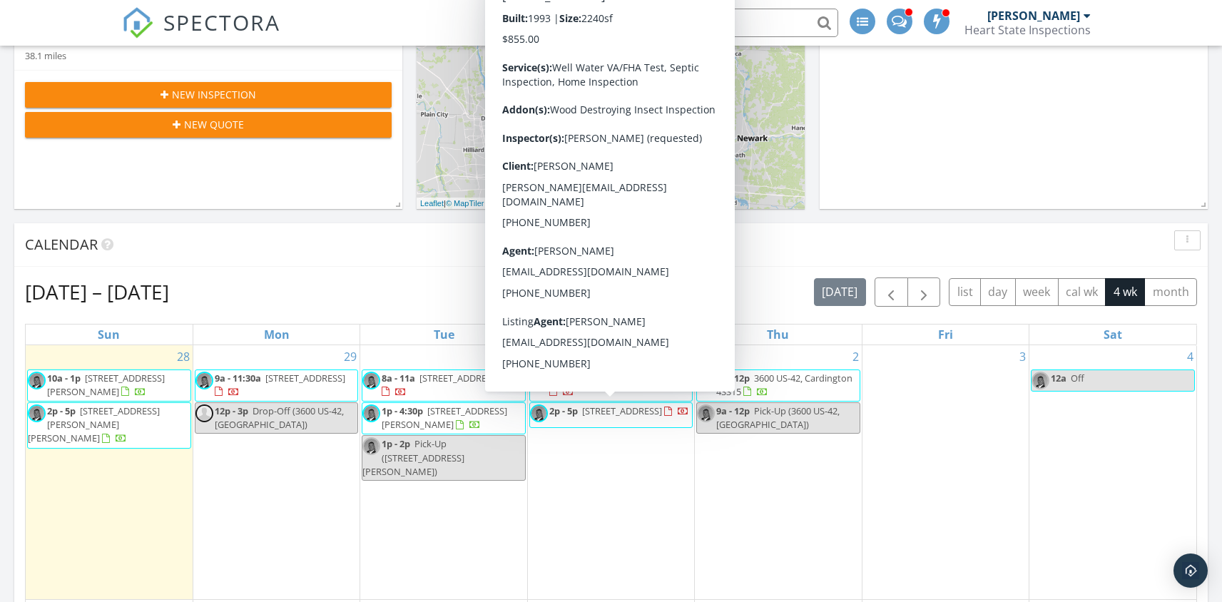
scroll to position [401, 0]
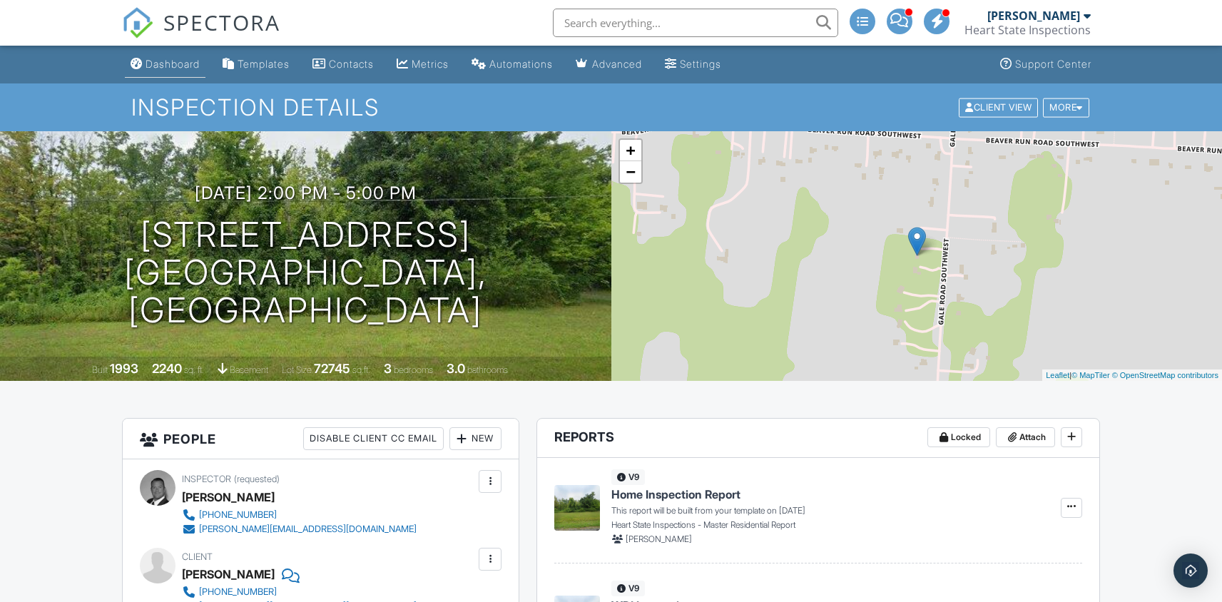
click at [163, 60] on div "Dashboard" at bounding box center [172, 64] width 54 height 12
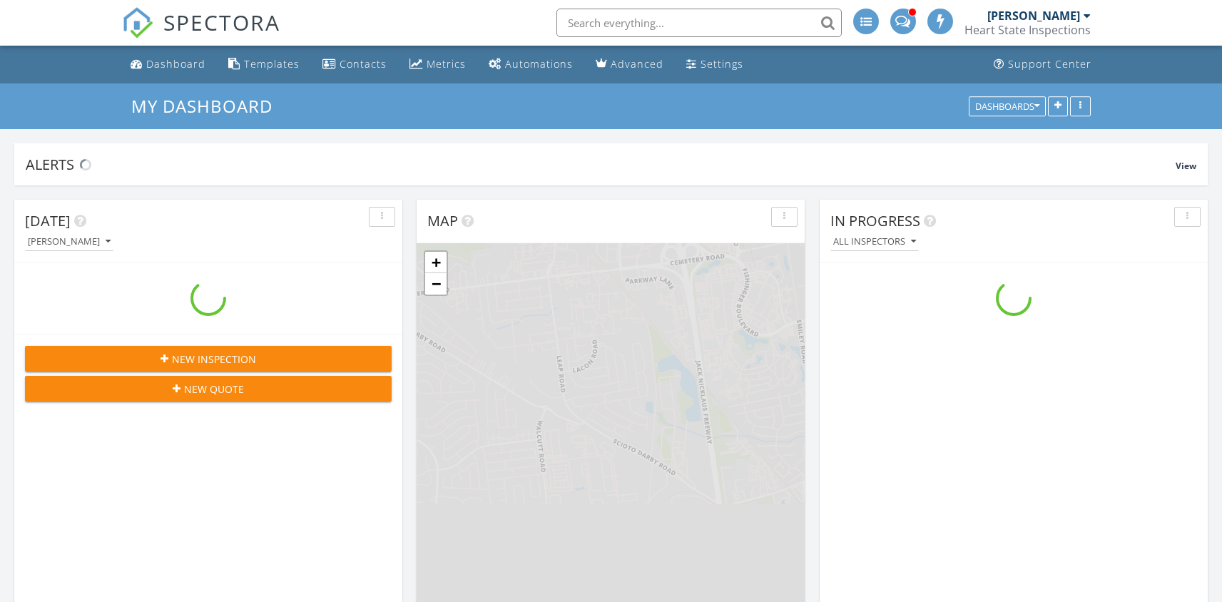
scroll to position [1463, 1244]
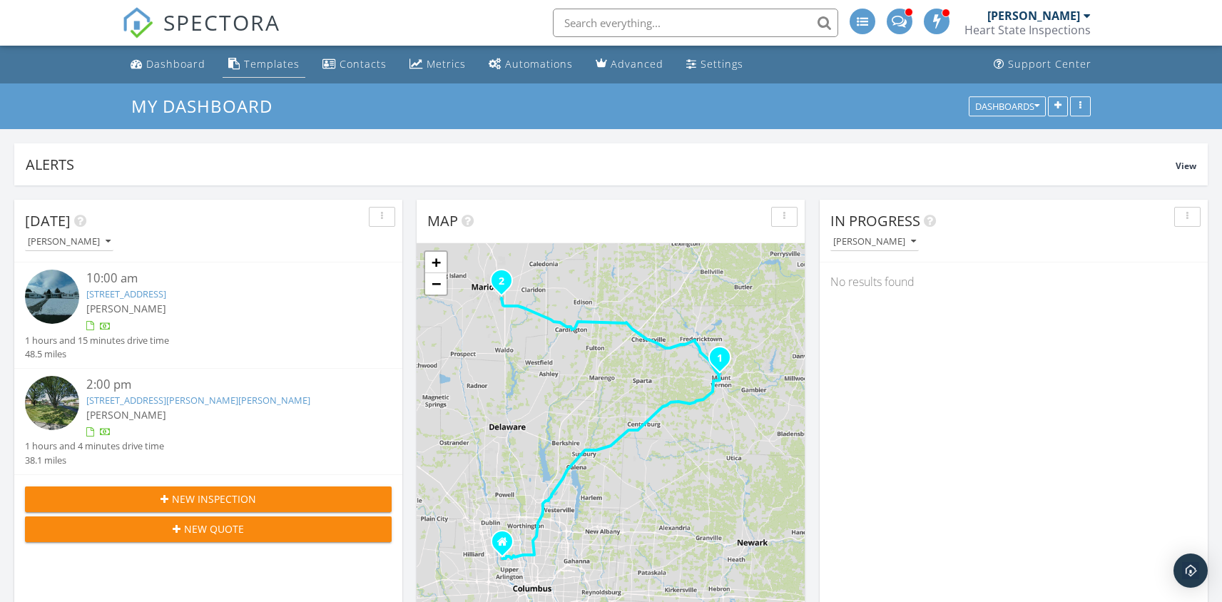
click at [244, 66] on div "Templates" at bounding box center [272, 64] width 56 height 14
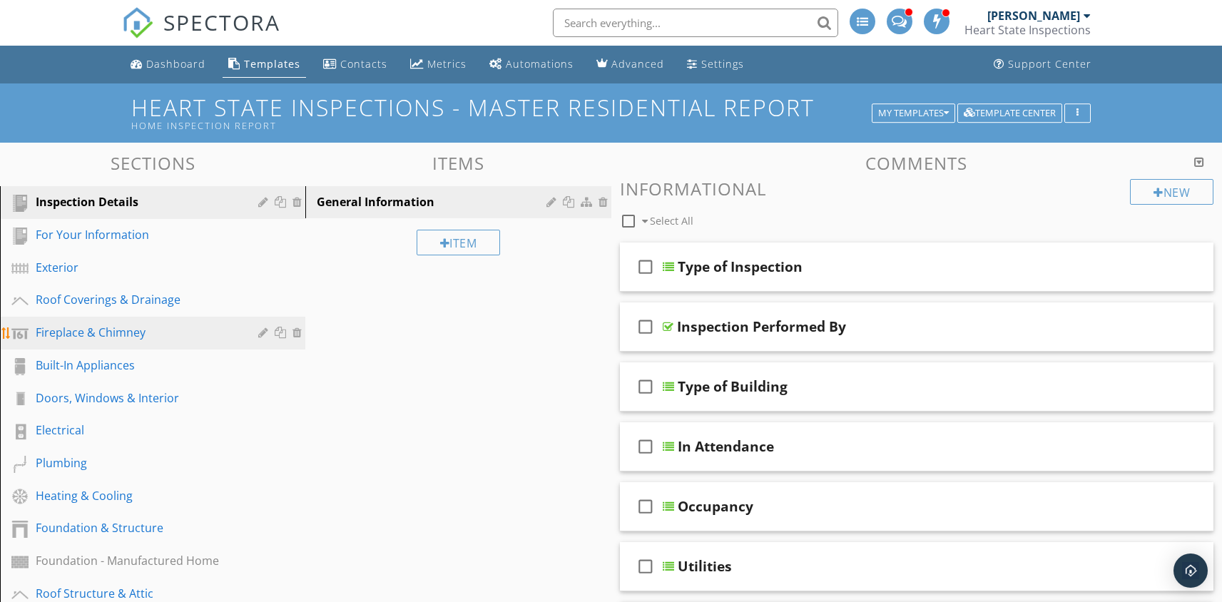
click at [103, 328] on div "Fireplace & Chimney" at bounding box center [137, 332] width 202 height 17
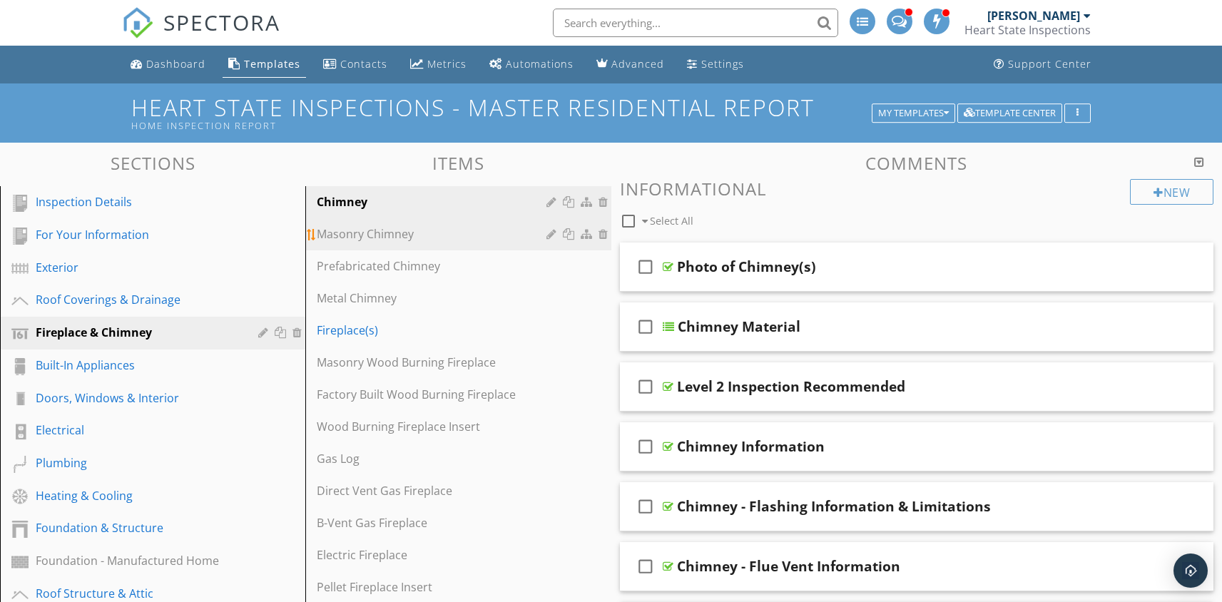
click at [368, 232] on div "Masonry Chimney" at bounding box center [433, 233] width 233 height 17
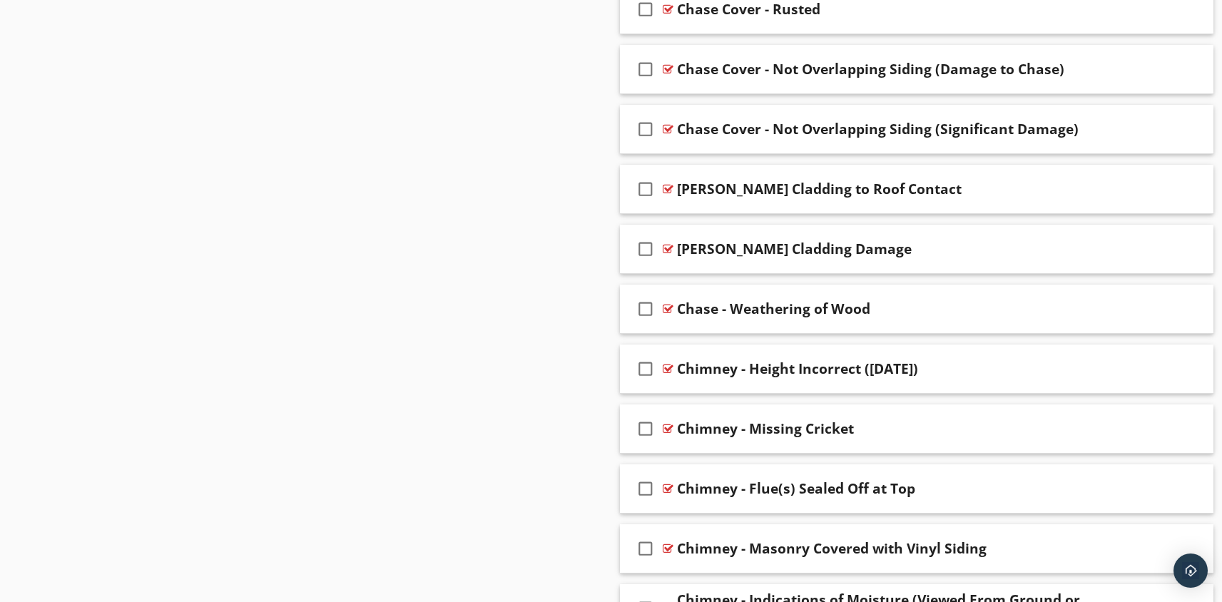
scroll to position [3472, 0]
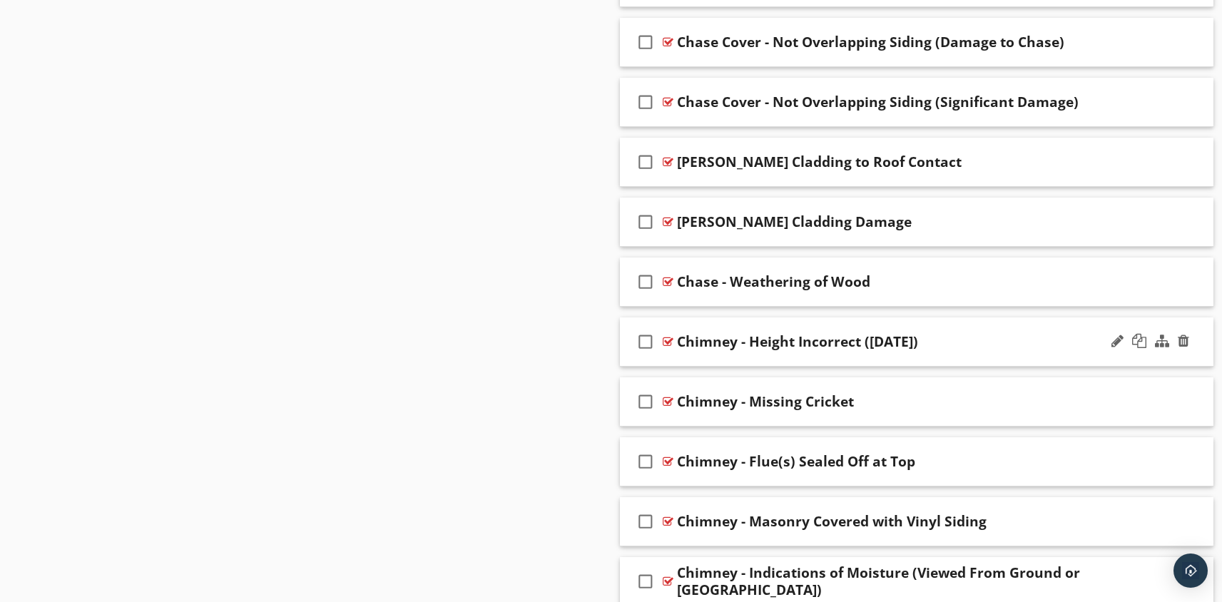
click at [757, 359] on div "check_box_outline_blank Chimney - Height Incorrect ([DATE])" at bounding box center [917, 341] width 594 height 49
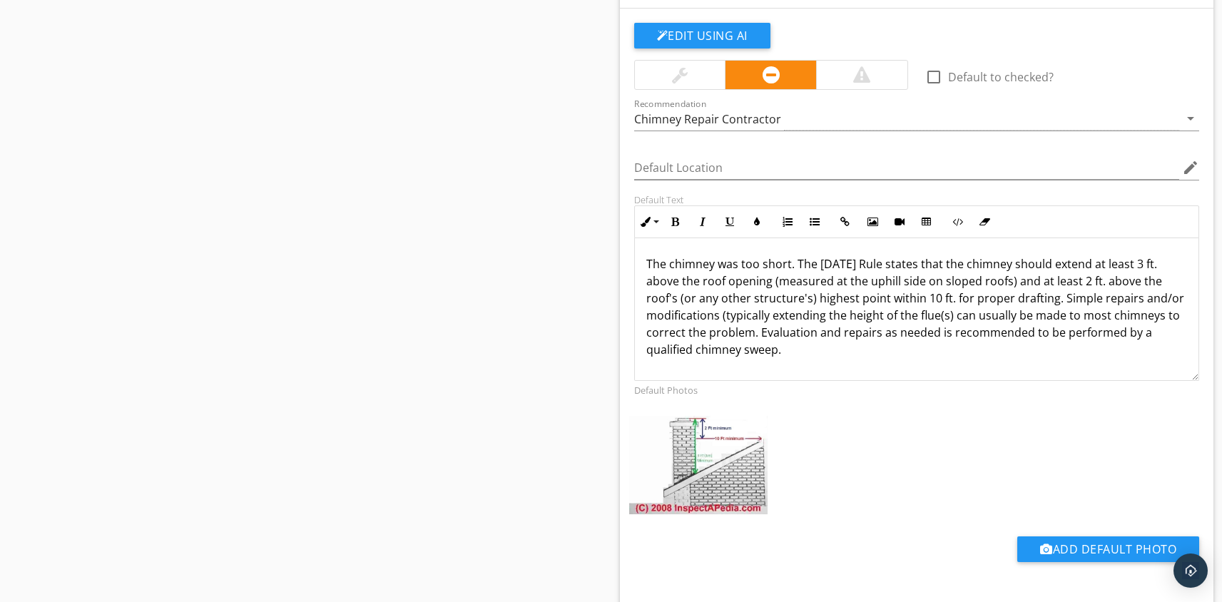
scroll to position [3945, 0]
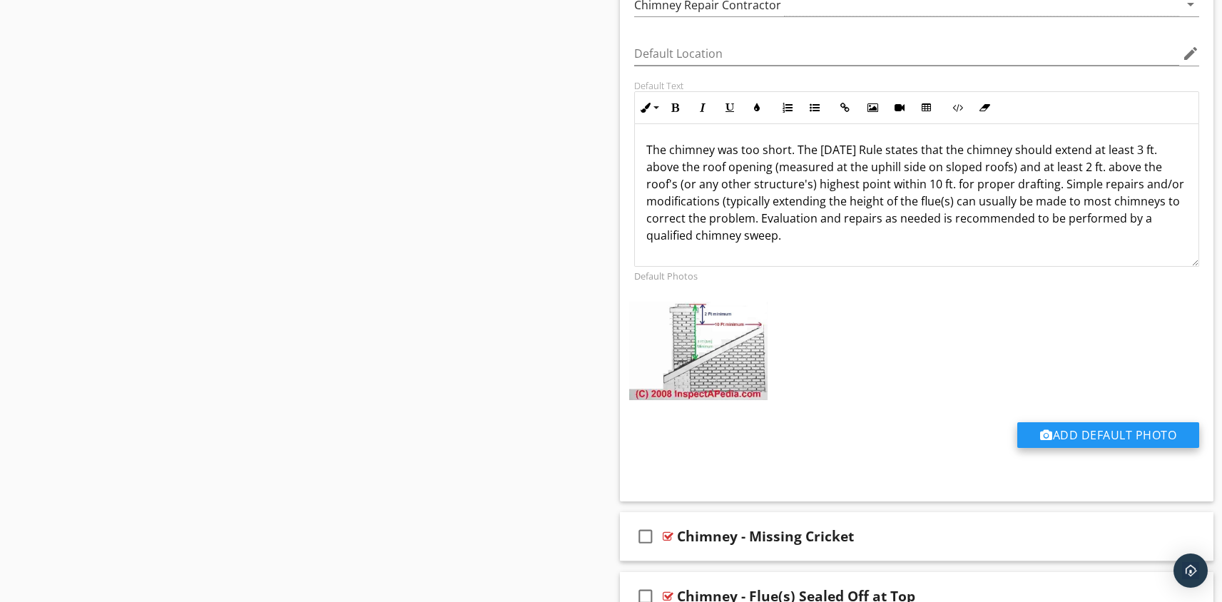
click at [1084, 431] on button "Add Default Photo" at bounding box center [1108, 435] width 182 height 26
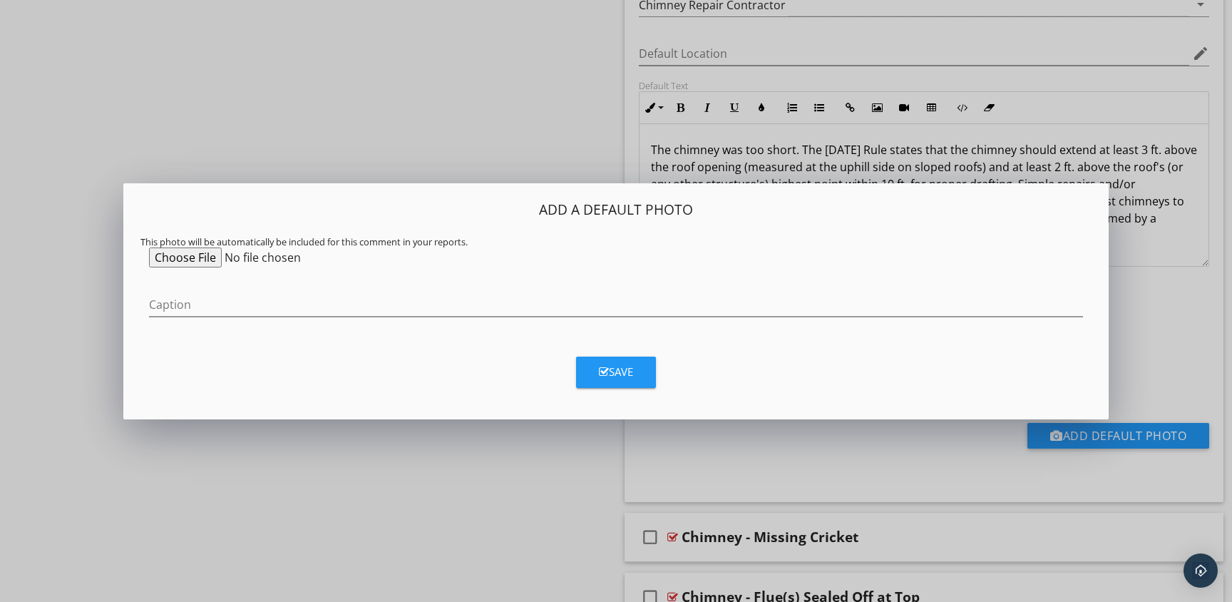
click at [205, 256] on input "file" at bounding box center [258, 257] width 218 height 20
type input "C:\fakepath\3-2-10.png"
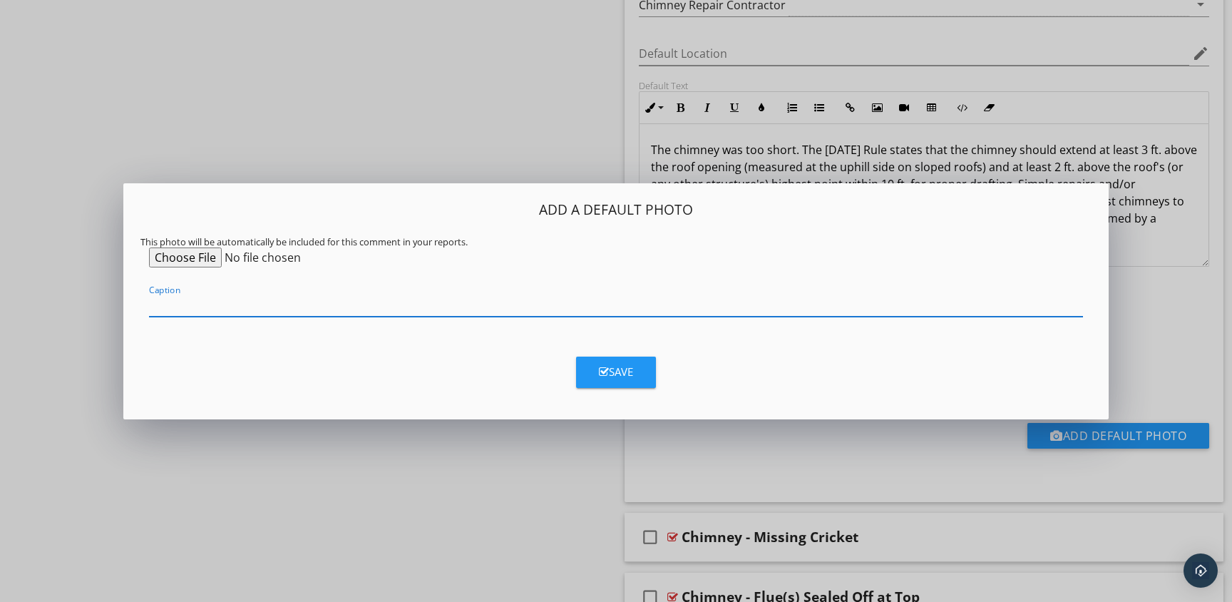
click at [289, 300] on input "Caption" at bounding box center [616, 305] width 934 height 24
type input "ILLUSTRATION"
click at [609, 373] on div "Save" at bounding box center [616, 372] width 34 height 16
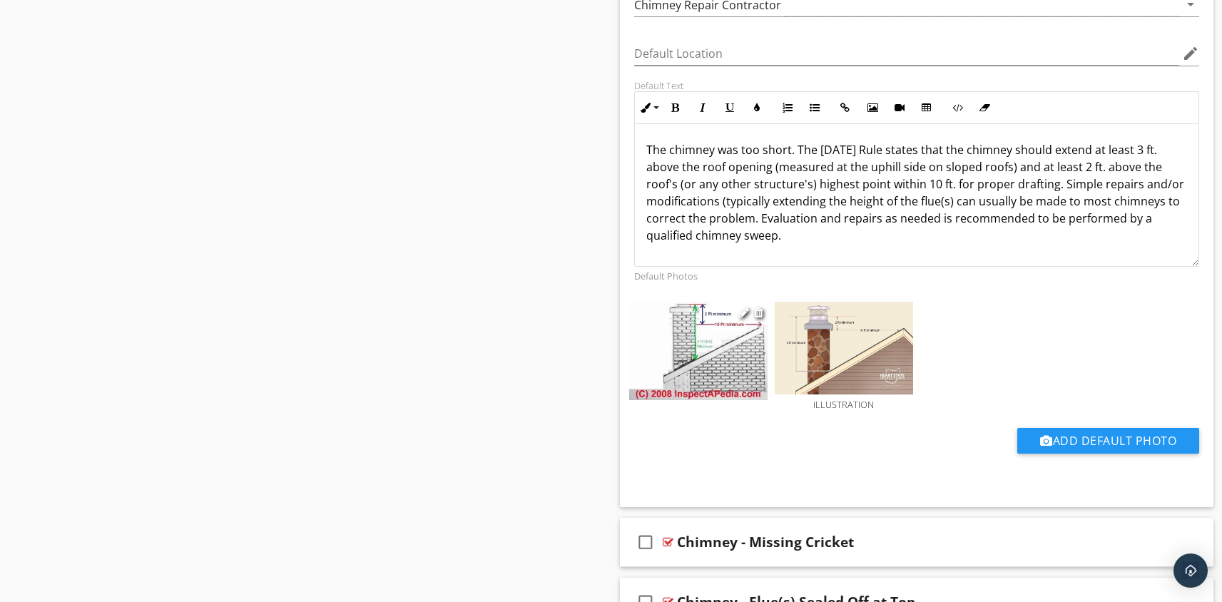
click at [717, 322] on img at bounding box center [698, 351] width 138 height 98
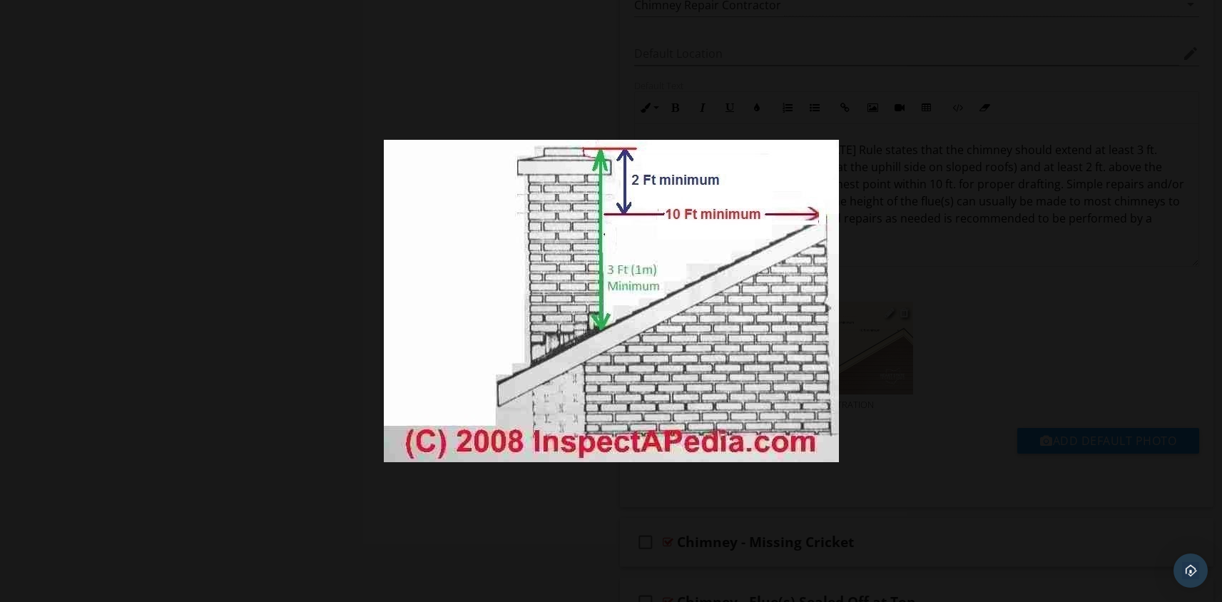
click at [899, 408] on div at bounding box center [611, 301] width 1222 height 602
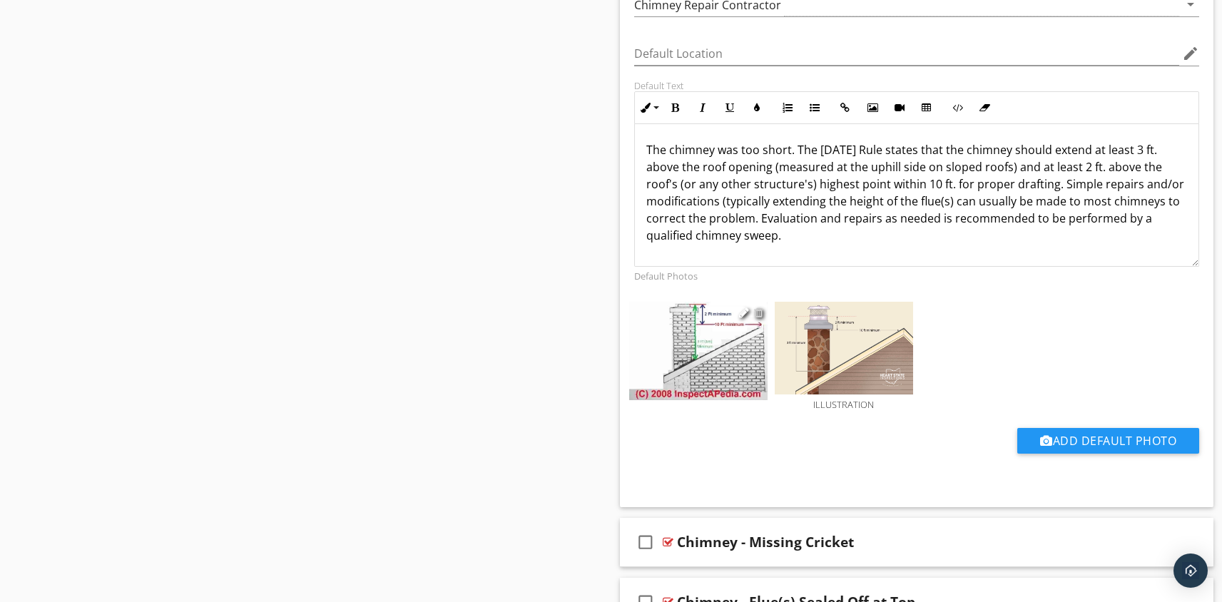
click at [757, 312] on div at bounding box center [758, 312] width 9 height 11
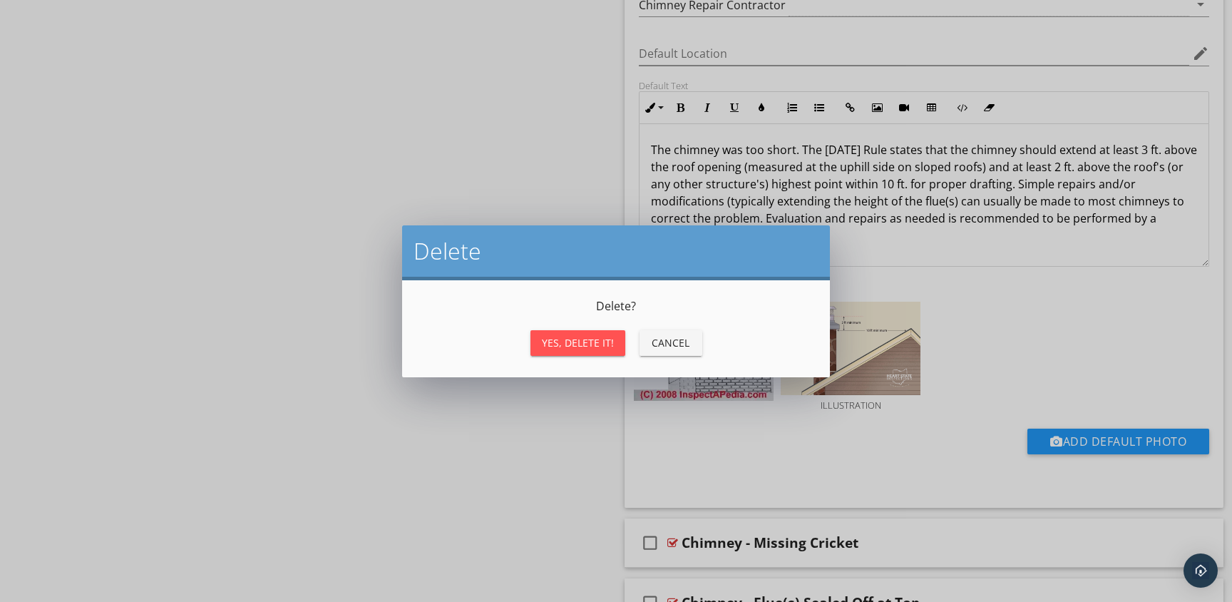
click at [577, 349] on div "Yes, Delete it!" at bounding box center [578, 342] width 72 height 15
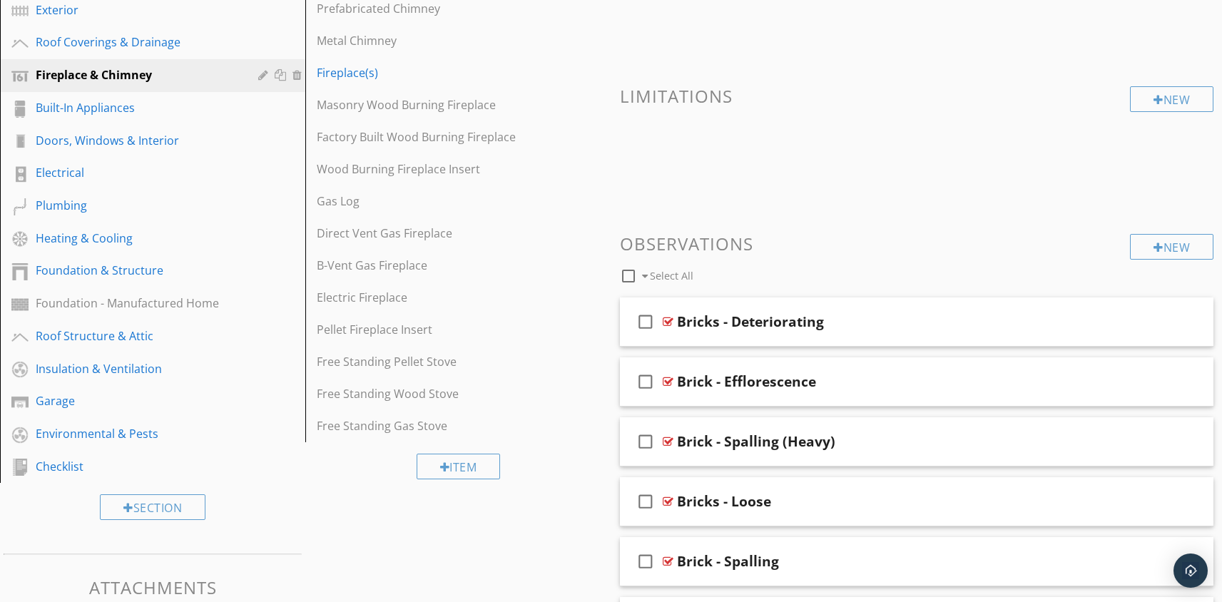
scroll to position [0, 0]
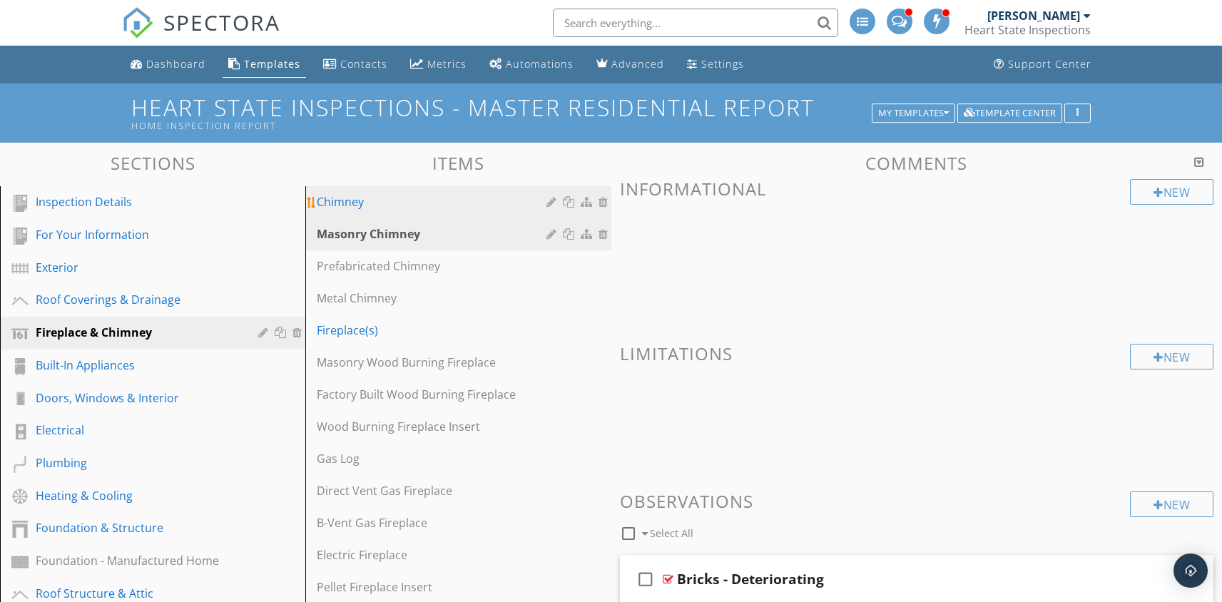
click at [346, 201] on div "Chimney" at bounding box center [433, 201] width 233 height 17
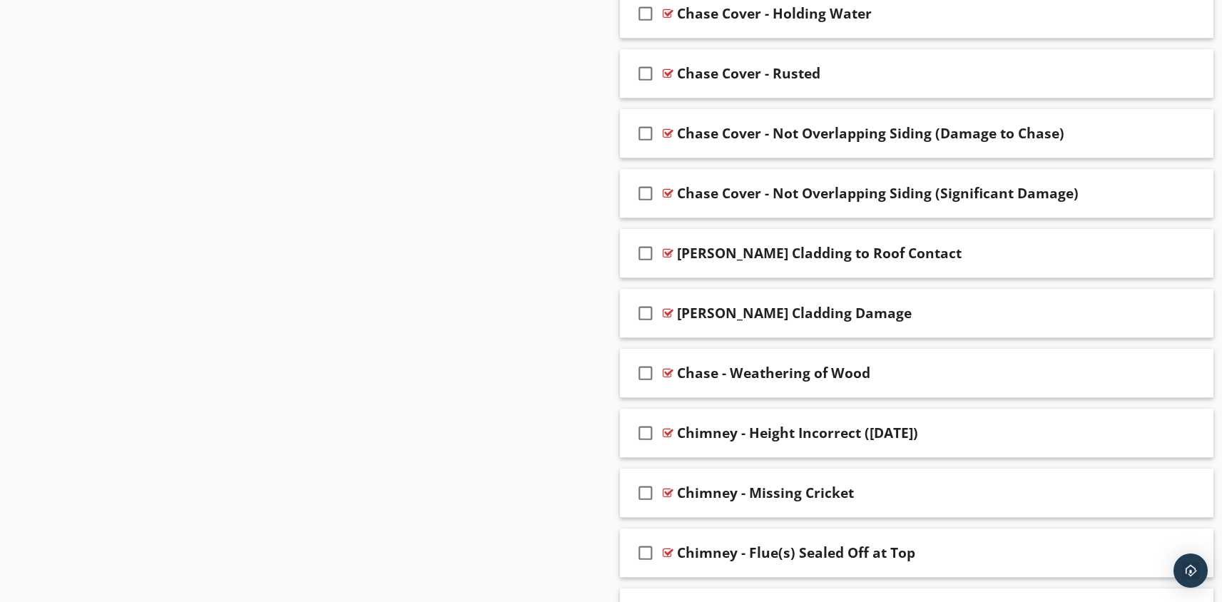
scroll to position [3361, 0]
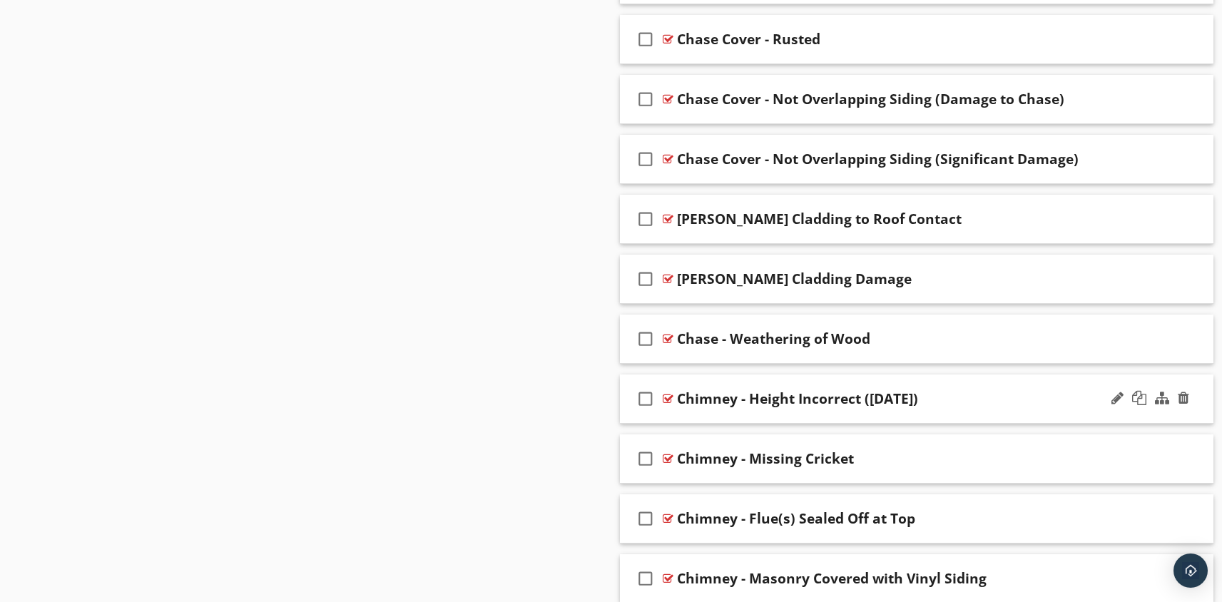
click at [790, 419] on div "check_box_outline_blank Chimney - Height Incorrect (3-2-10)" at bounding box center [917, 398] width 594 height 49
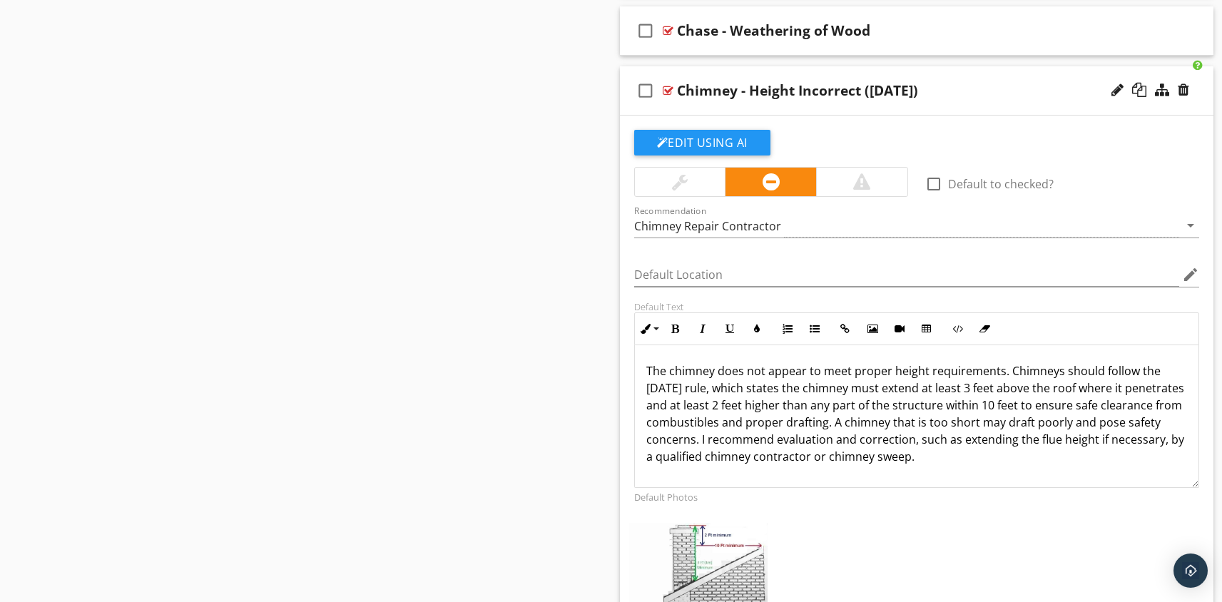
scroll to position [3769, 0]
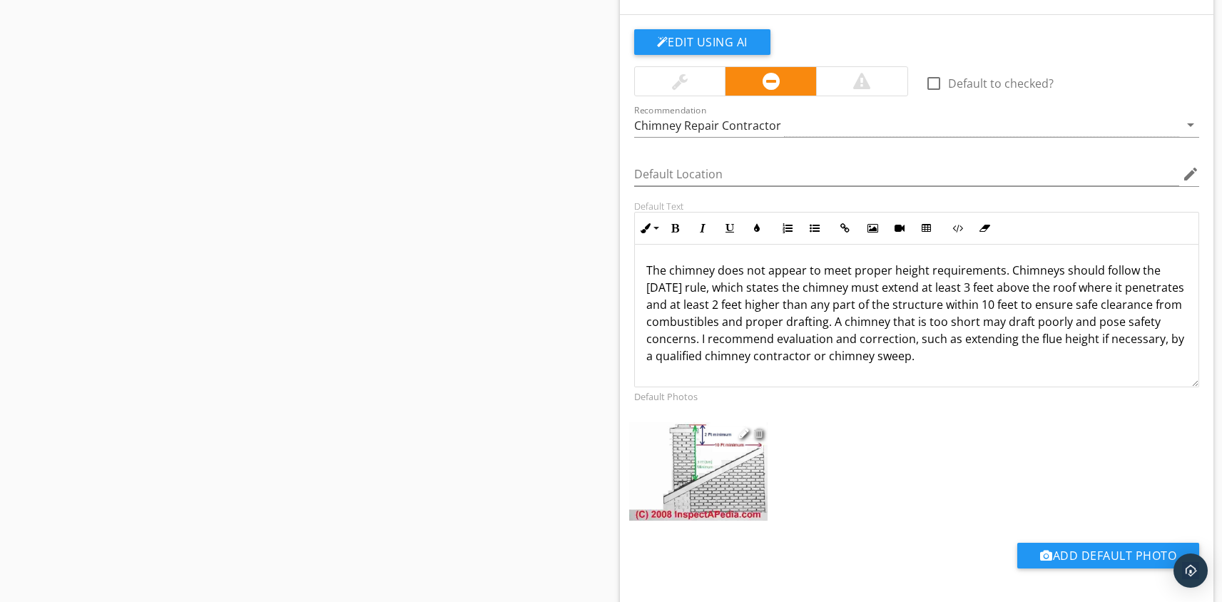
click at [759, 434] on div at bounding box center [758, 432] width 9 height 11
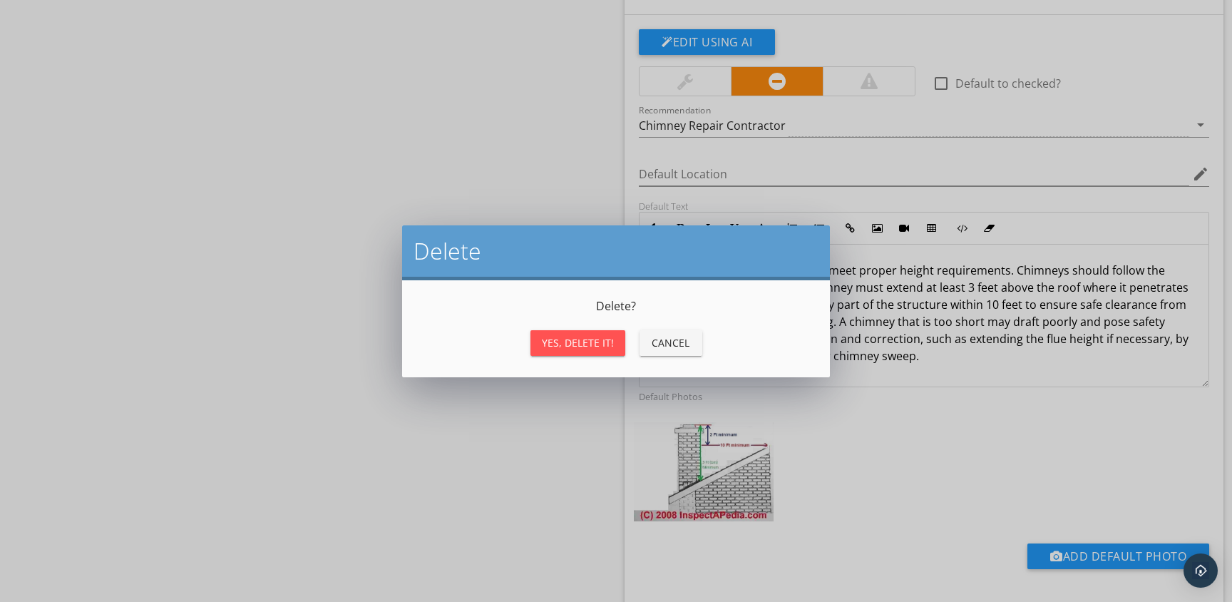
click at [586, 344] on div "Yes, Delete it!" at bounding box center [578, 342] width 72 height 15
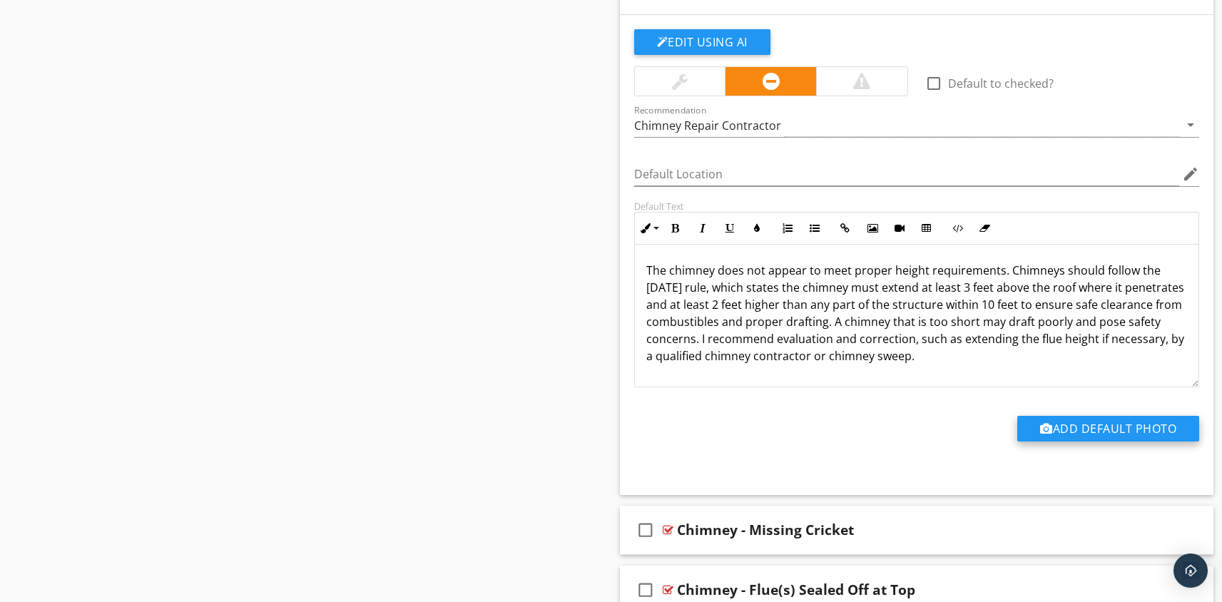
click at [1094, 429] on button "Add Default Photo" at bounding box center [1108, 429] width 182 height 26
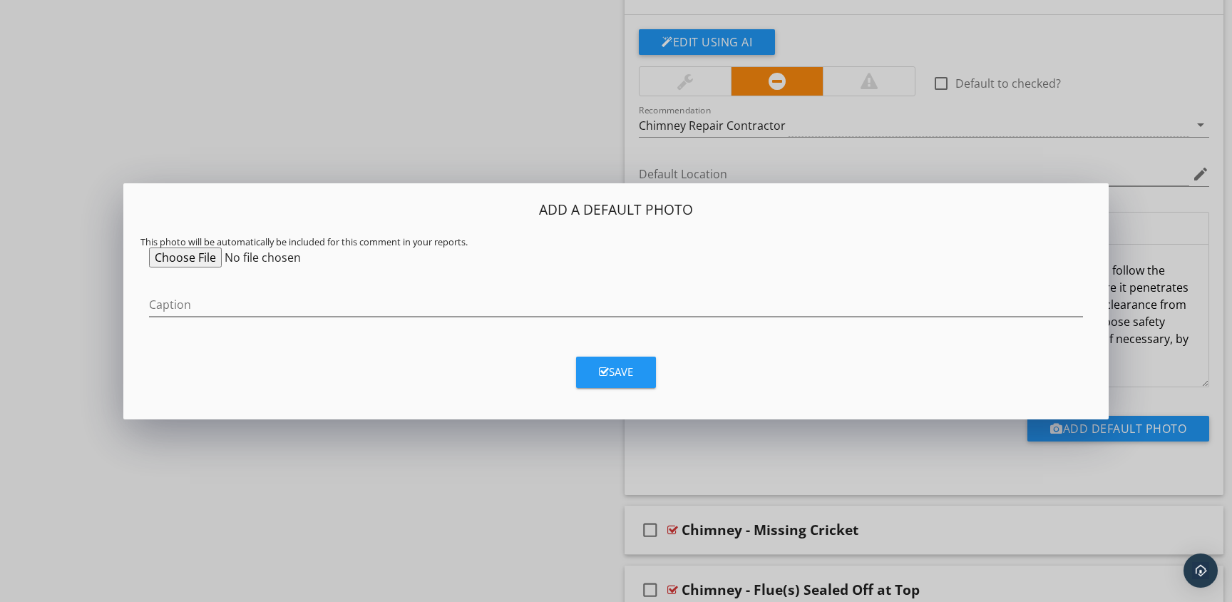
click at [202, 257] on input "file" at bounding box center [258, 257] width 218 height 20
type input "C:\fakepath\3-2-10.png"
click at [240, 300] on input "Caption" at bounding box center [616, 305] width 934 height 24
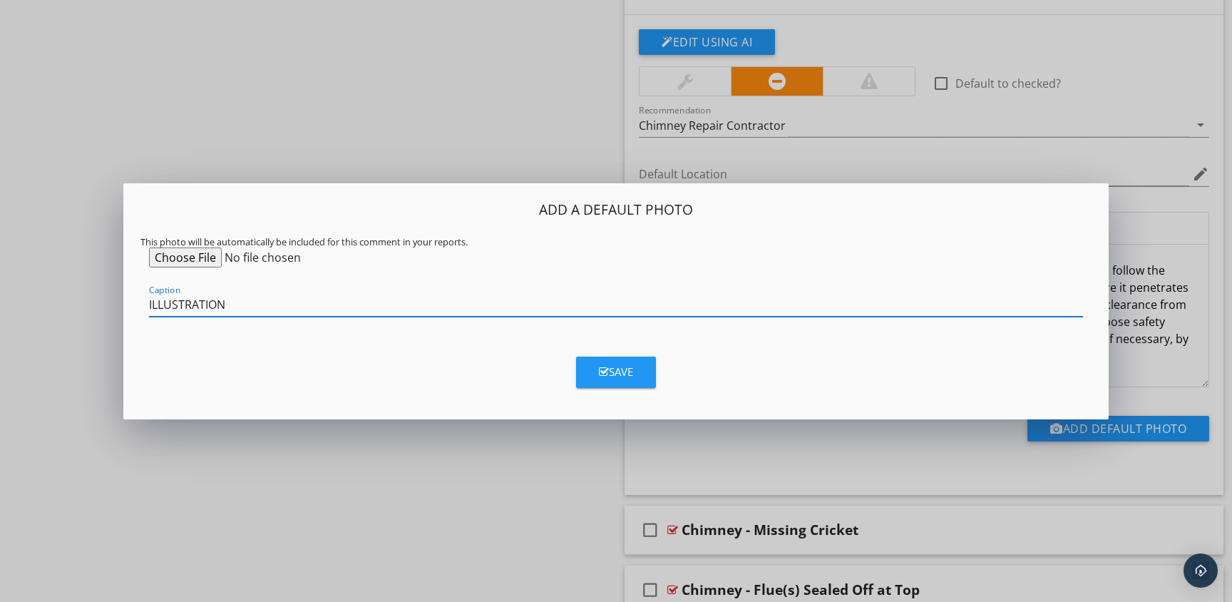
type input "ILLUSTRATION"
click at [636, 374] on button "Save" at bounding box center [616, 372] width 80 height 31
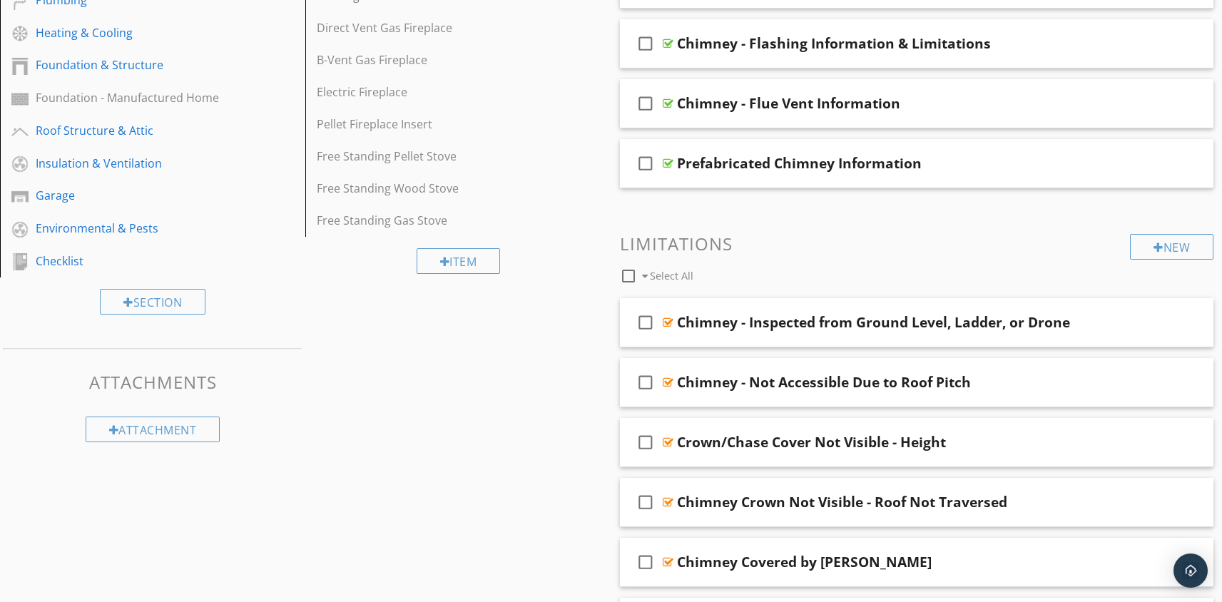
scroll to position [0, 0]
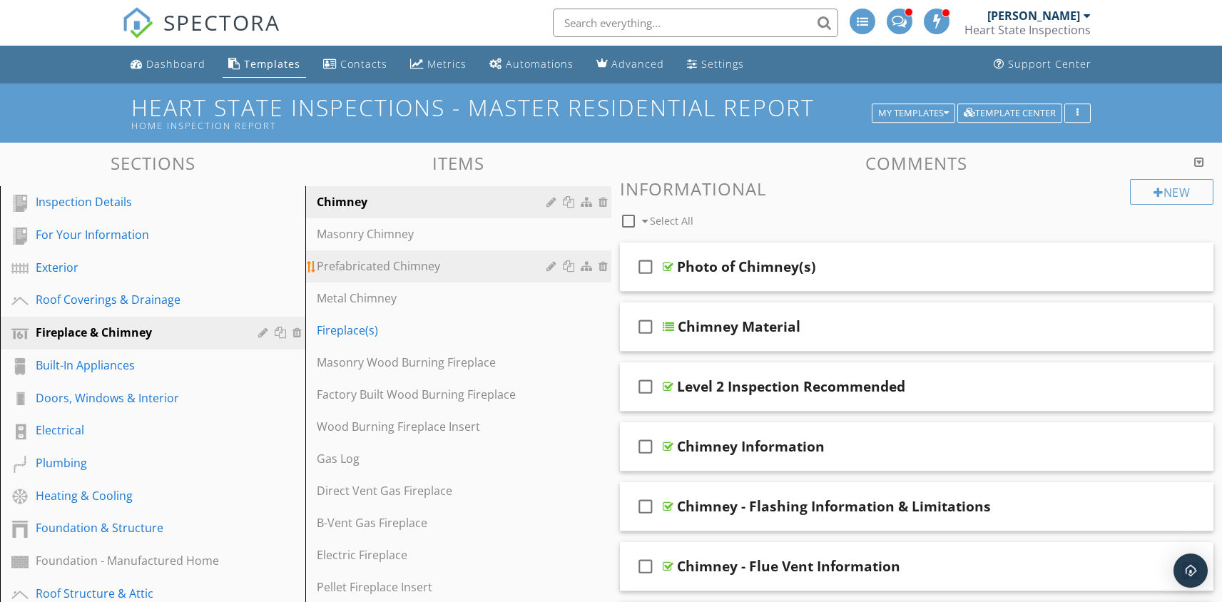
click at [373, 266] on div "Prefabricated Chimney" at bounding box center [433, 265] width 233 height 17
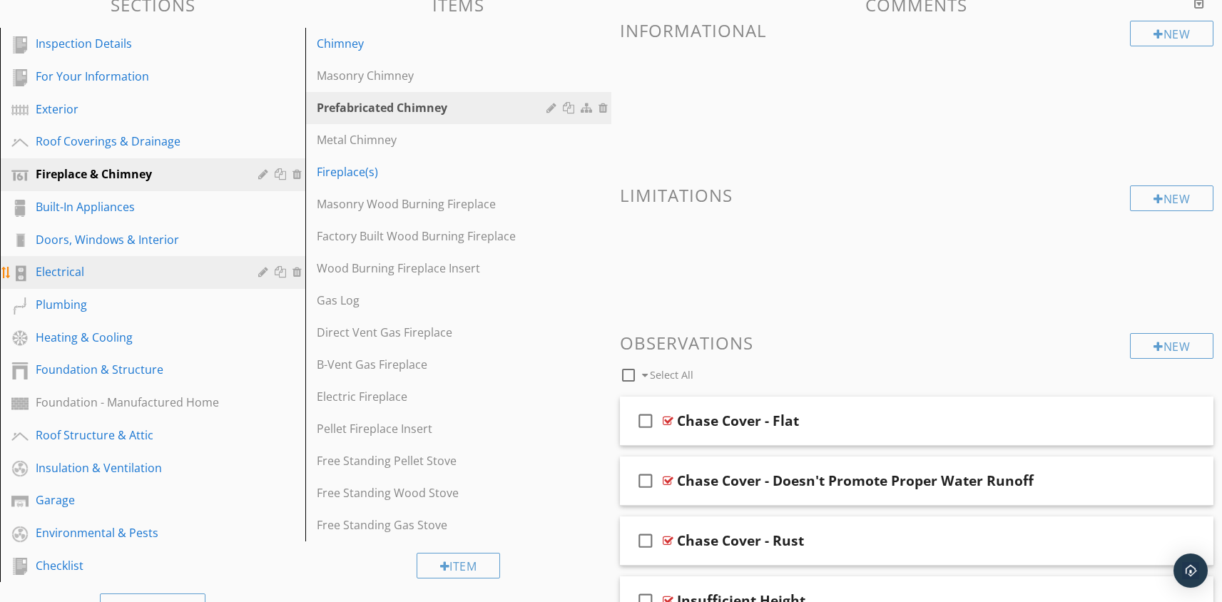
scroll to position [155, 0]
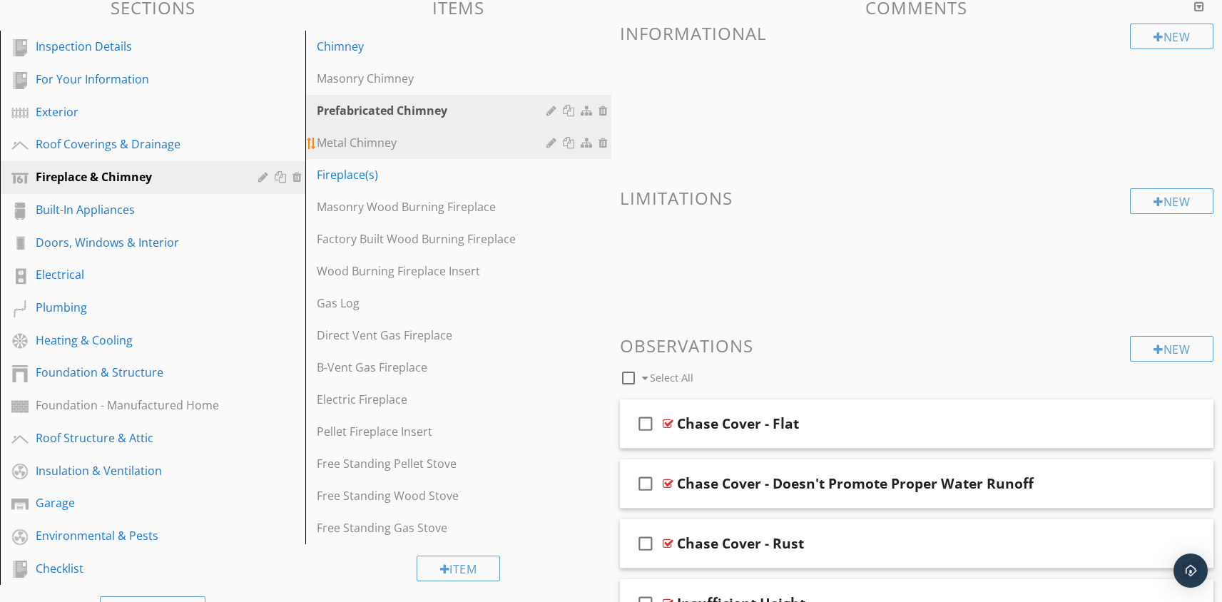
click at [365, 138] on div "Metal Chimney" at bounding box center [433, 142] width 233 height 17
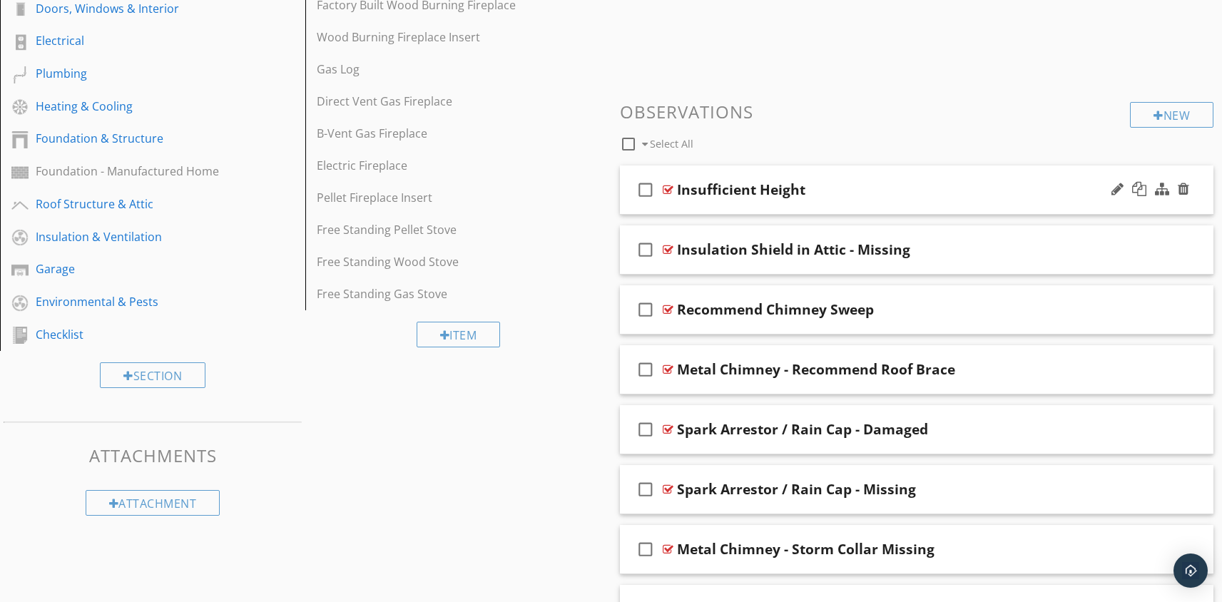
scroll to position [0, 0]
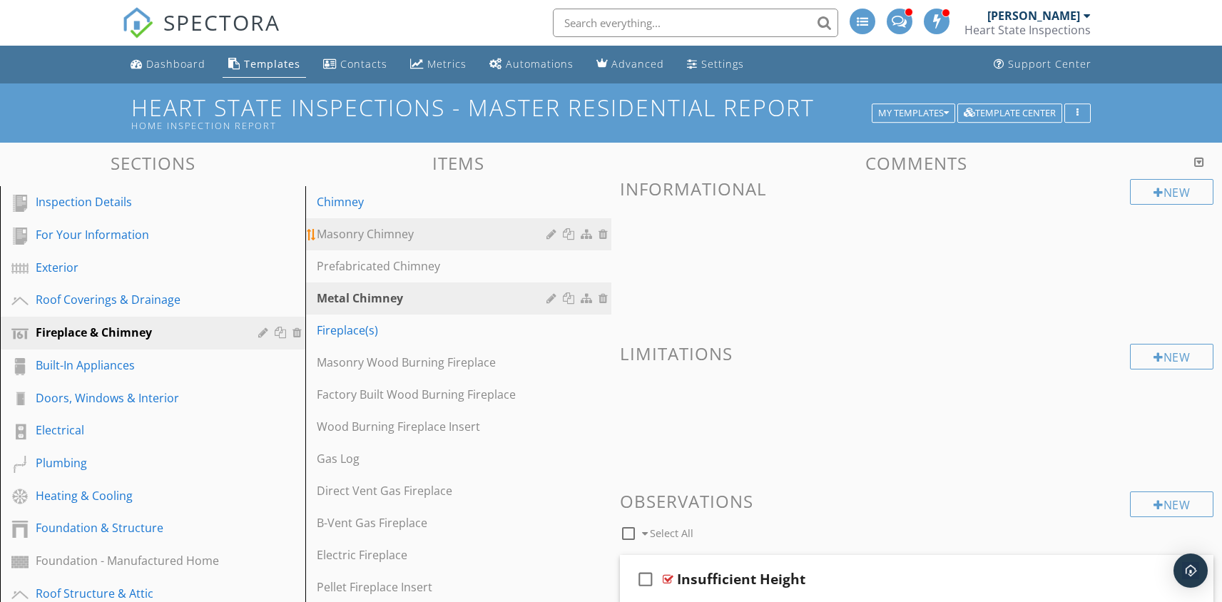
click at [367, 241] on div "Masonry Chimney" at bounding box center [433, 233] width 233 height 17
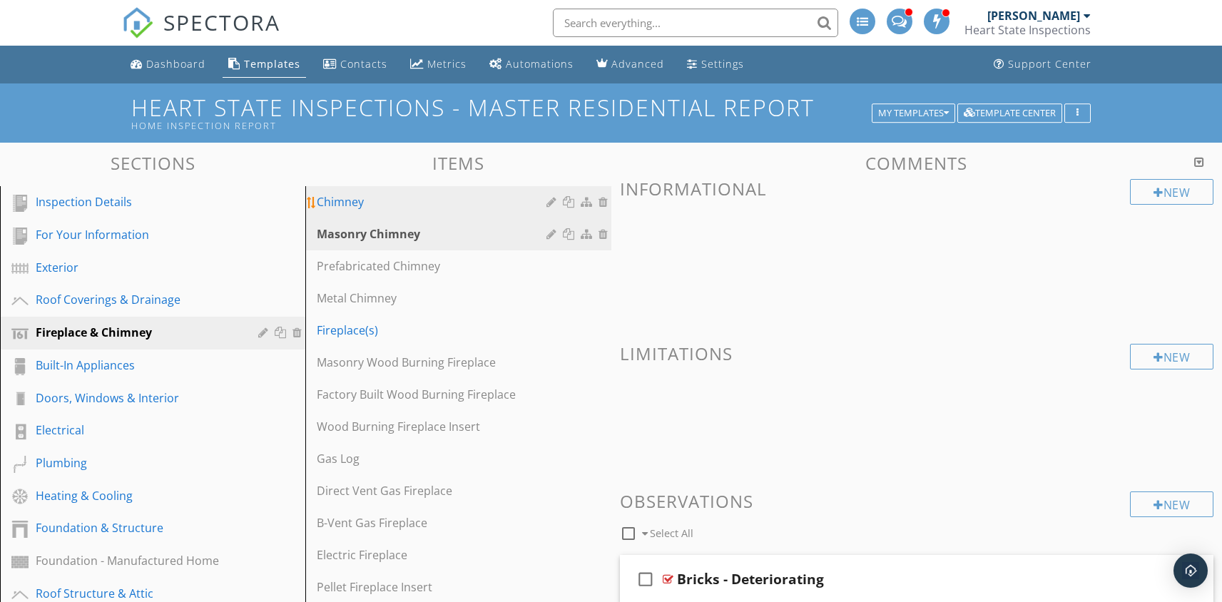
click at [367, 213] on link "Chimney" at bounding box center [460, 201] width 301 height 31
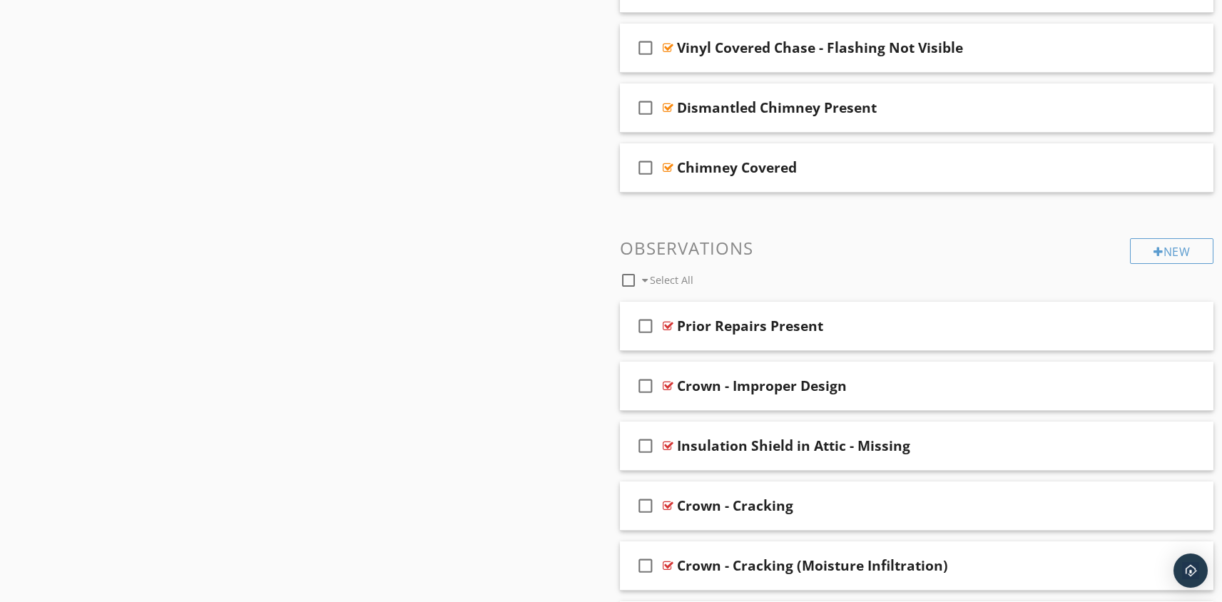
scroll to position [33, 0]
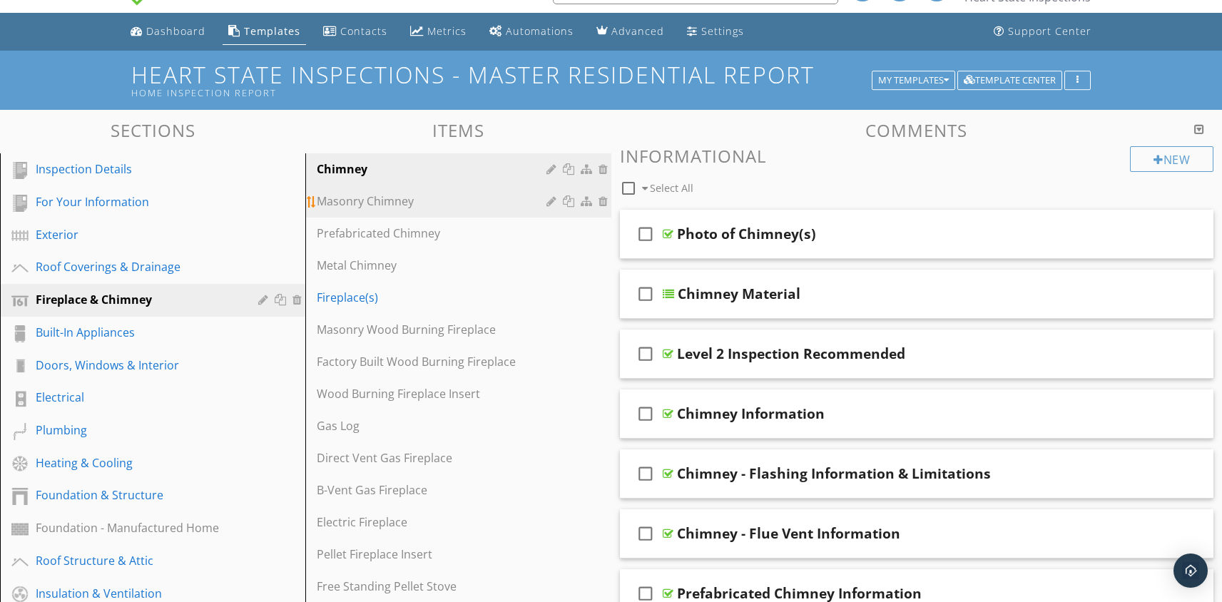
click at [379, 200] on div "Masonry Chimney" at bounding box center [433, 201] width 233 height 17
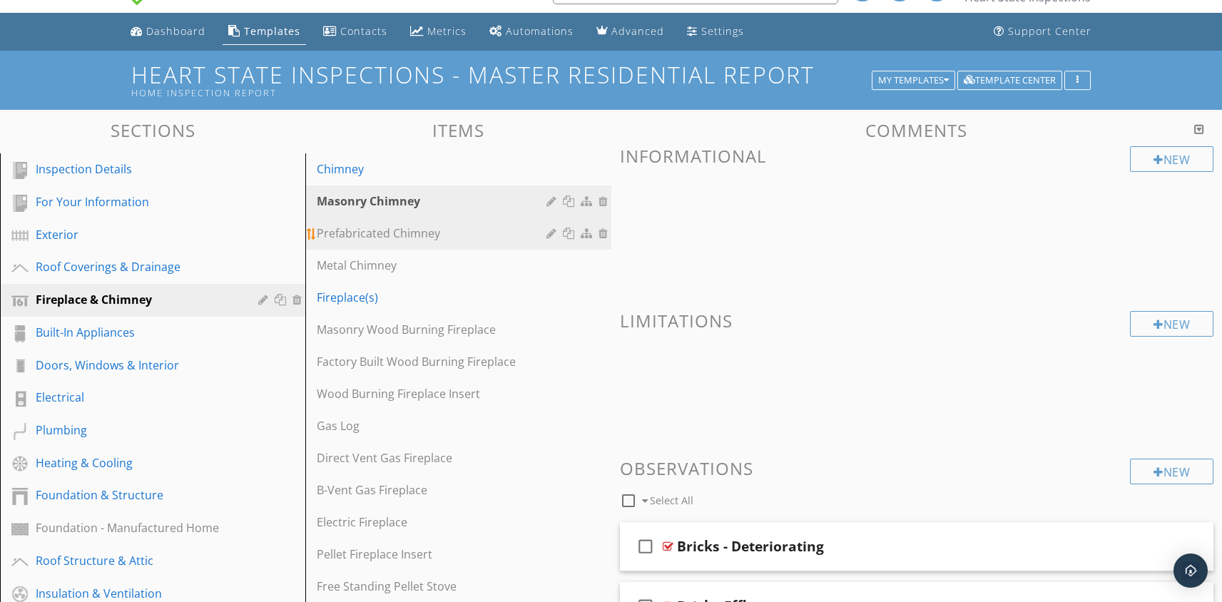
click at [383, 229] on div "Prefabricated Chimney" at bounding box center [433, 233] width 233 height 17
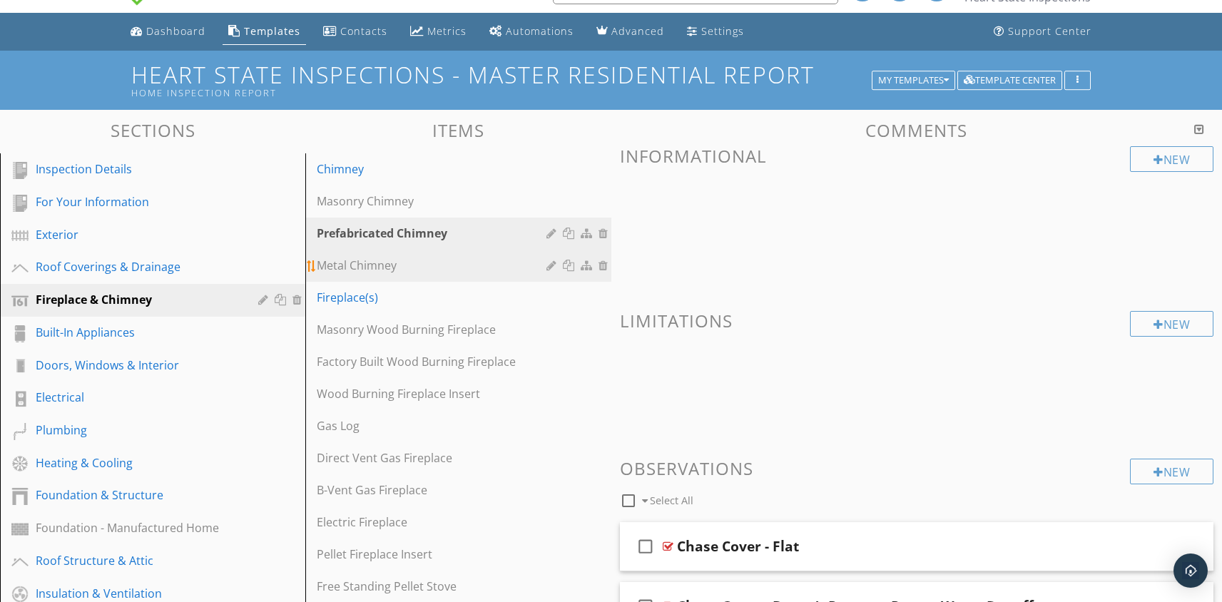
click at [360, 270] on div "Metal Chimney" at bounding box center [433, 265] width 233 height 17
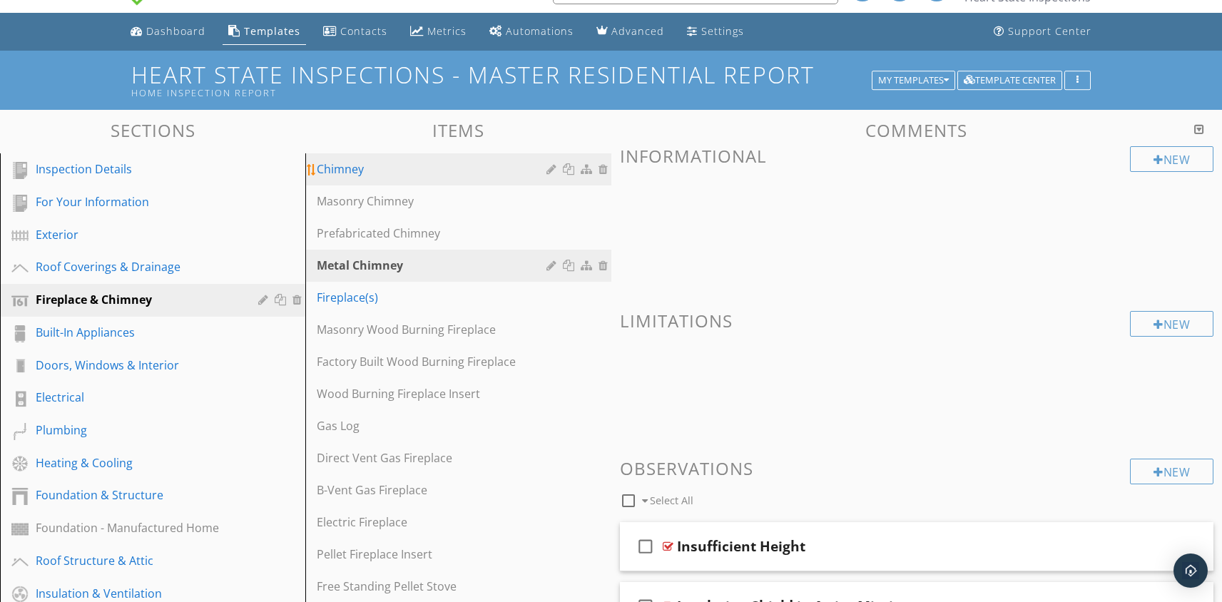
click at [328, 175] on div "Chimney" at bounding box center [433, 168] width 233 height 17
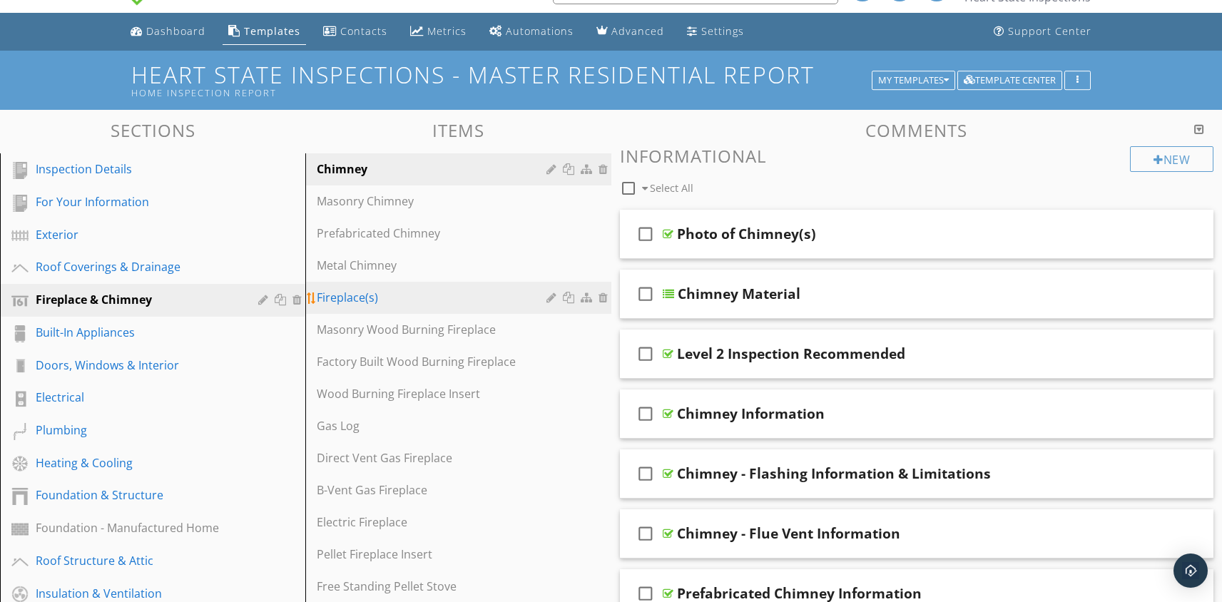
click at [368, 296] on div "Fireplace(s)" at bounding box center [433, 297] width 233 height 17
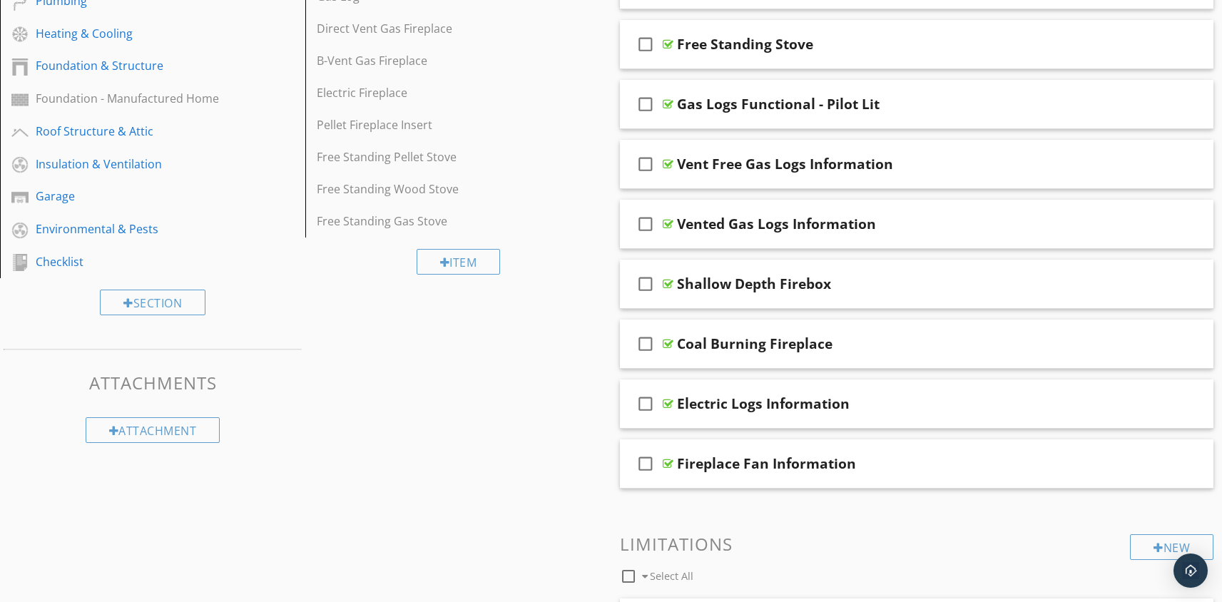
scroll to position [0, 0]
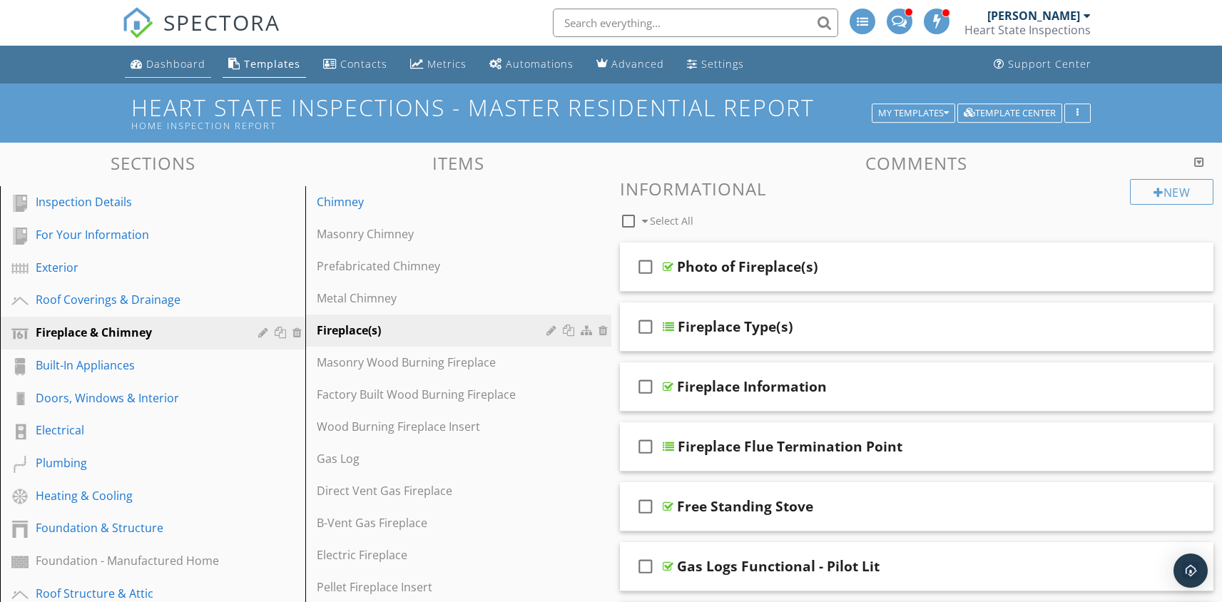
click at [158, 66] on div "Dashboard" at bounding box center [175, 64] width 59 height 14
